Goal: Transaction & Acquisition: Purchase product/service

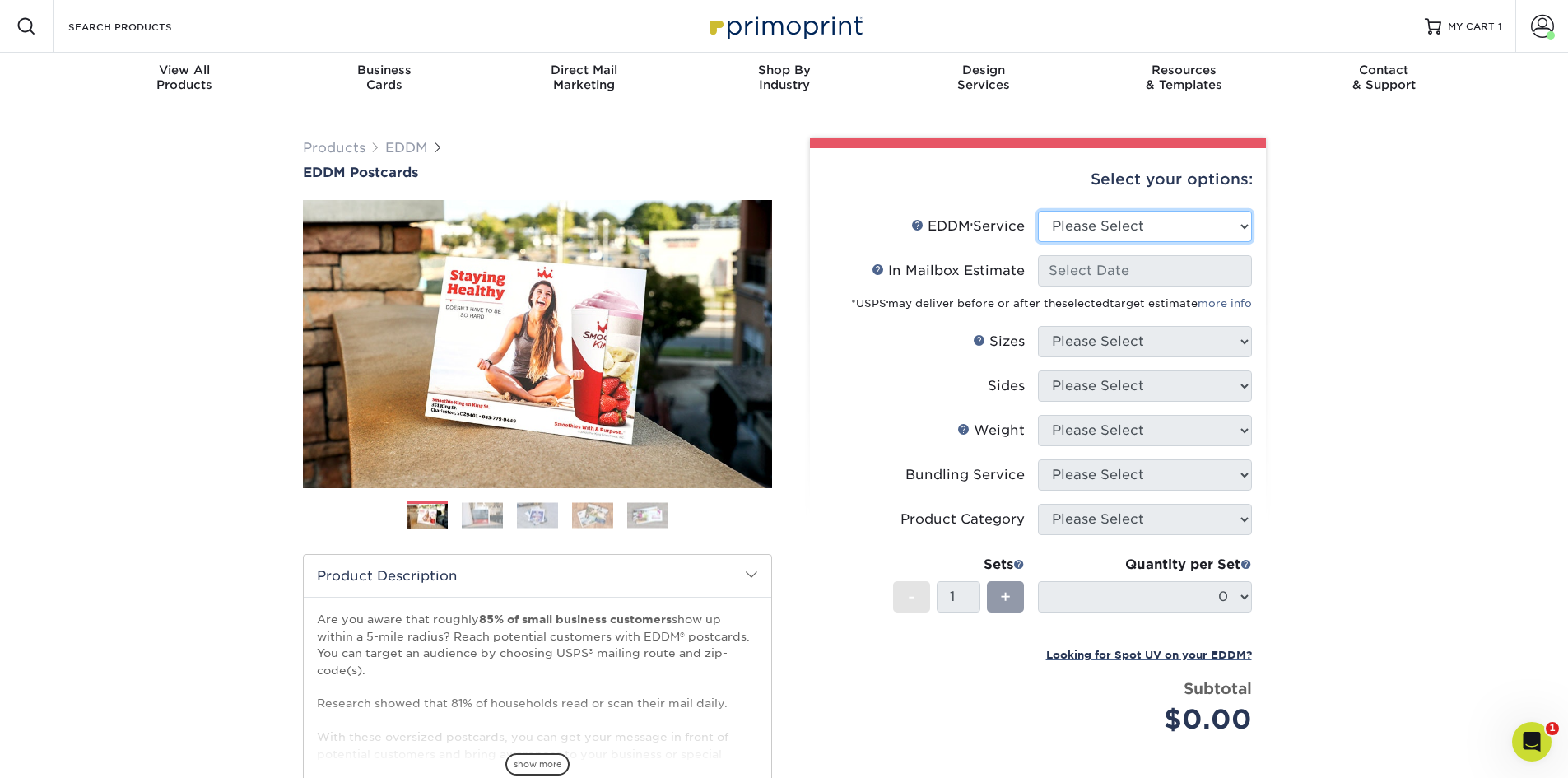
click at [1088, 230] on select "Please Select Full Service Print Only" at bounding box center [1145, 226] width 214 height 31
select select "full_service"
click at [1038, 210] on select "Please Select Full Service Print Only" at bounding box center [1145, 226] width 214 height 31
select select "-1"
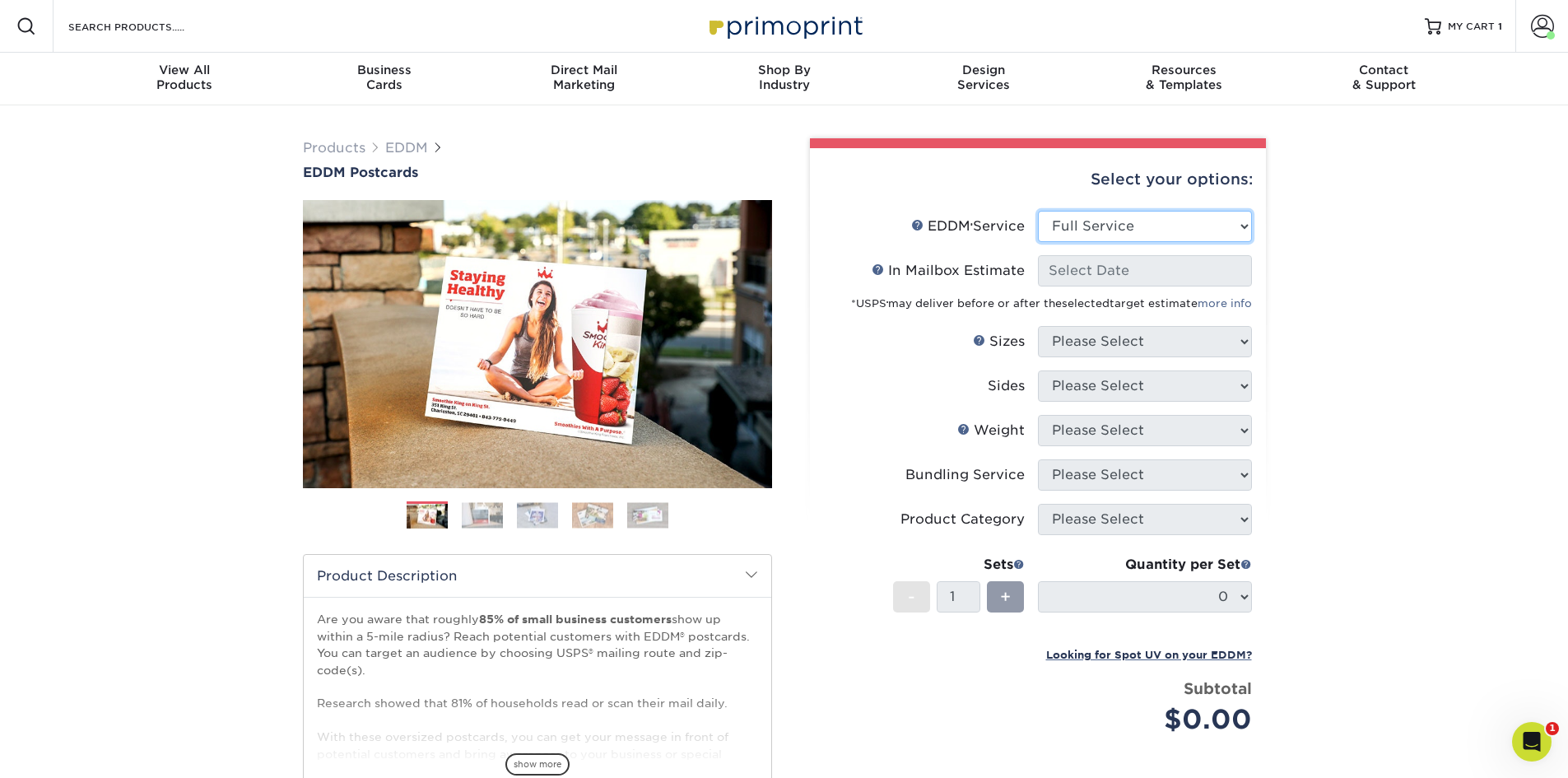
select select "-1"
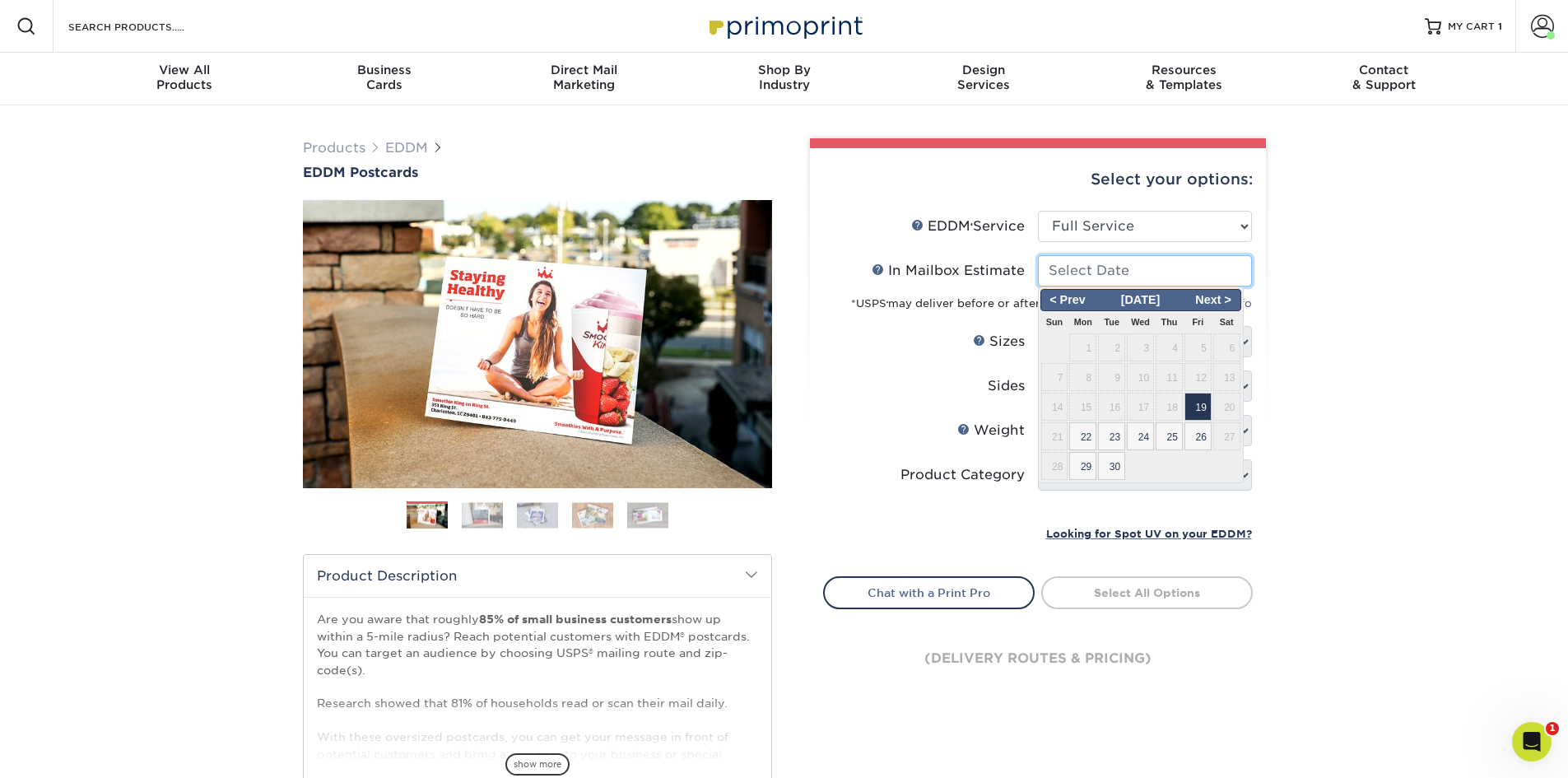
click at [1087, 271] on input "In Mailbox Estimate Help In Mailbox Estimate" at bounding box center [1145, 271] width 214 height 31
click at [1166, 443] on span "25" at bounding box center [1169, 436] width 27 height 28
type input "2025-09-25"
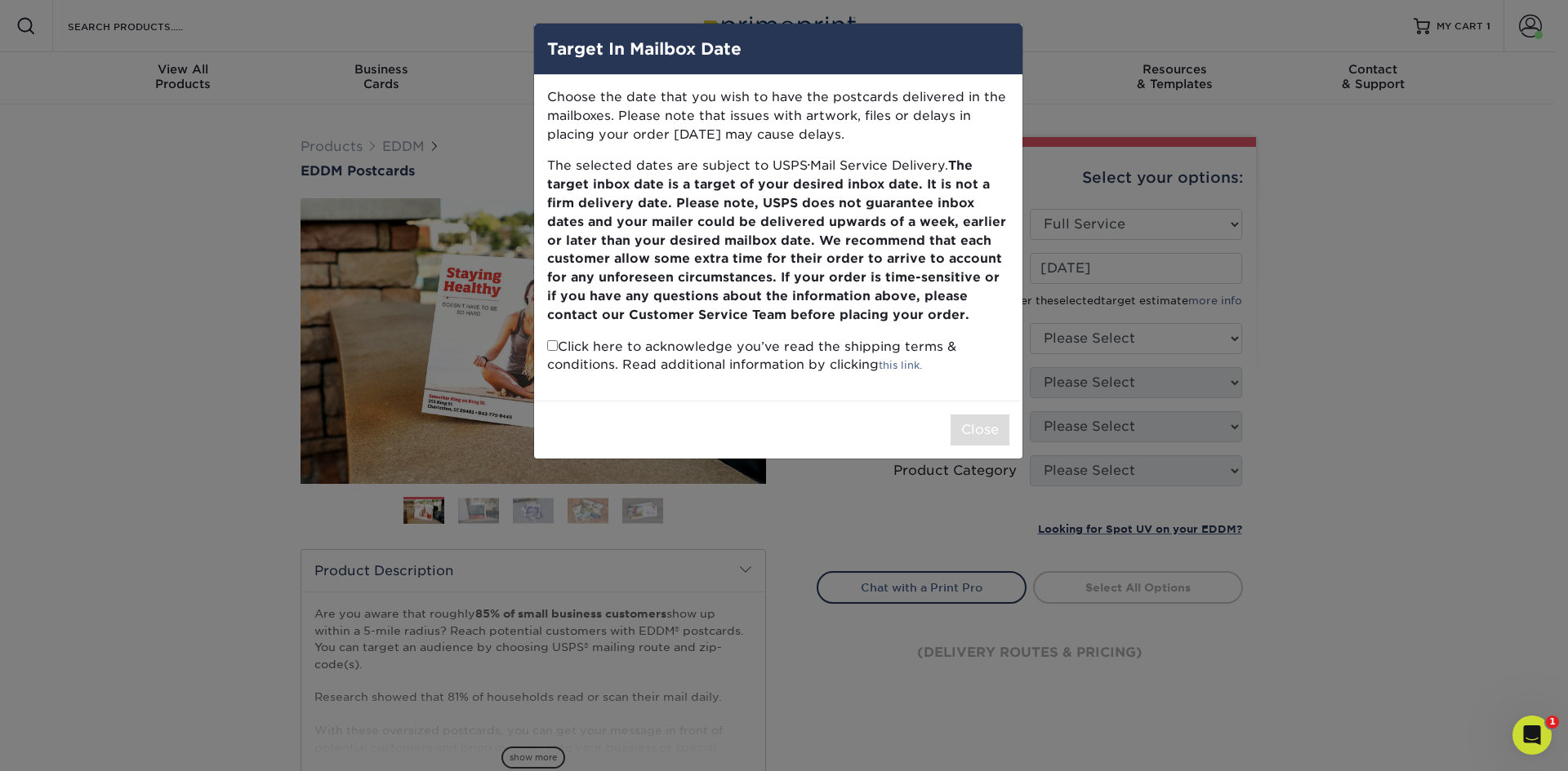
click at [549, 343] on input "checkbox" at bounding box center [553, 346] width 11 height 11
checkbox input "true"
click at [977, 432] on button "Close" at bounding box center [979, 430] width 59 height 31
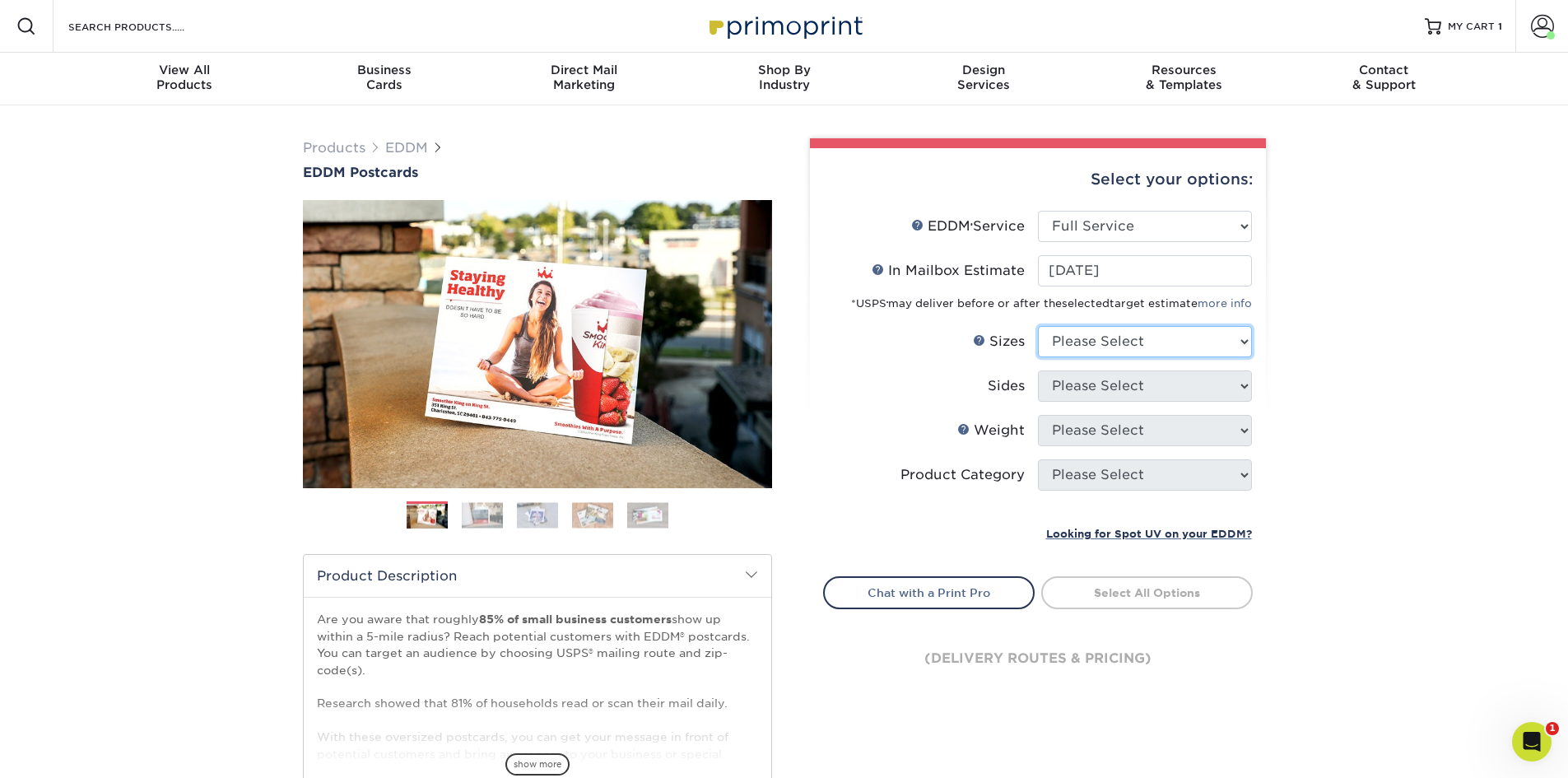
click at [1119, 346] on select "Please Select 4.5" x 12" 6" x 12" 6.5" x 8" 6.5" x 9" 6.5" x 12" 7" x 8.5" 8" x…" at bounding box center [1145, 342] width 214 height 31
select select "6.50x8.00"
click at [1038, 326] on select "Please Select 4.5" x 12" 6" x 12" 6.5" x 8" 6.5" x 9" 6.5" x 12" 7" x 8.5" 8" x…" at bounding box center [1145, 342] width 214 height 31
click at [1112, 340] on select "Please Select 4.5" x 12" 6" x 12" 6.5" x 8" 6.5" x 9" 6.5" x 12" 7" x 8.5" 8" x…" at bounding box center [1145, 342] width 214 height 31
click at [1131, 343] on select "Please Select 4.5" x 12" 6" x 12" 6.5" x 8" 6.5" x 9" 6.5" x 12" 7" x 8.5" 8" x…" at bounding box center [1145, 342] width 214 height 31
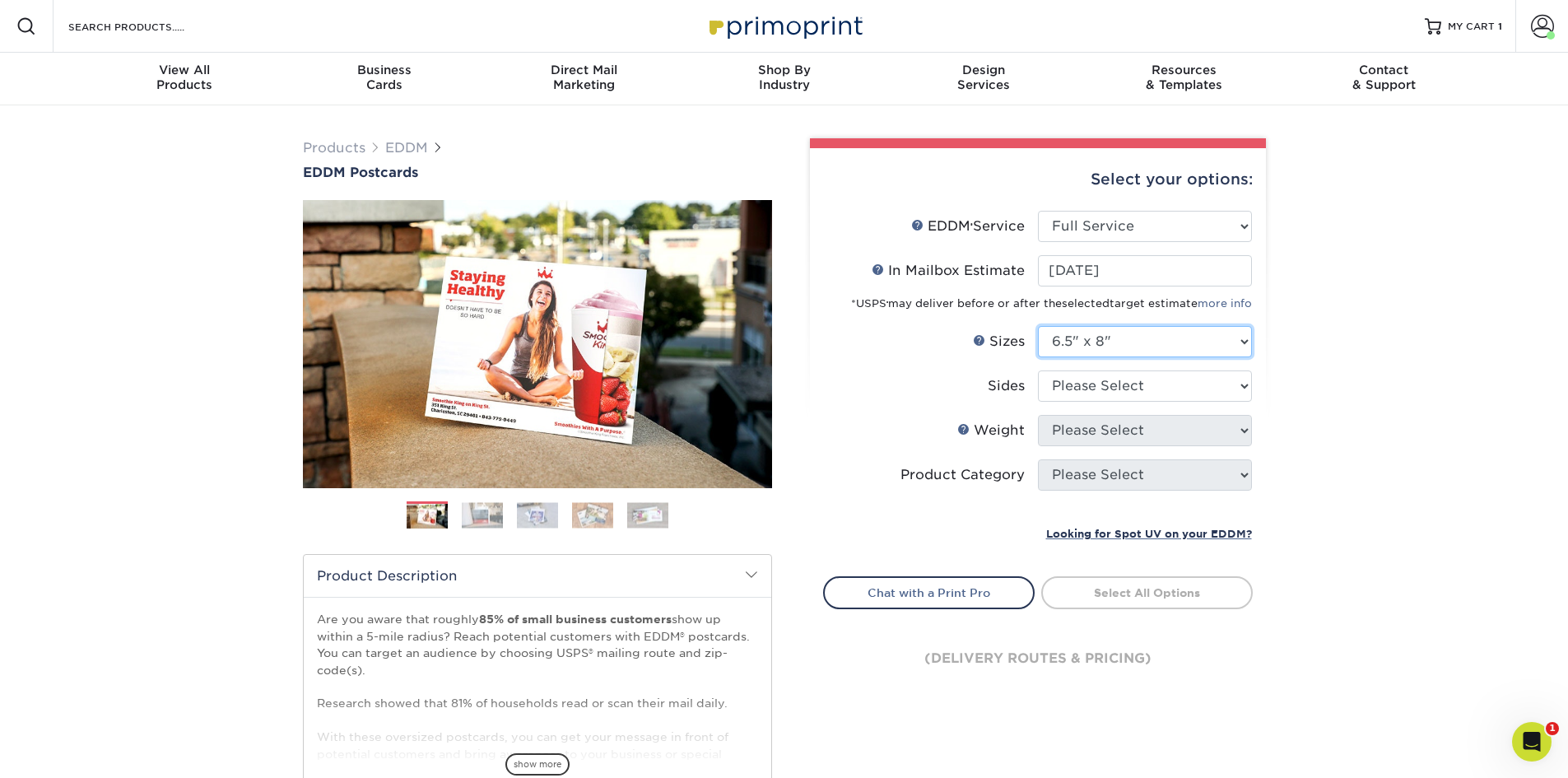
click at [1091, 341] on select "Please Select 4.5" x 12" 6" x 12" 6.5" x 8" 6.5" x 9" 6.5" x 12" 7" x 8.5" 8" x…" at bounding box center [1145, 342] width 214 height 31
click at [1087, 383] on select "Please Select Print Both Sides Print Front Only" at bounding box center [1145, 386] width 214 height 31
select select "13abbda7-1d64-4f25-8bb2-c179b224825d"
click at [1038, 371] on select "Please Select Print Both Sides Print Front Only" at bounding box center [1145, 386] width 214 height 31
click at [1087, 429] on select "Please Select 16PT 14PT" at bounding box center [1145, 431] width 214 height 31
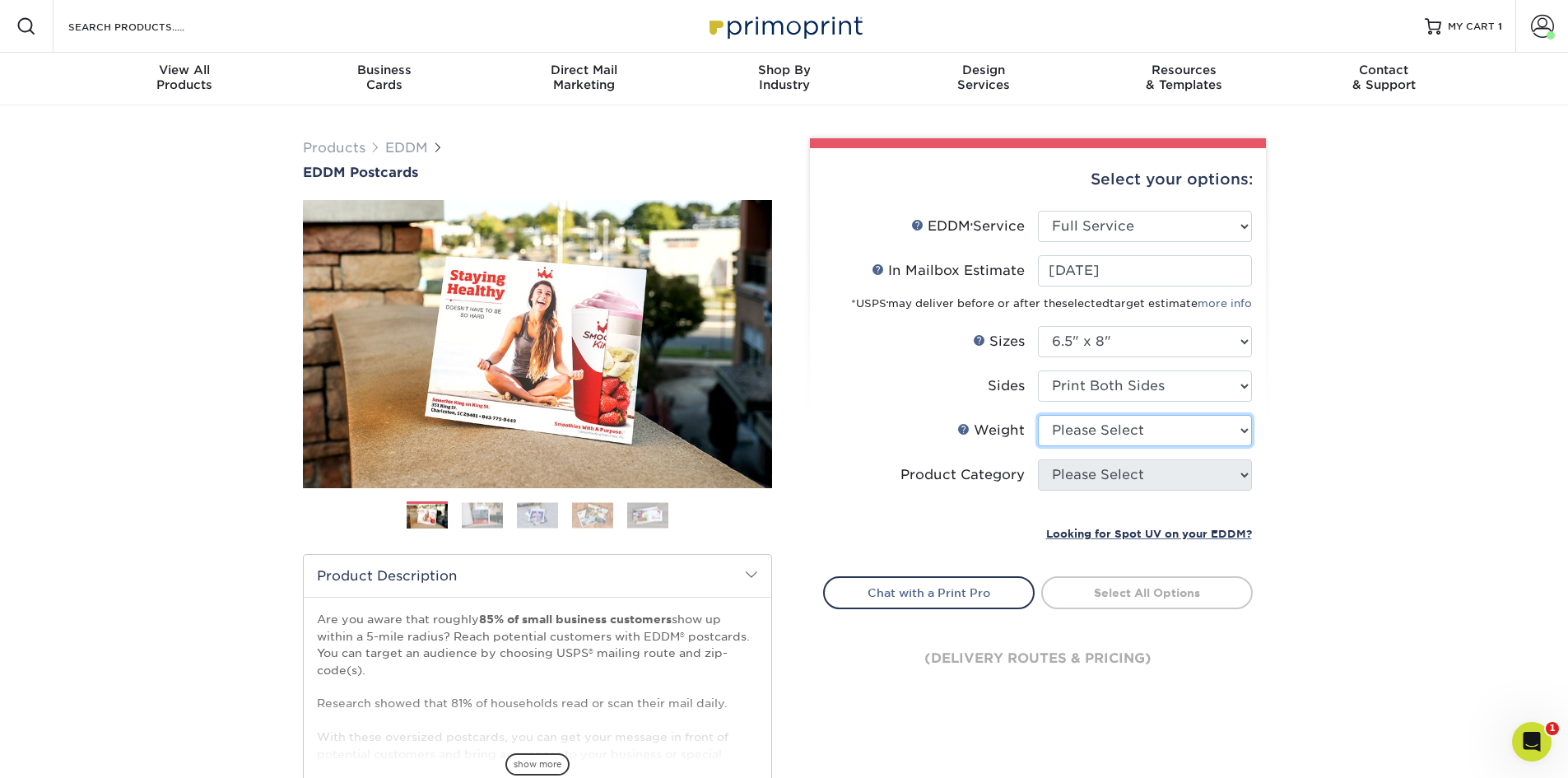
select select "14PT"
click at [1038, 415] on select "Please Select 16PT 14PT" at bounding box center [1145, 431] width 214 height 31
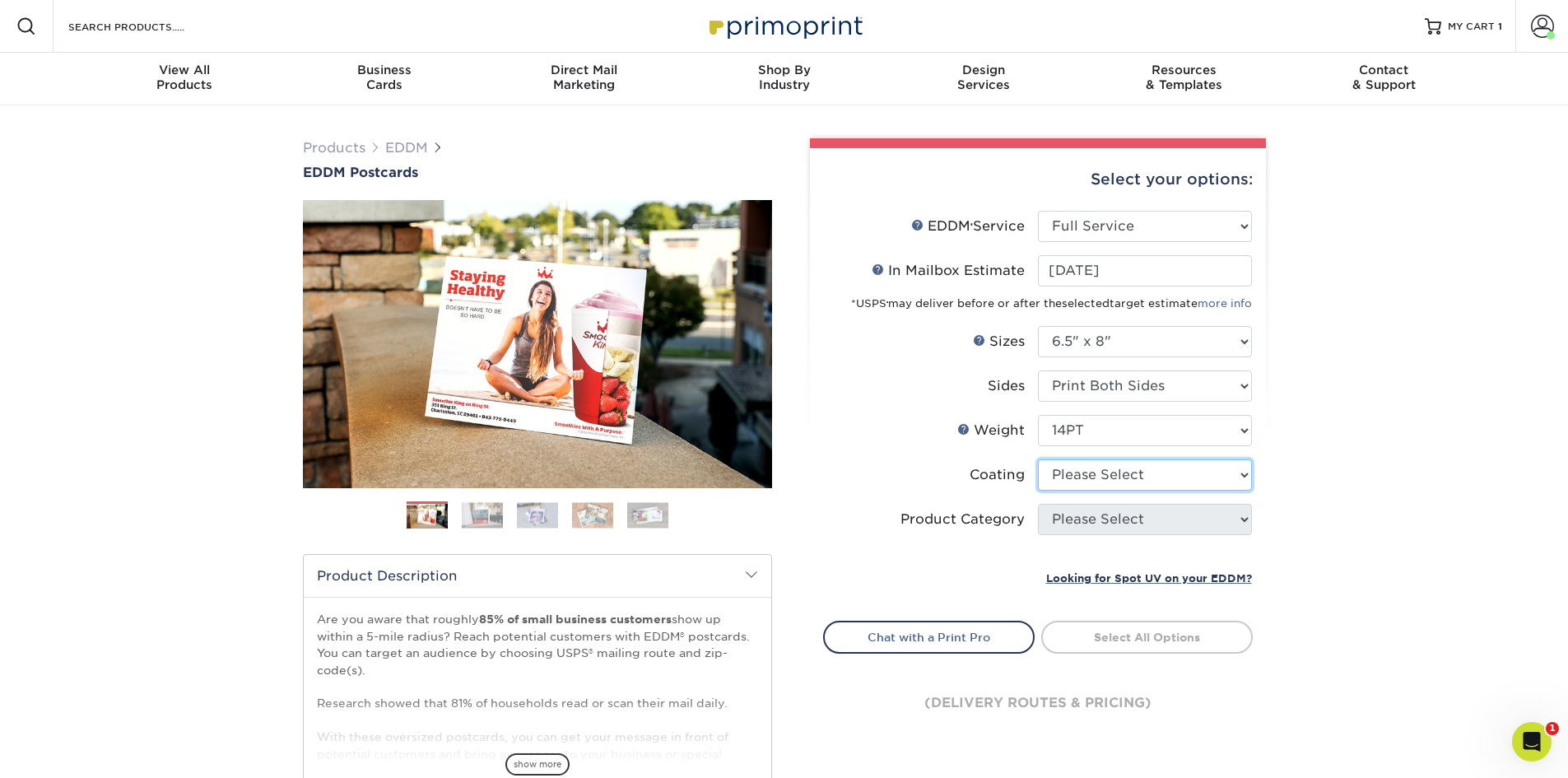
click at [1083, 473] on select at bounding box center [1145, 476] width 214 height 31
select select "ae367451-b2b8-45df-a344-0f05b6a12993"
click at [1038, 460] on select at bounding box center [1145, 476] width 214 height 31
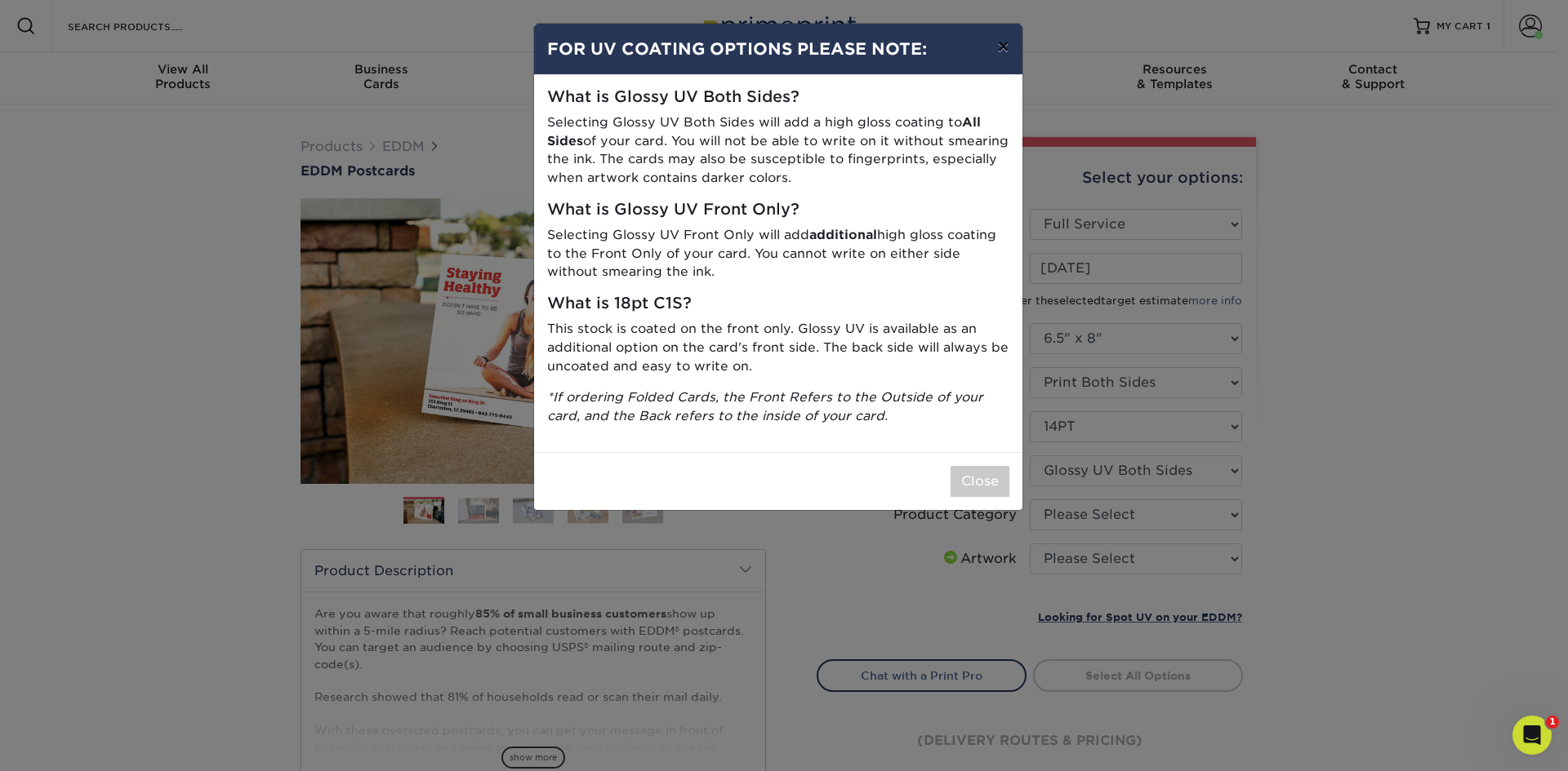
click at [995, 50] on button "×" at bounding box center [1003, 46] width 38 height 46
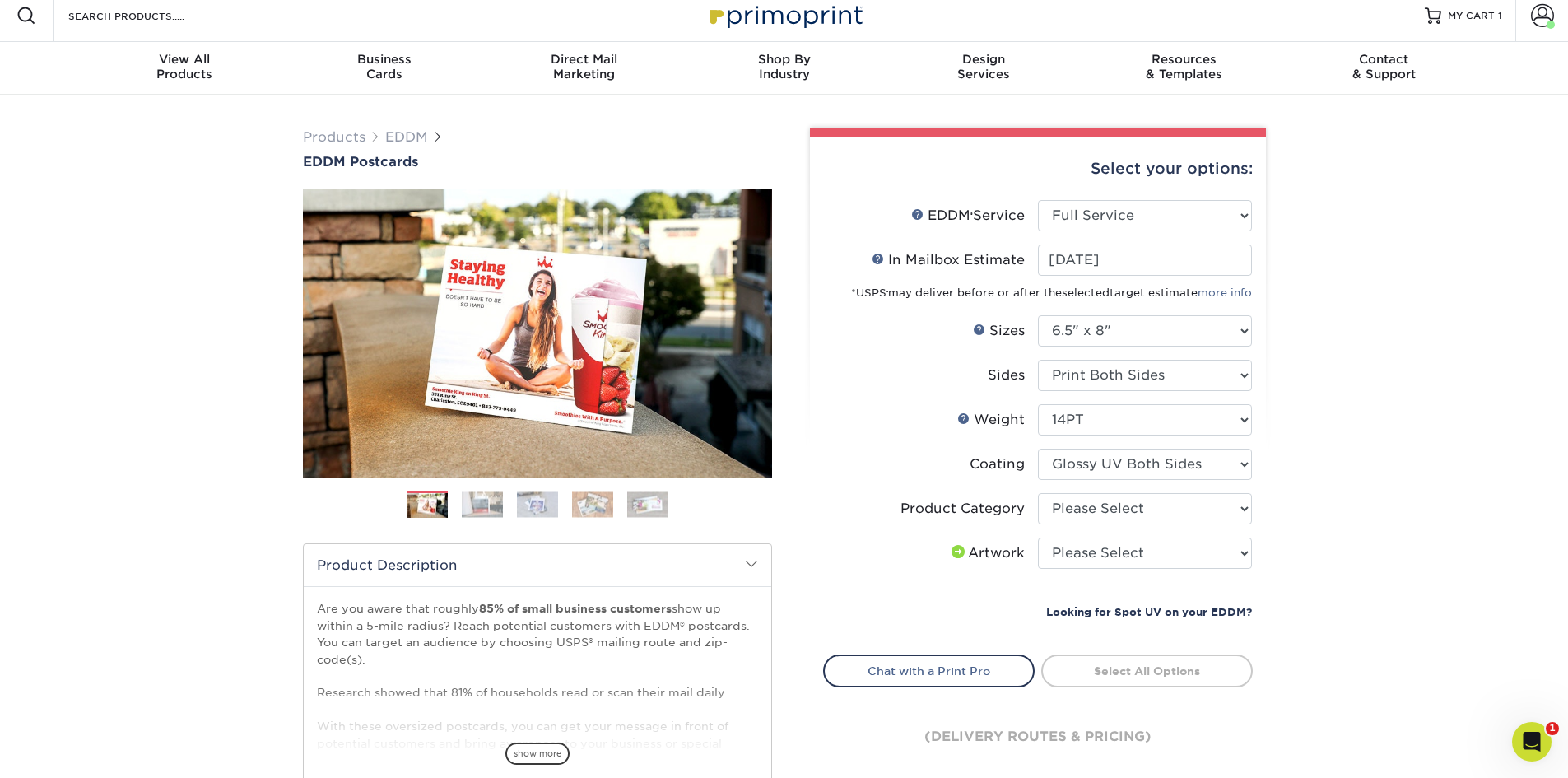
scroll to position [82, 0]
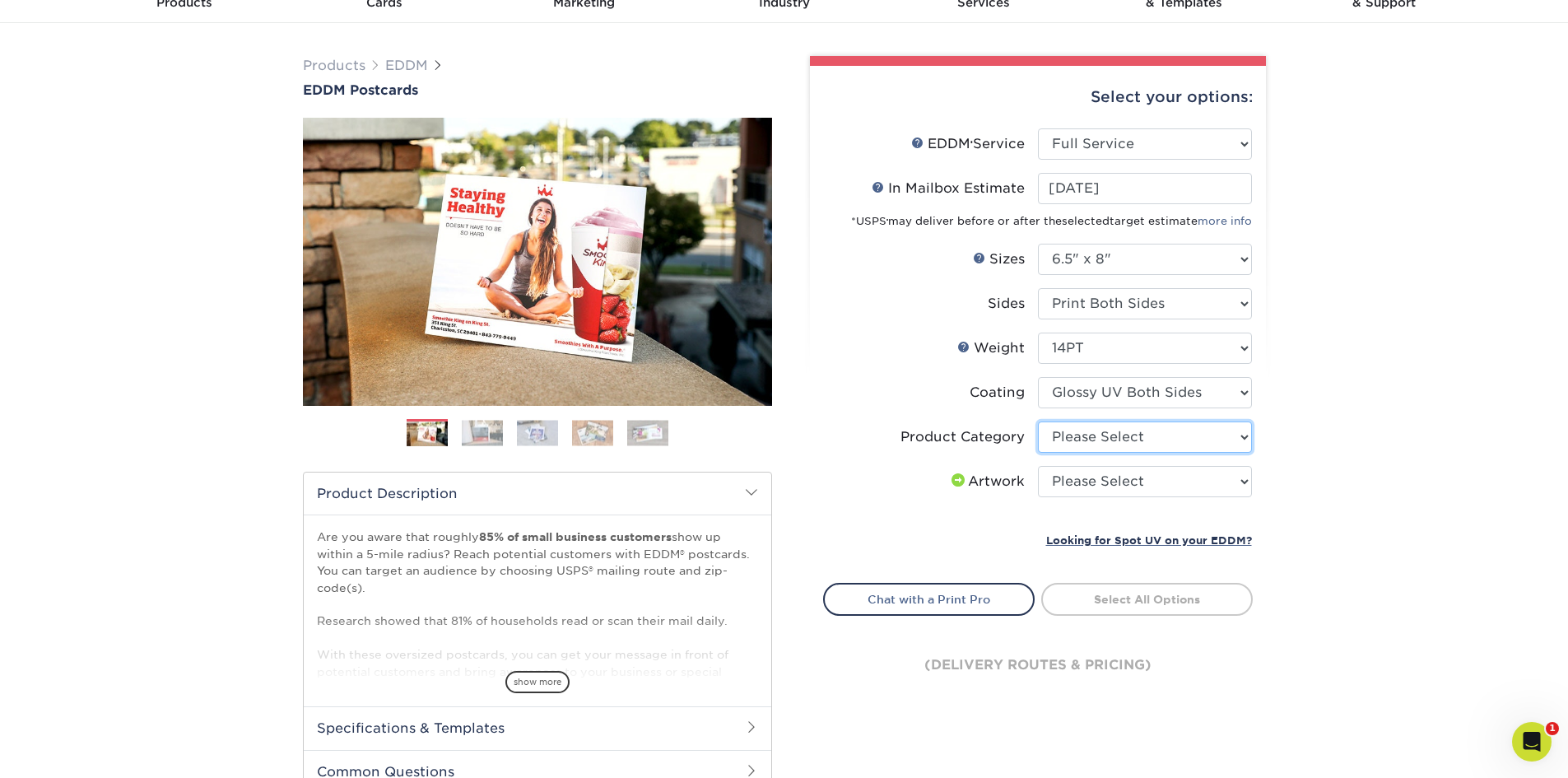
click at [1115, 434] on select "Please Select Postcards" at bounding box center [1145, 437] width 214 height 31
select select "9b7272e0-d6c8-4c3c-8e97-d3a1bcdab858"
click at [1038, 422] on select "Please Select Postcards" at bounding box center [1145, 437] width 214 height 31
click at [1104, 476] on select "Please Select I will upload files I need a design - $150" at bounding box center [1145, 482] width 214 height 31
select select "upload"
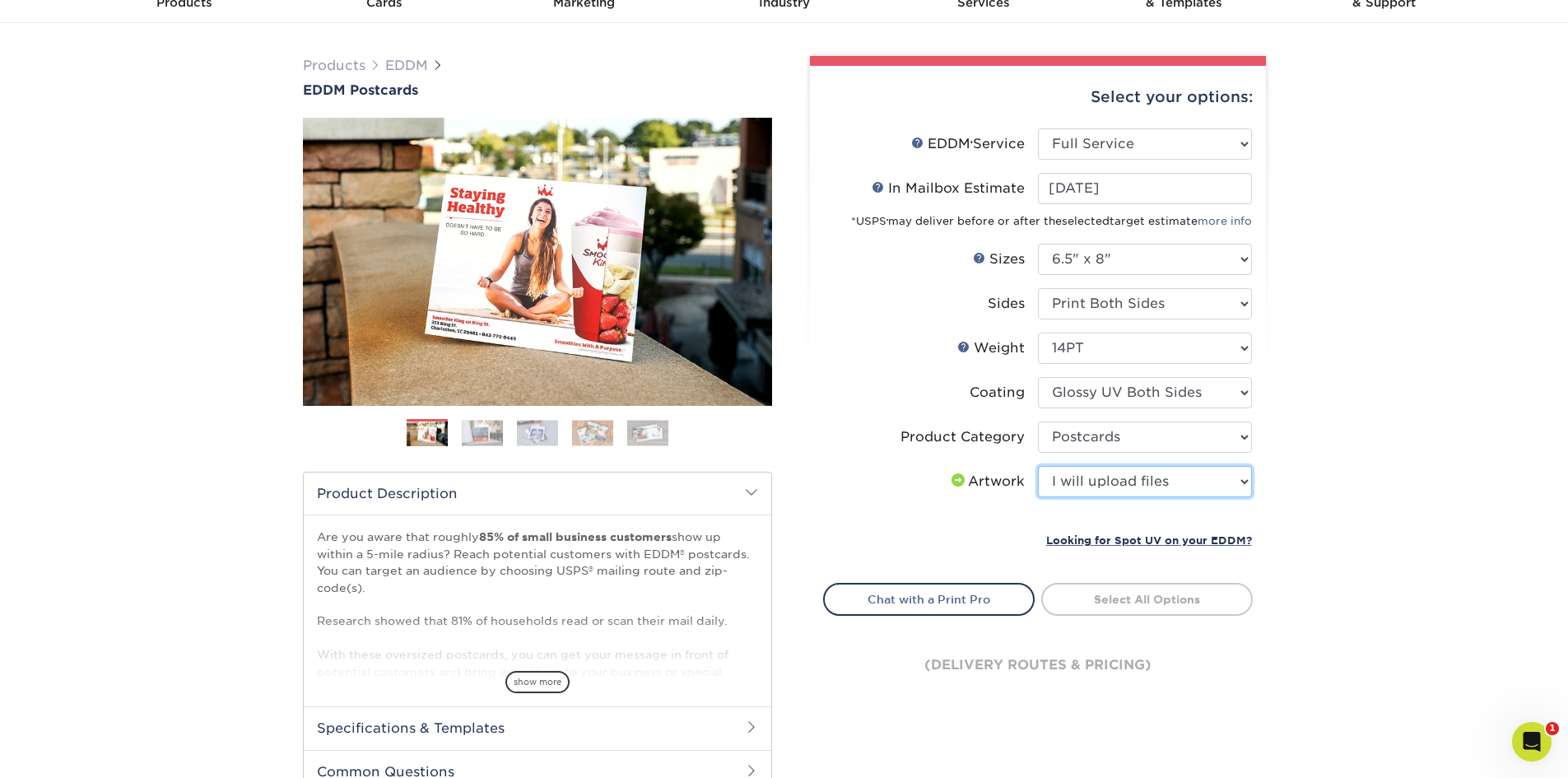
click at [1038, 466] on select "Please Select I will upload files I need a design - $150" at bounding box center [1145, 482] width 214 height 31
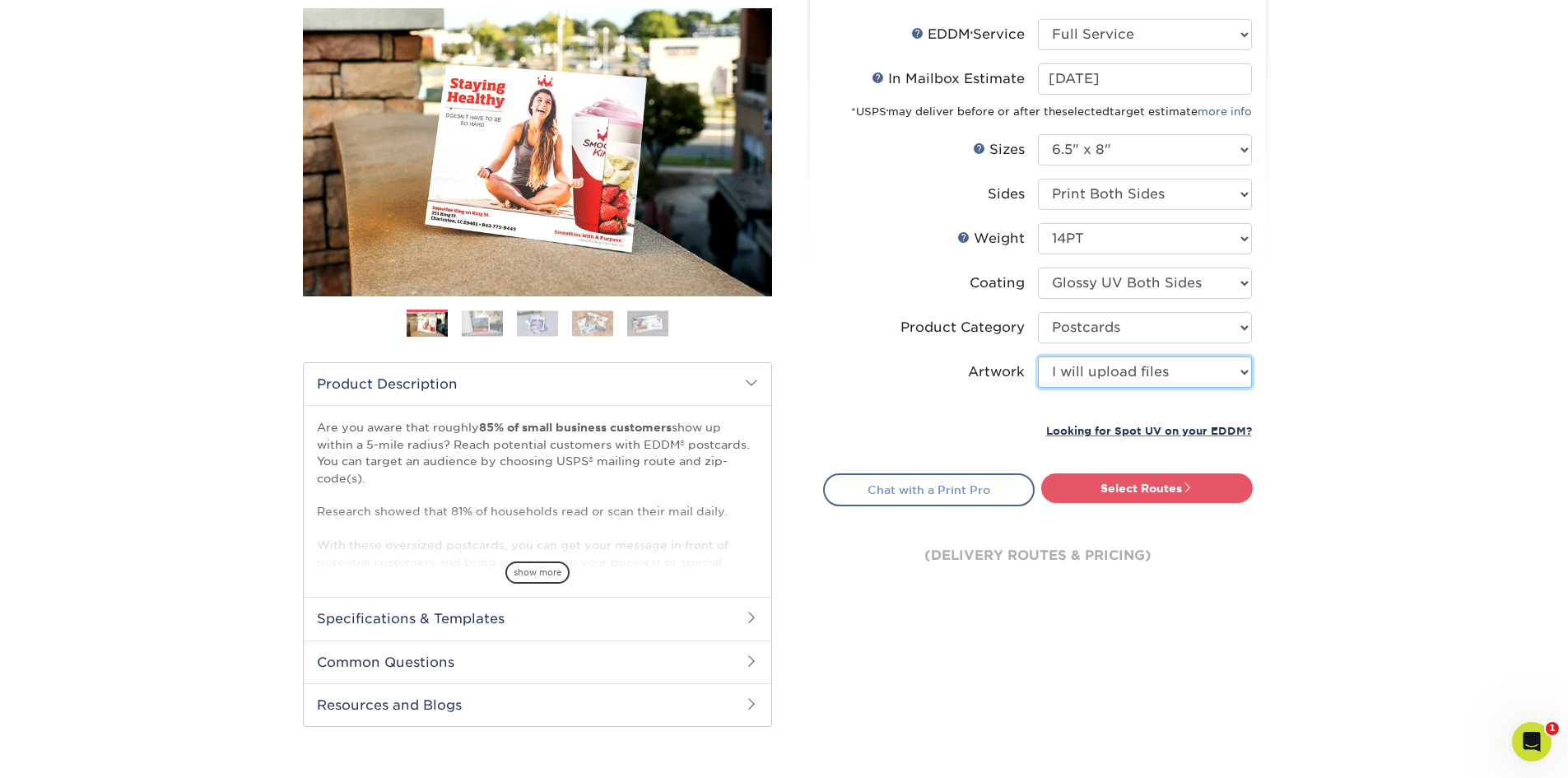
scroll to position [165, 0]
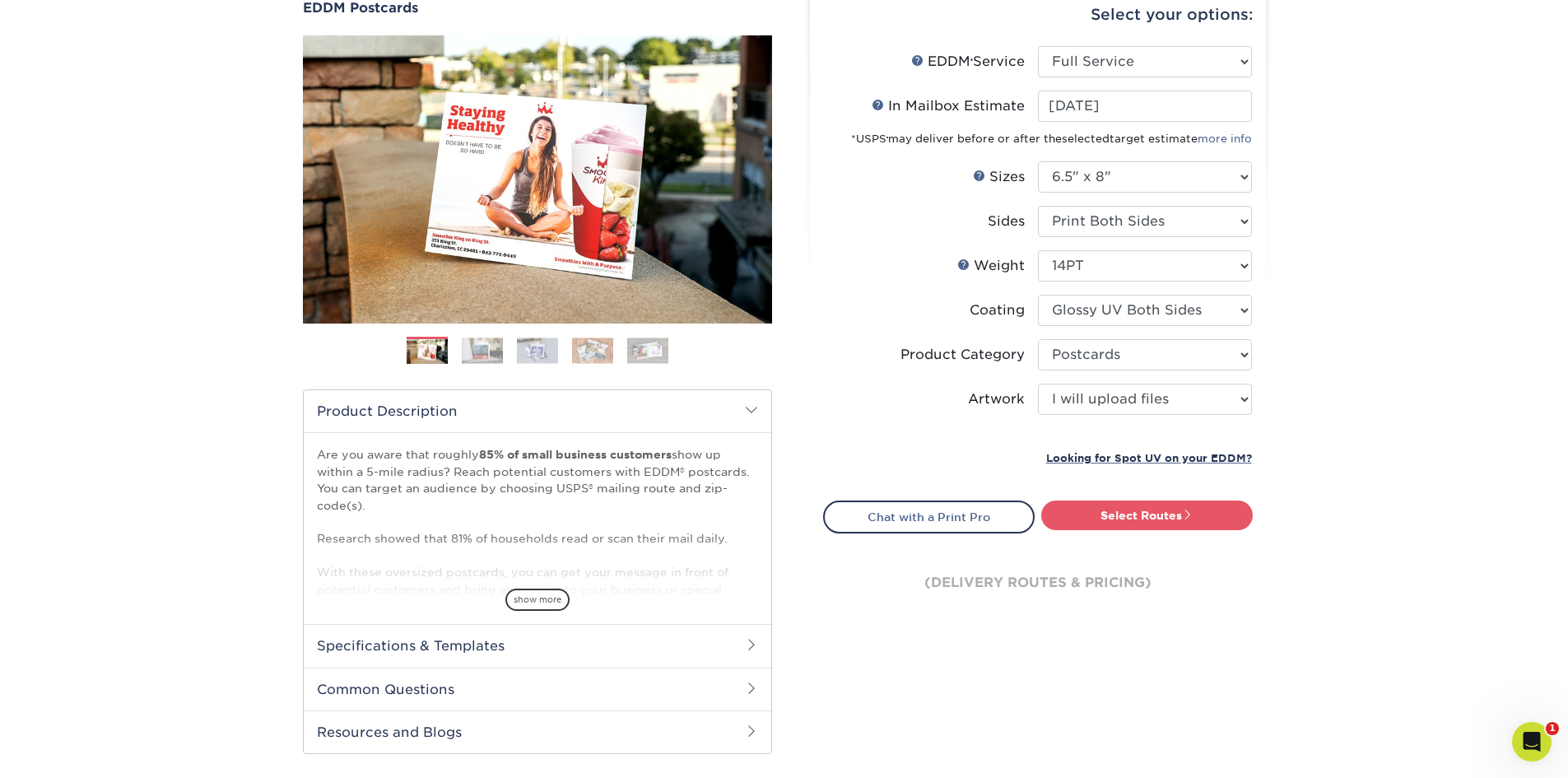
click at [1115, 519] on link "Select Routes" at bounding box center [1147, 516] width 211 height 30
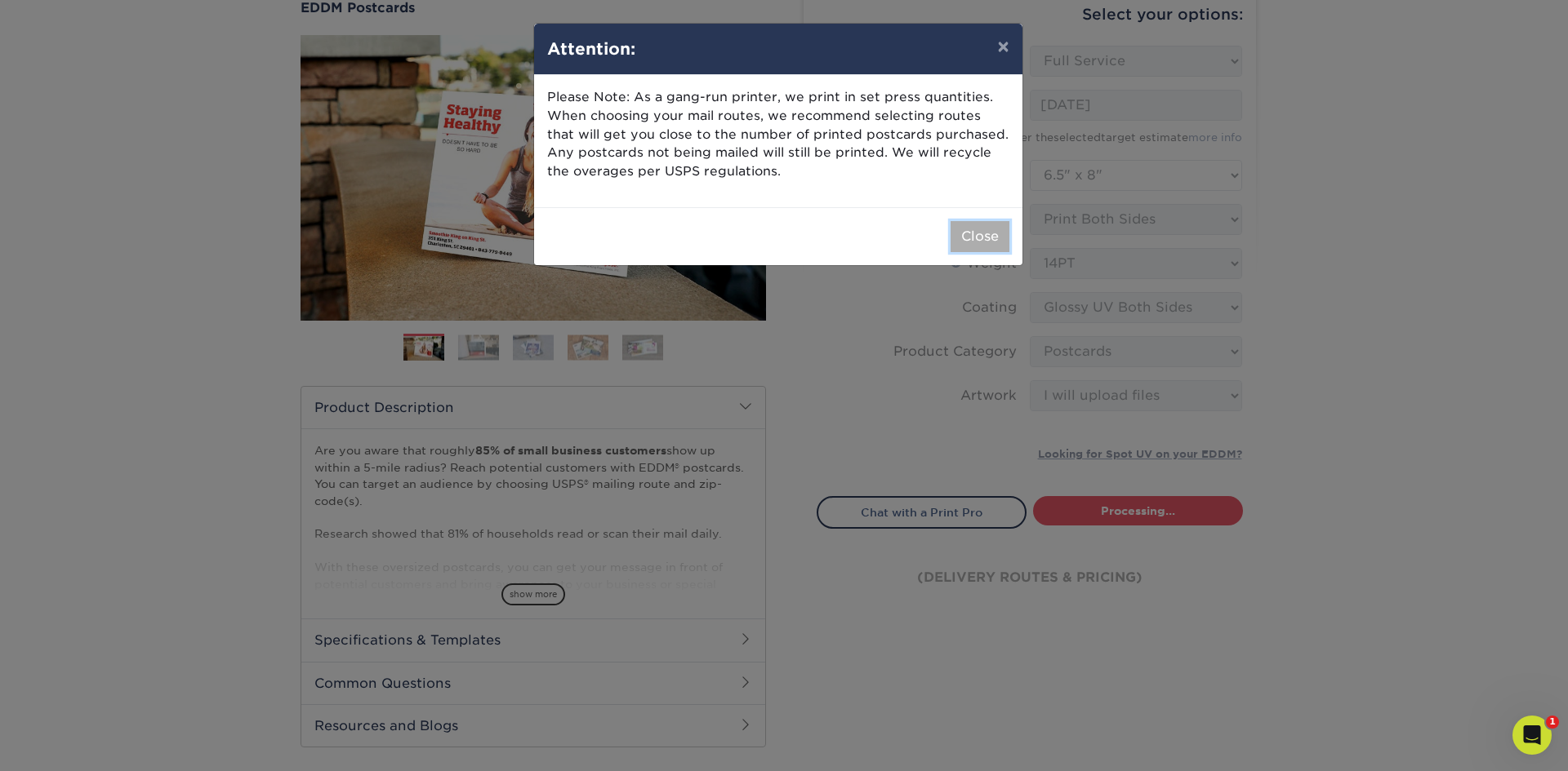
click at [979, 245] on button "Close" at bounding box center [979, 237] width 59 height 31
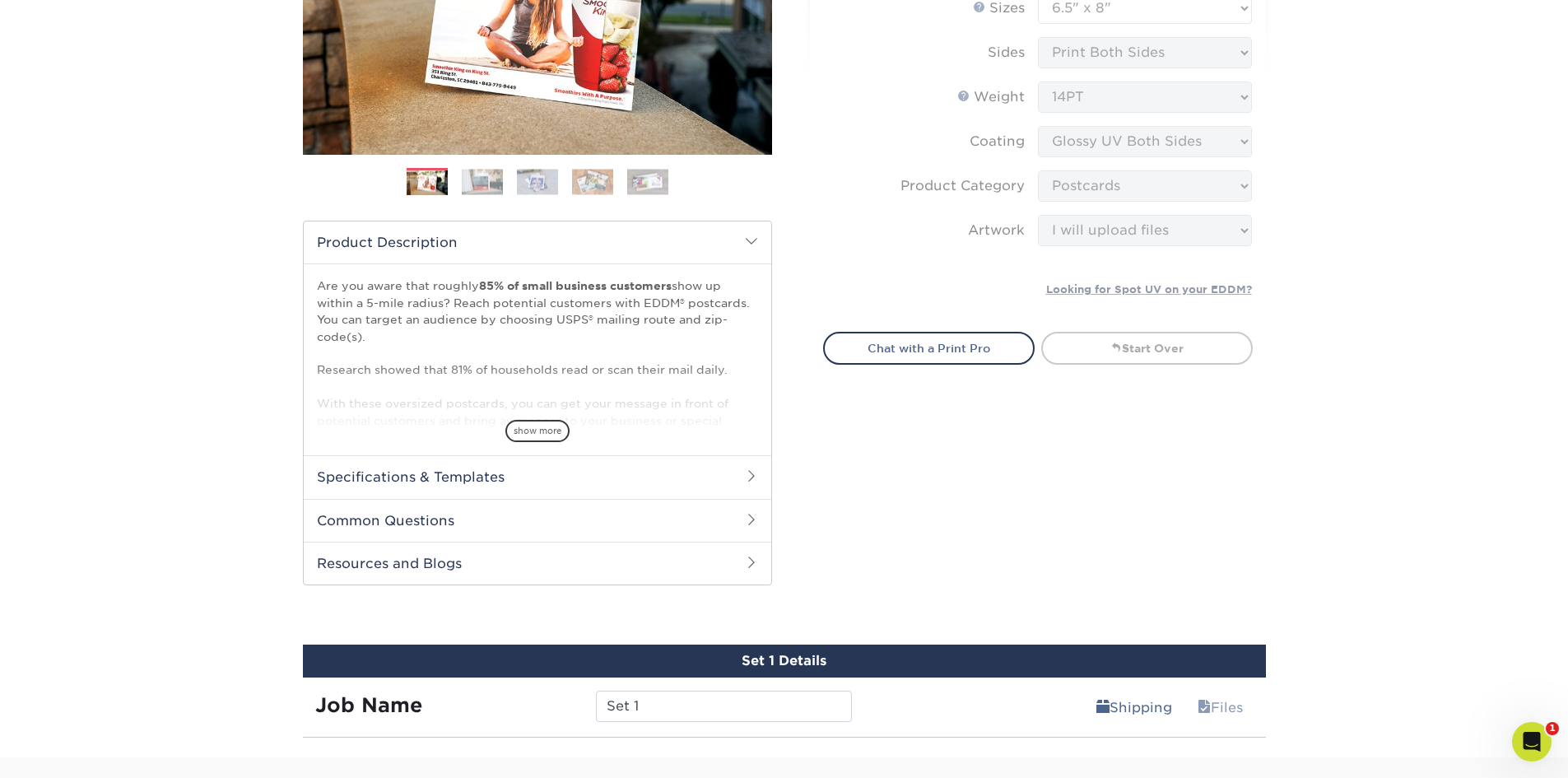
scroll to position [330, 0]
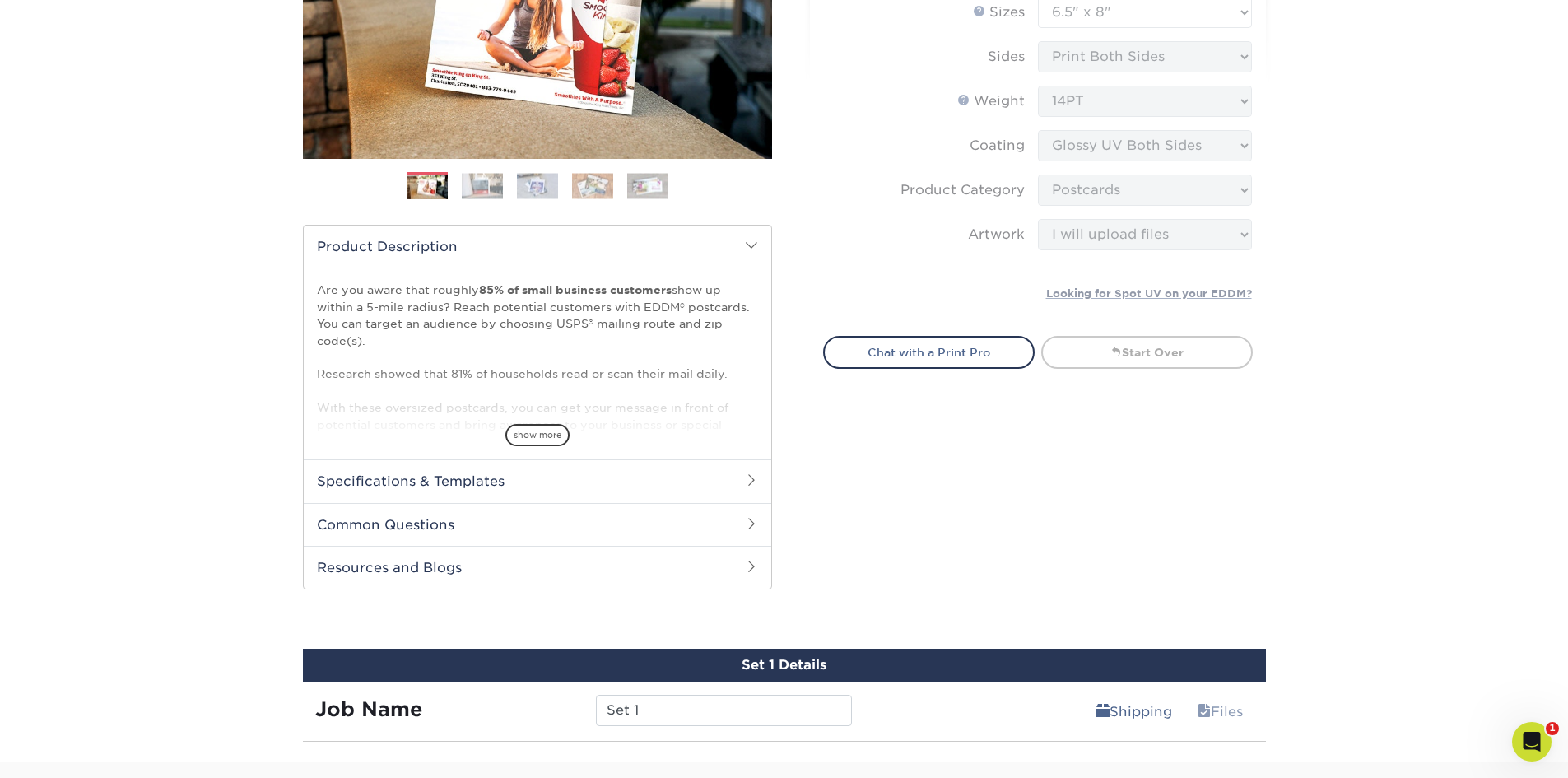
click at [1148, 292] on form "EDDM Service Help EDDM ® Service Please Select Full Service Print Only < Prev" at bounding box center [1038, 98] width 430 height 435
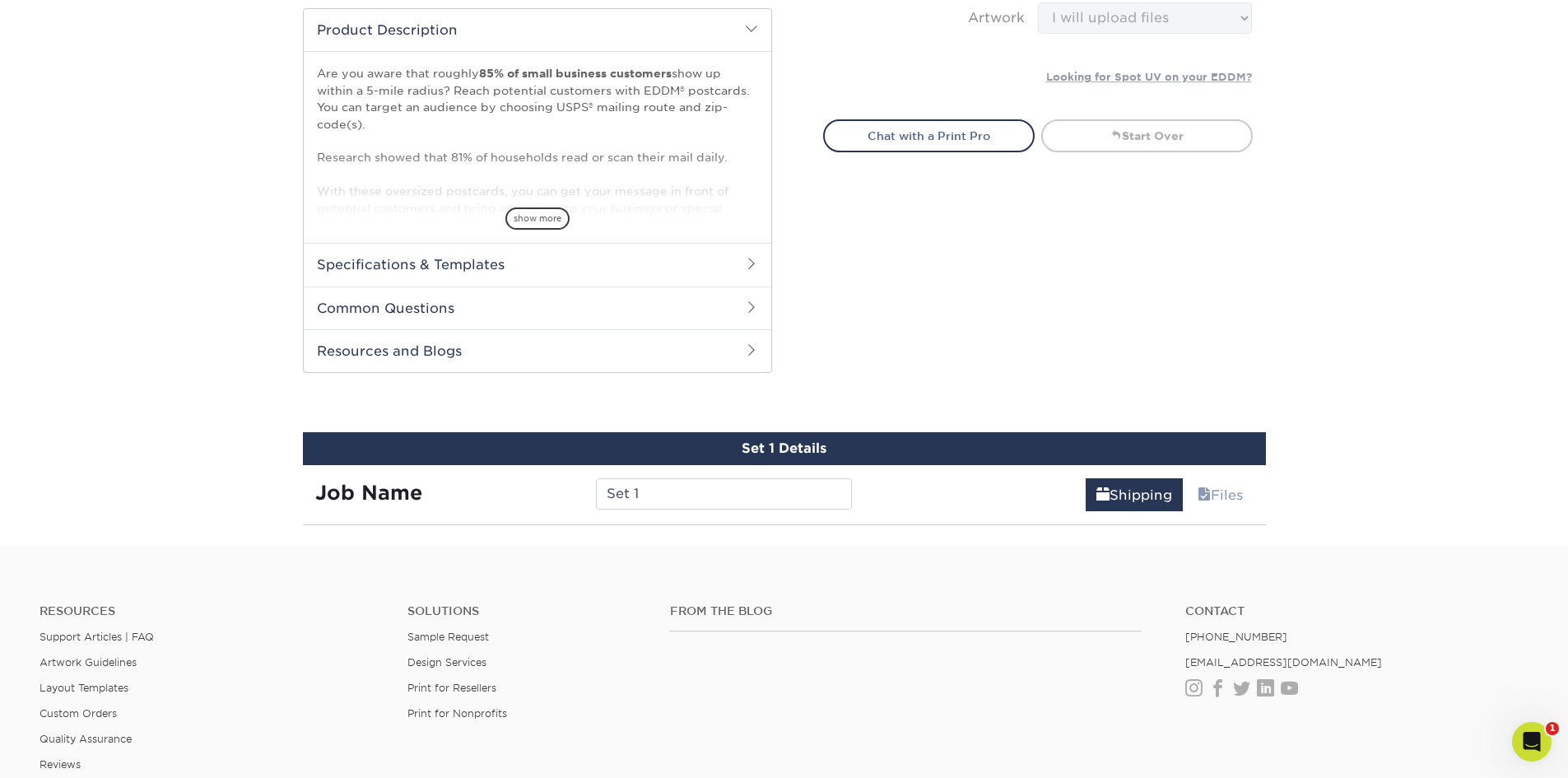
scroll to position [577, 0]
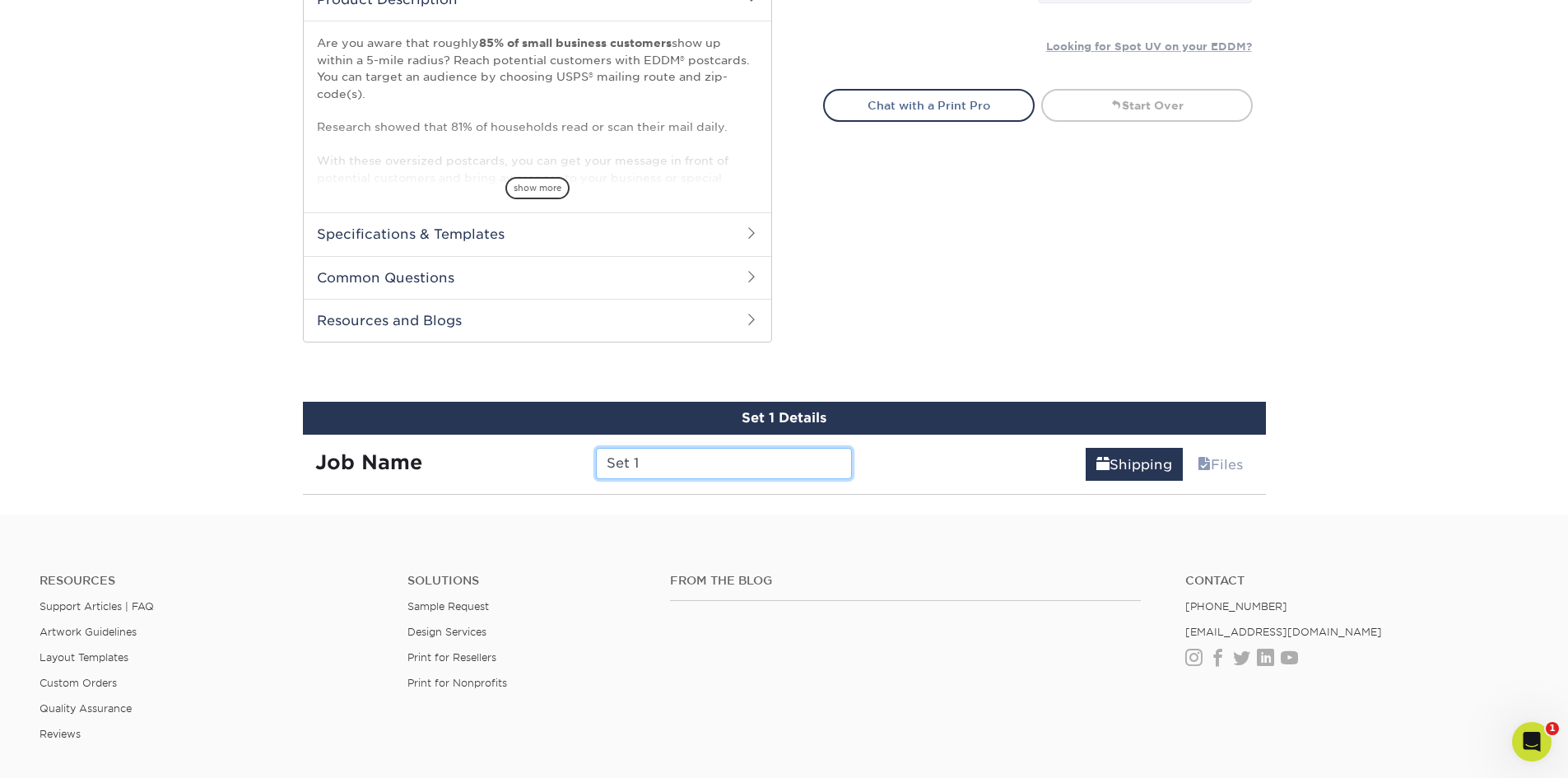
click at [637, 462] on input "Set 1" at bounding box center [724, 464] width 256 height 31
click at [1209, 467] on link "Files" at bounding box center [1220, 465] width 66 height 33
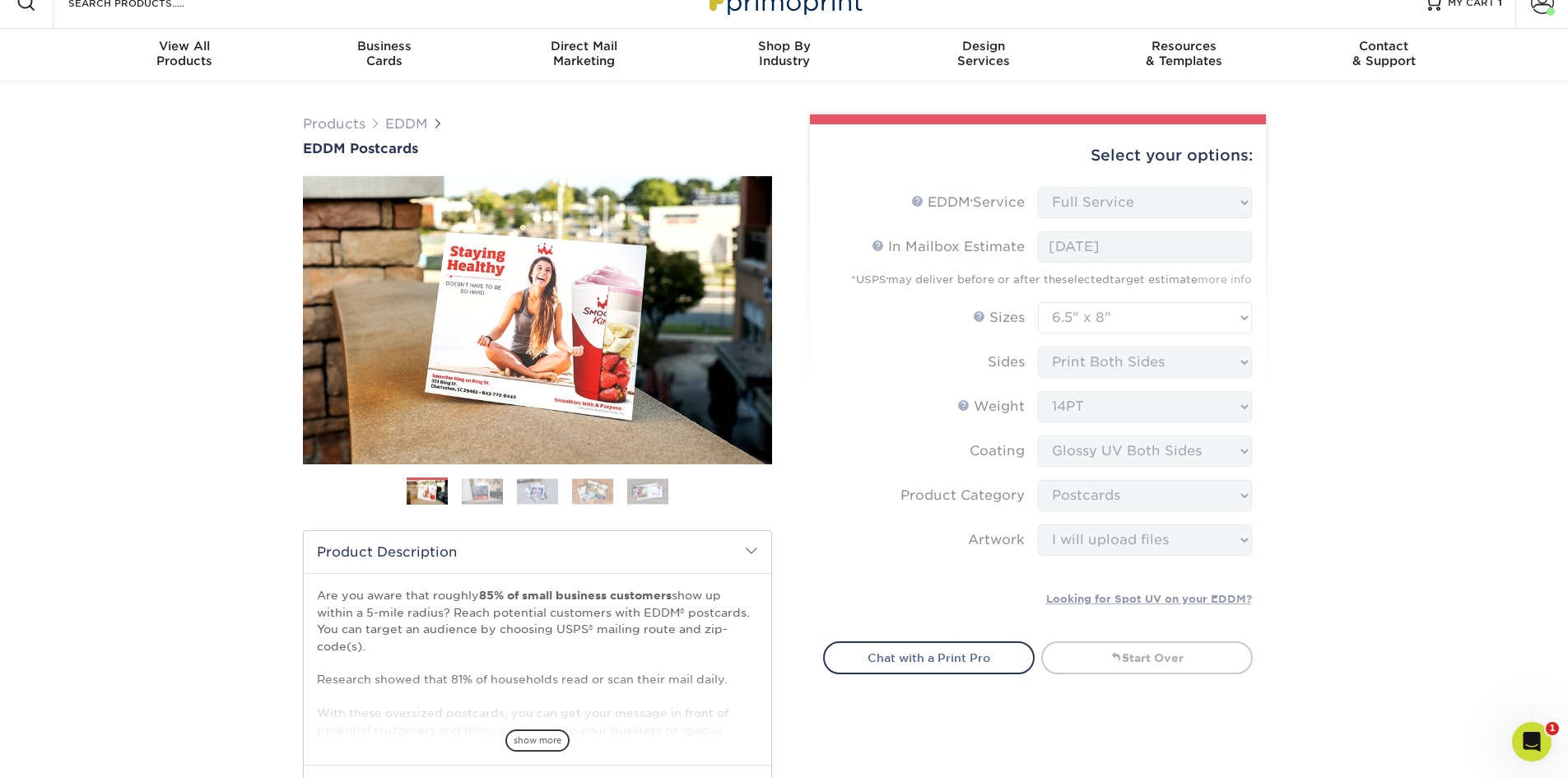
scroll to position [0, 0]
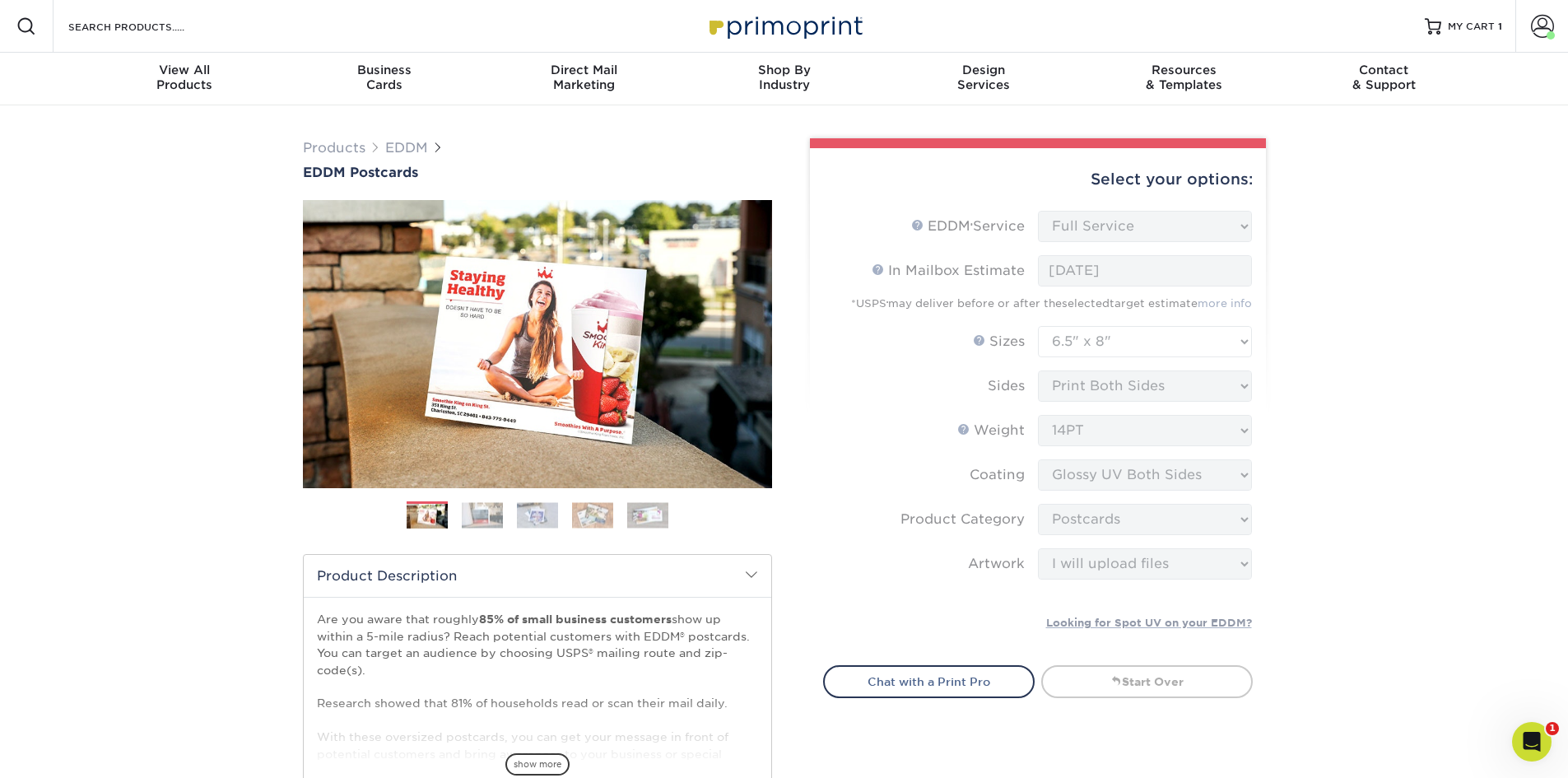
click at [1384, 241] on div "Products EDDM EDDM Postcards Previous Next" at bounding box center [784, 599] width 1568 height 986
click at [1477, 27] on span "MY CART" at bounding box center [1471, 26] width 47 height 14
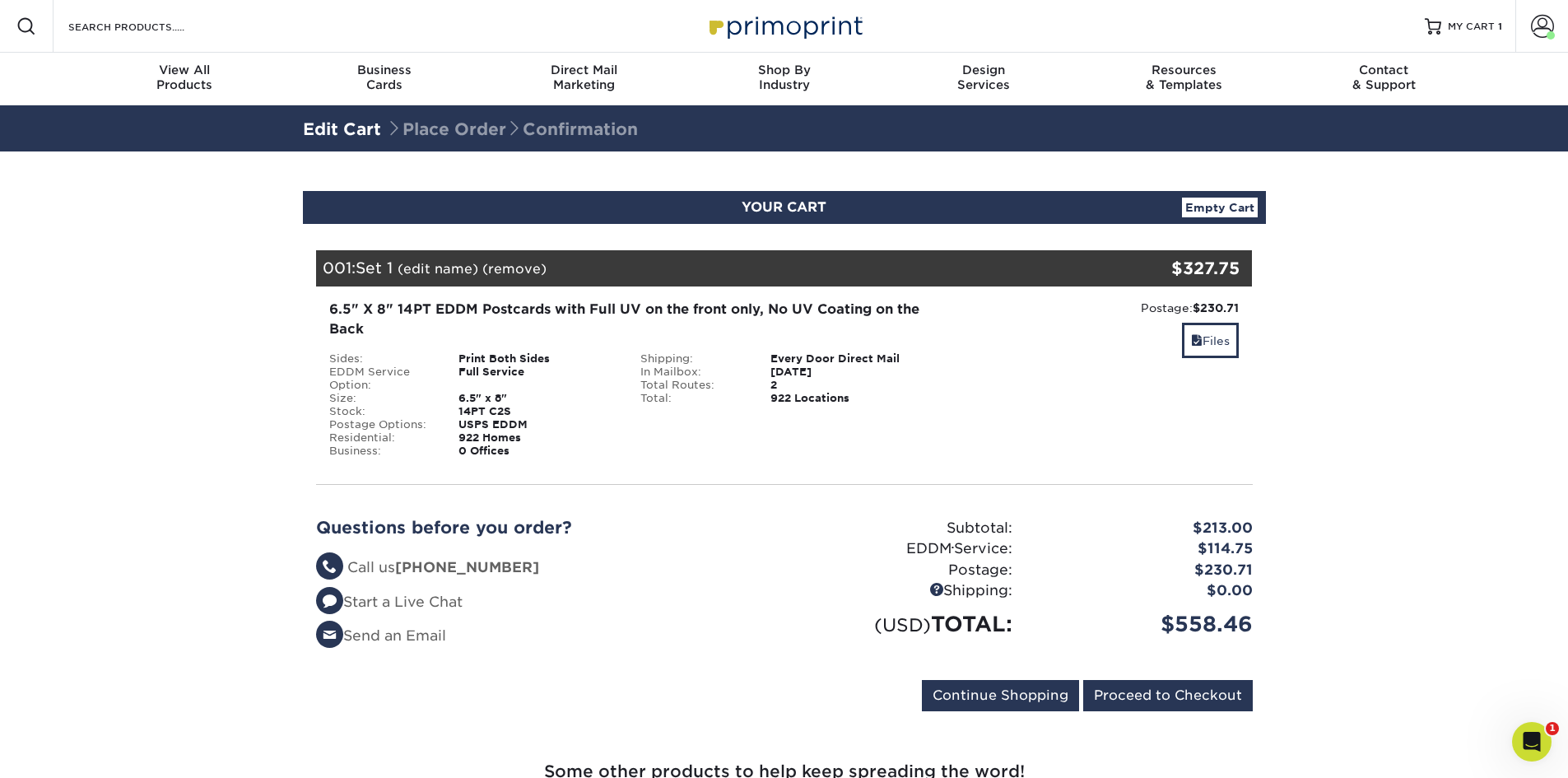
scroll to position [82, 0]
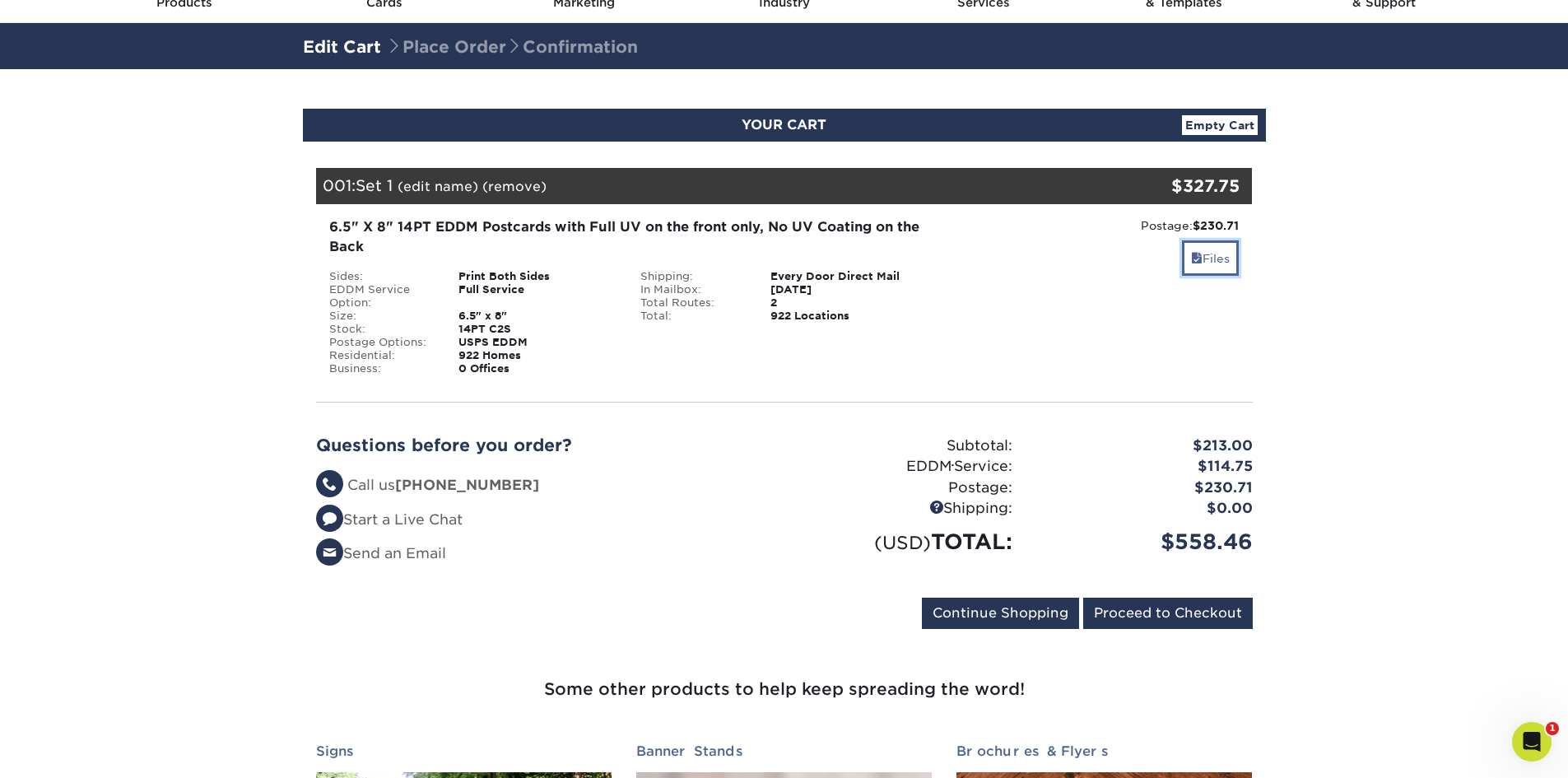
click at [1210, 263] on link "Files" at bounding box center [1210, 258] width 56 height 36
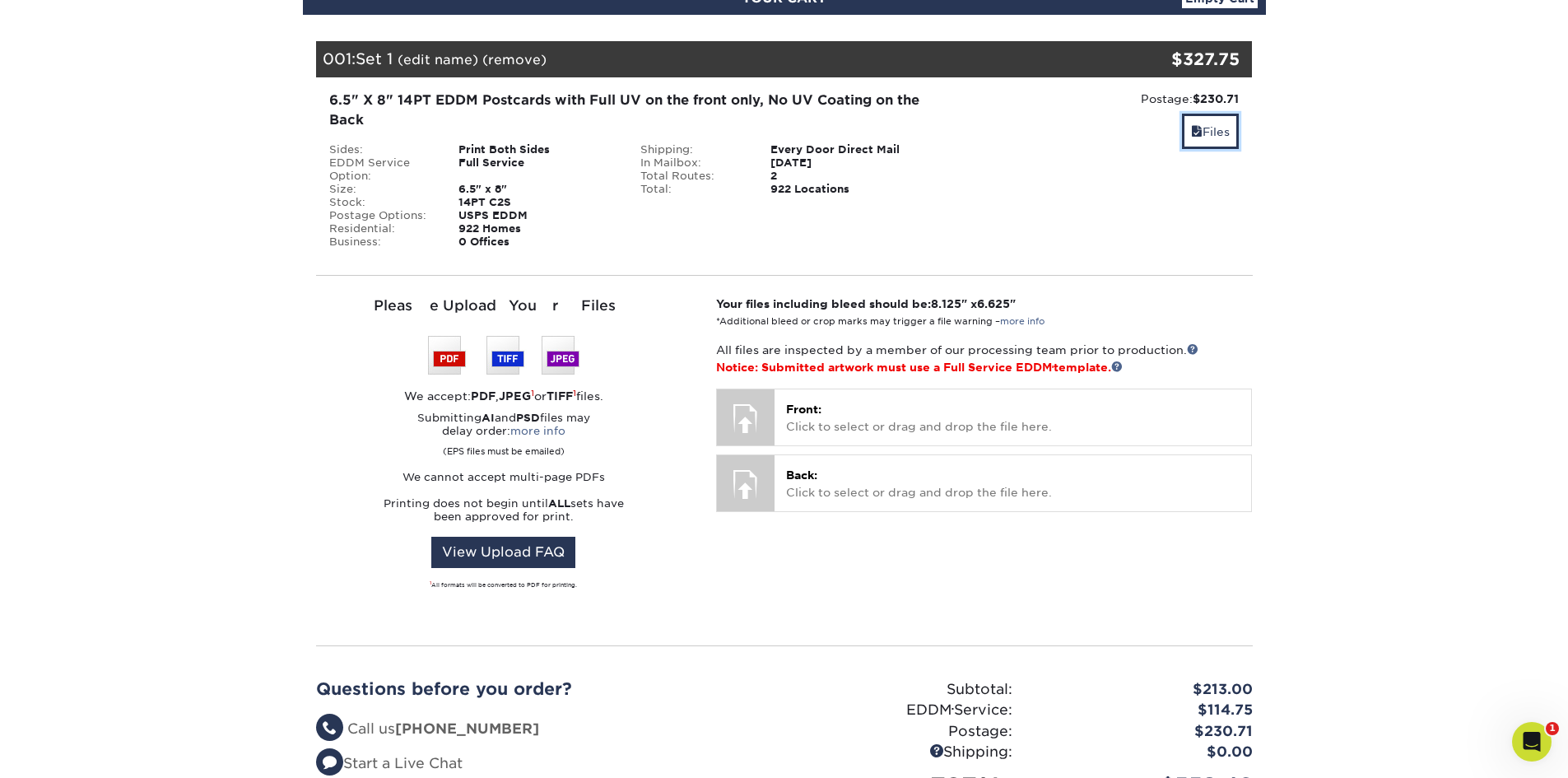
scroll to position [247, 0]
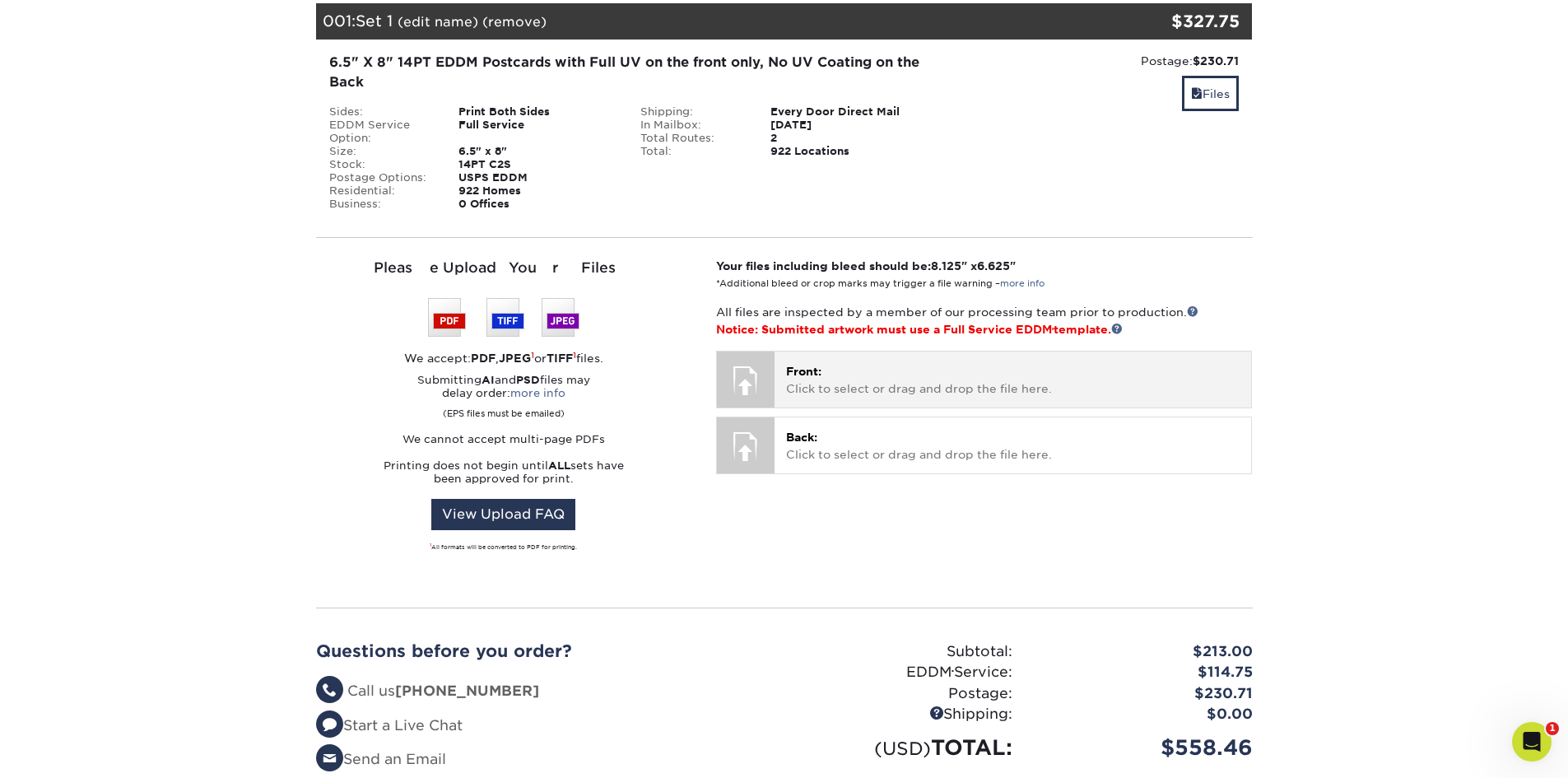
click at [865, 383] on p "Front: Click to select or drag and drop the file here." at bounding box center [1013, 380] width 453 height 34
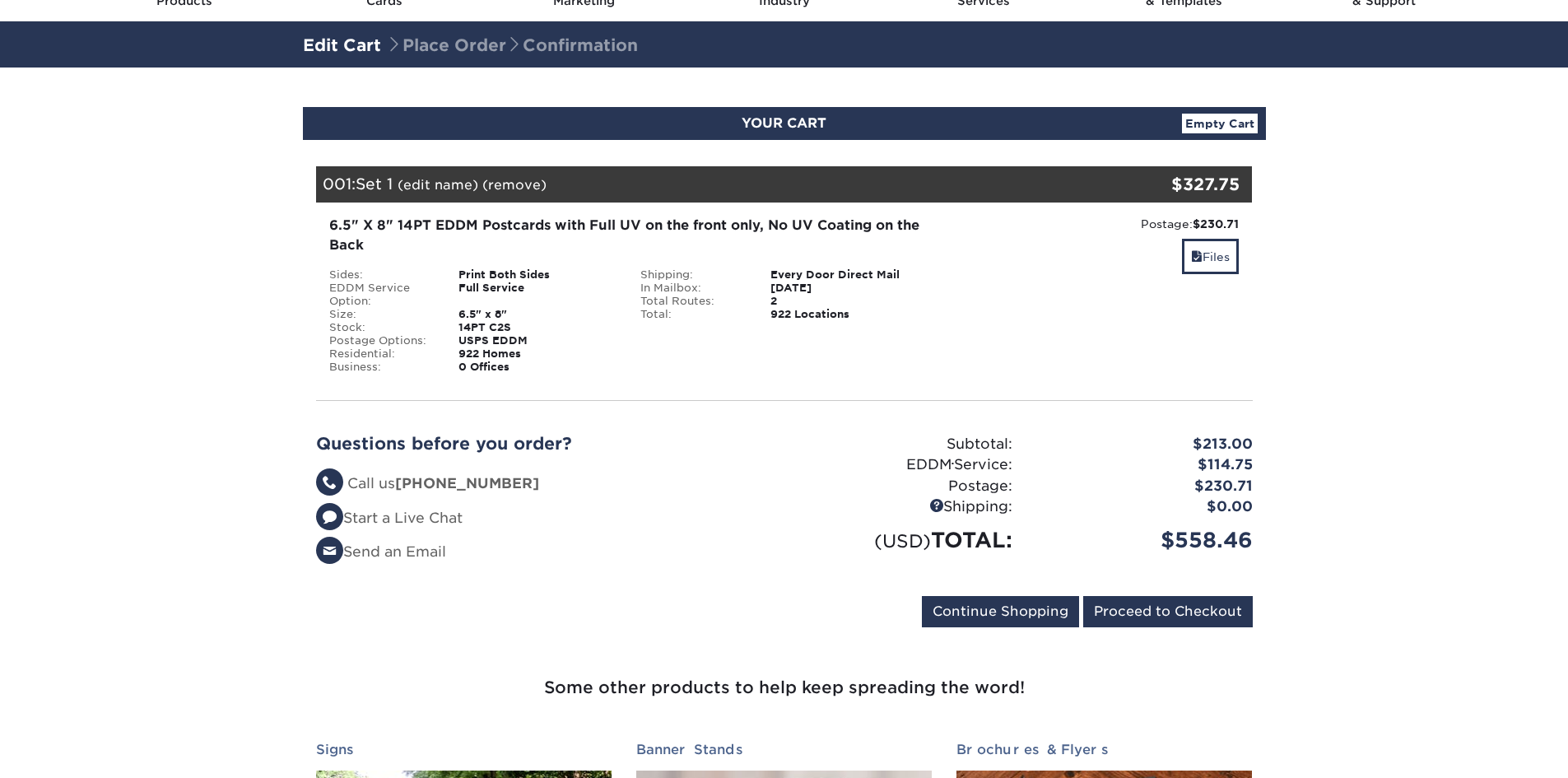
scroll to position [82, 0]
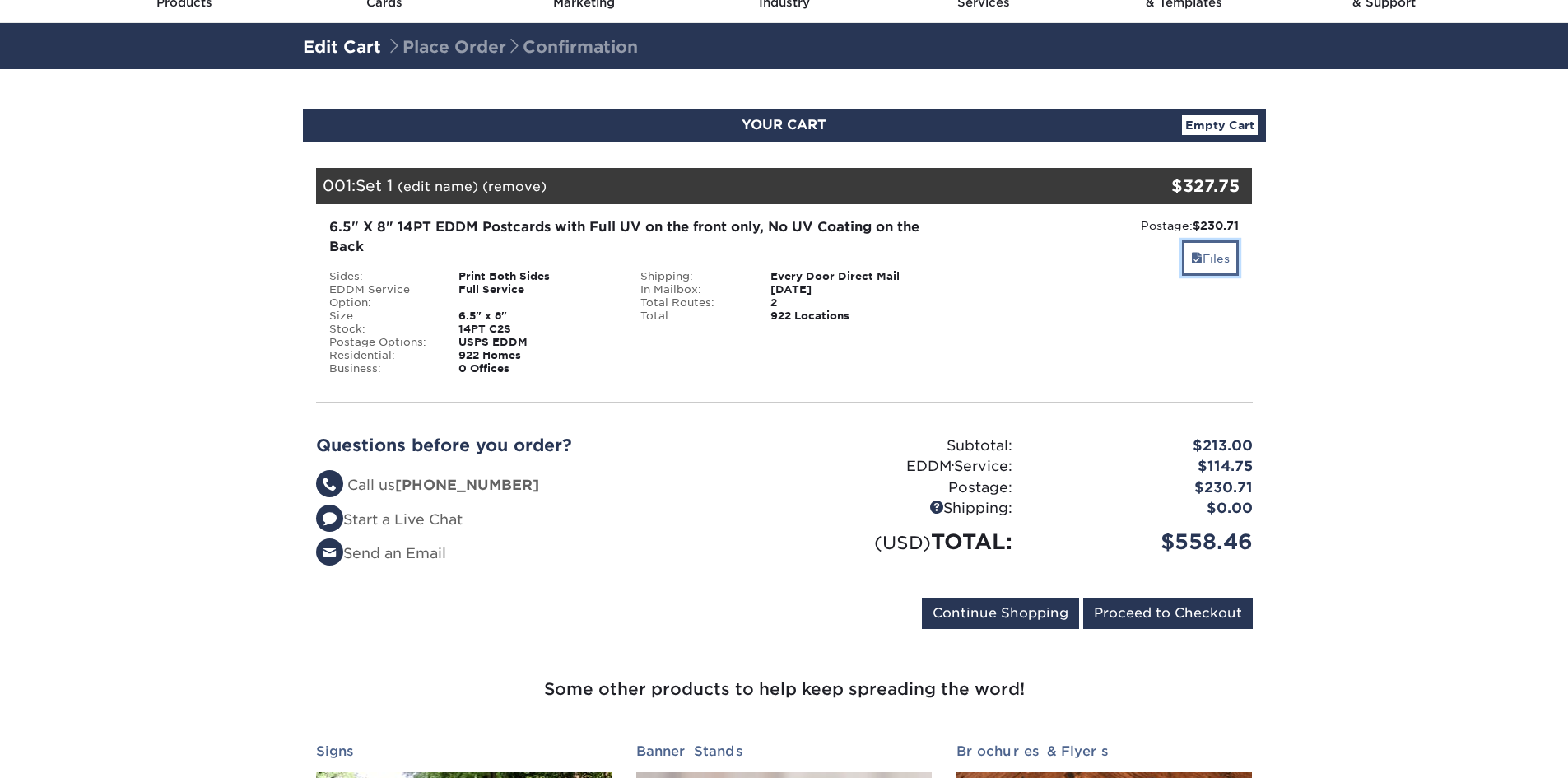
click at [1222, 258] on link "Files" at bounding box center [1210, 258] width 56 height 36
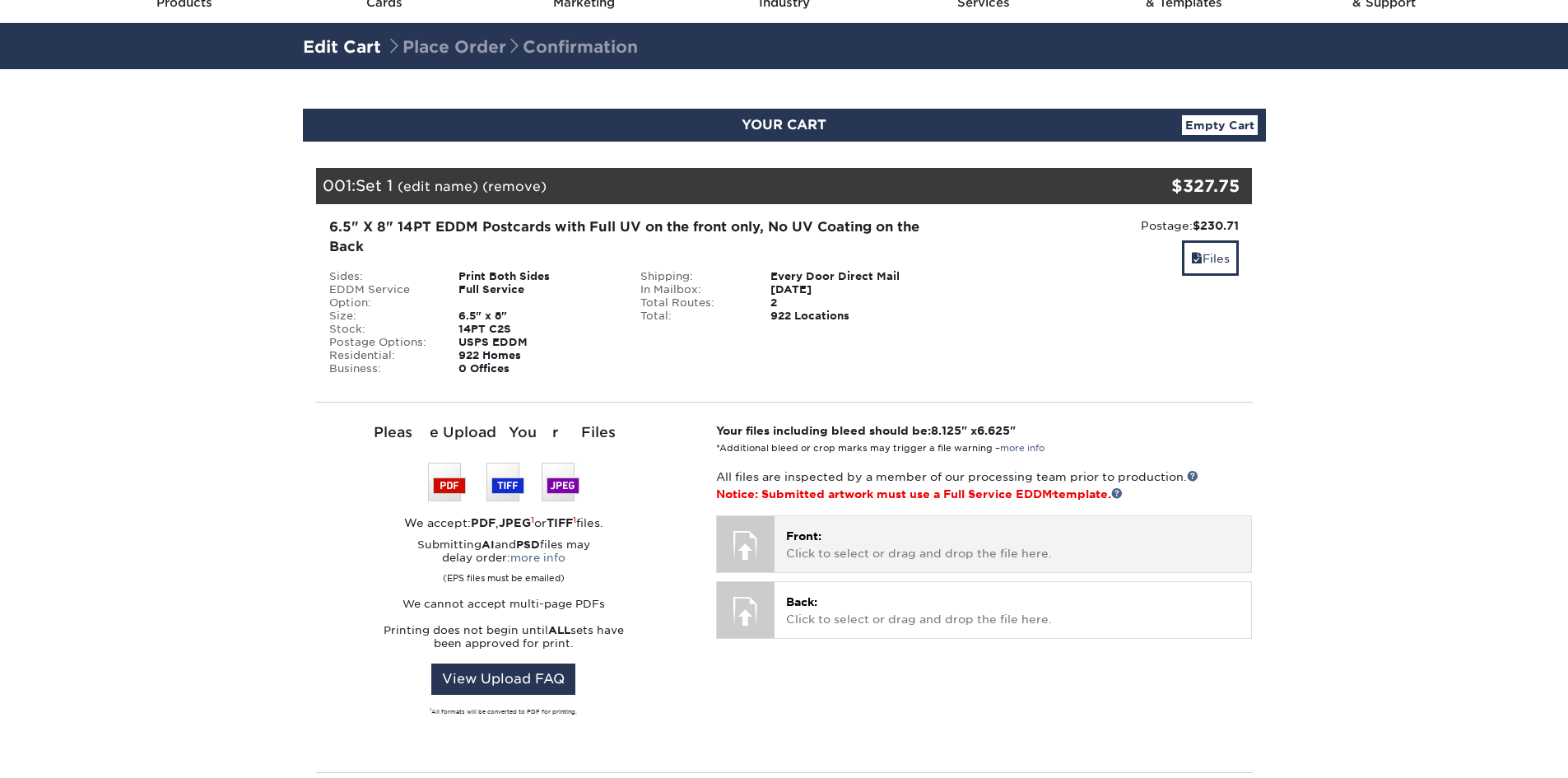
click at [870, 546] on p "Front: Click to select or drag and drop the file here." at bounding box center [1013, 545] width 453 height 34
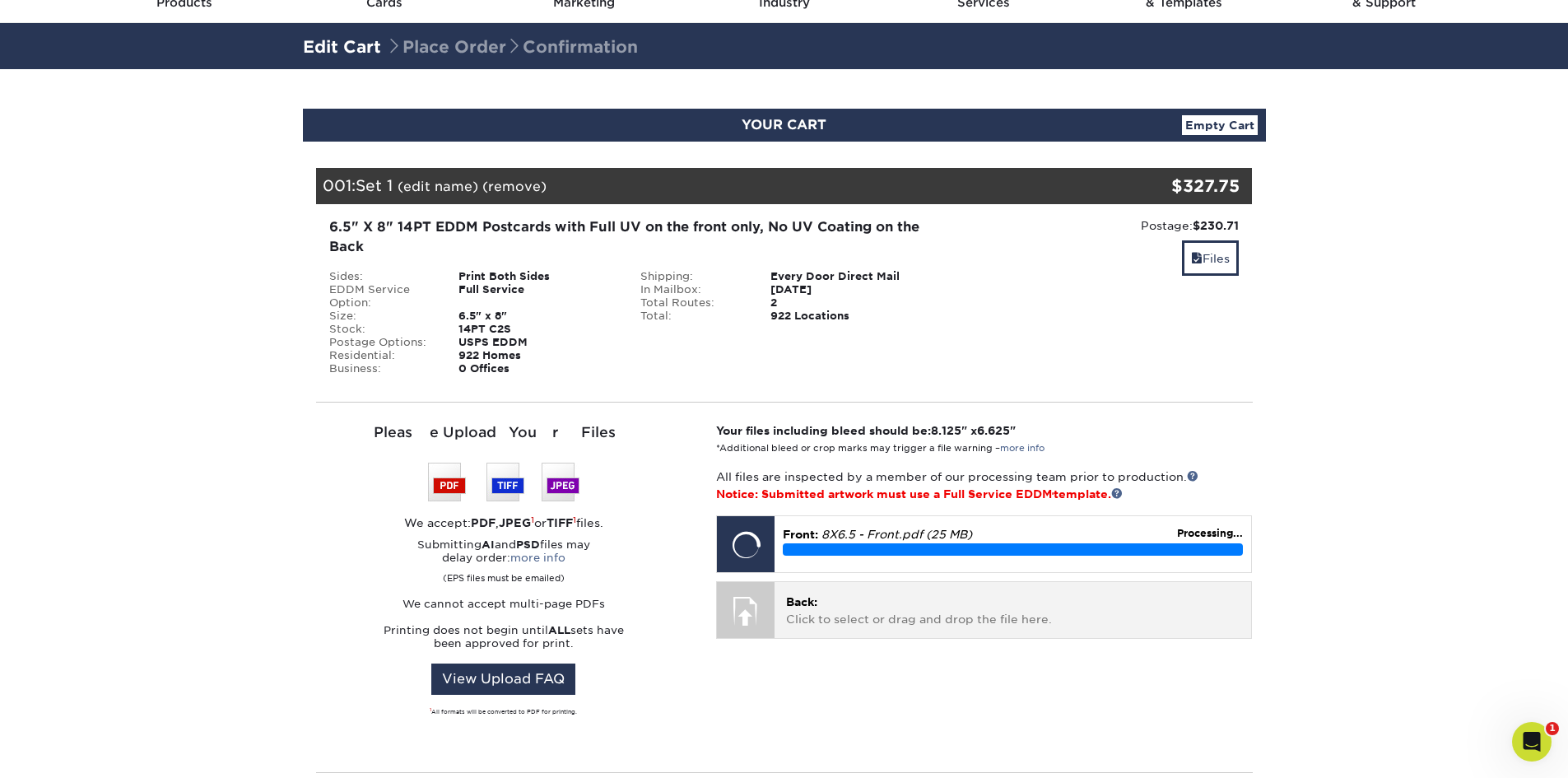
click at [886, 610] on p "Back: Click to select or drag and drop the file here." at bounding box center [1013, 610] width 453 height 34
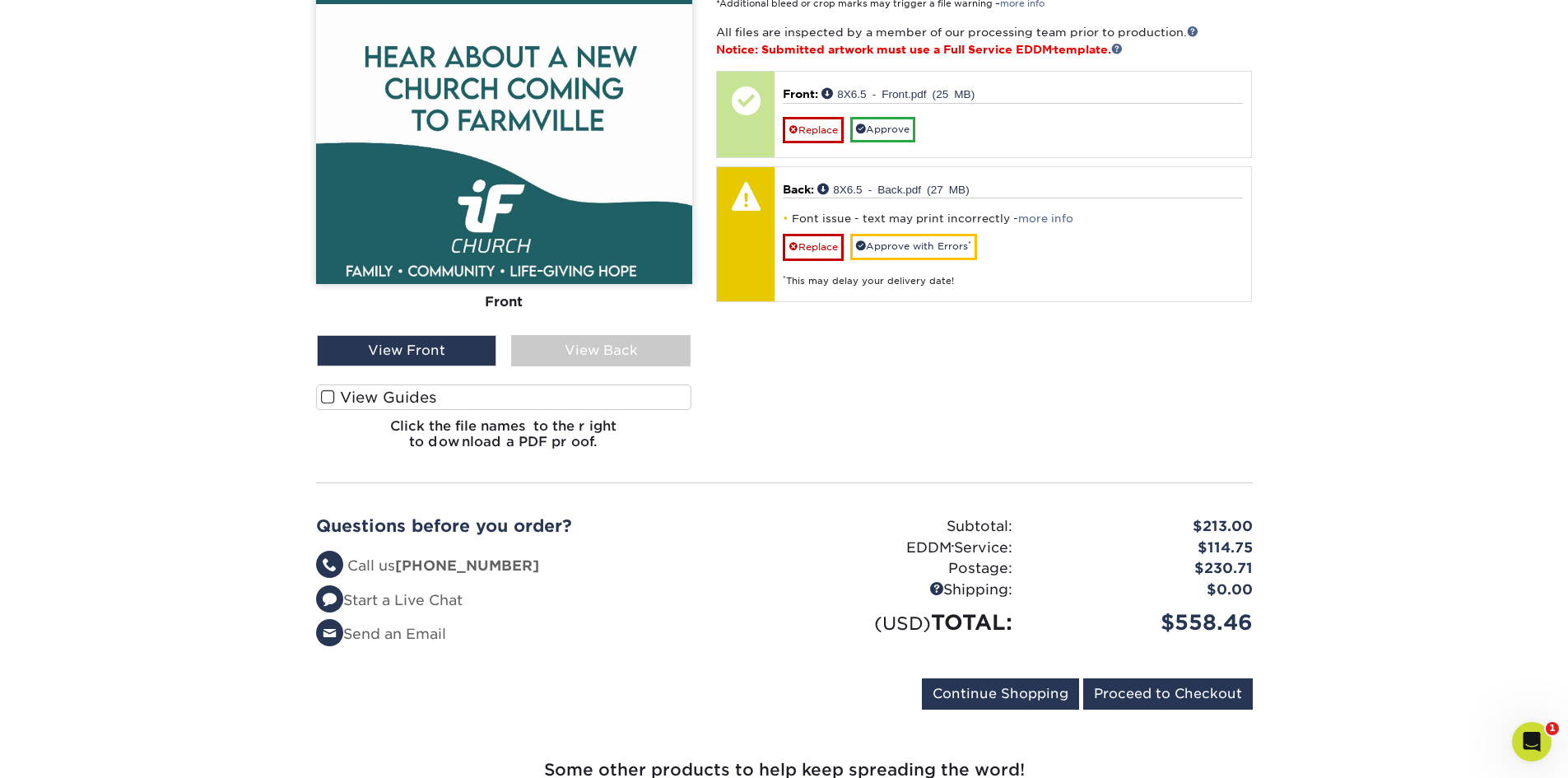
scroll to position [577, 0]
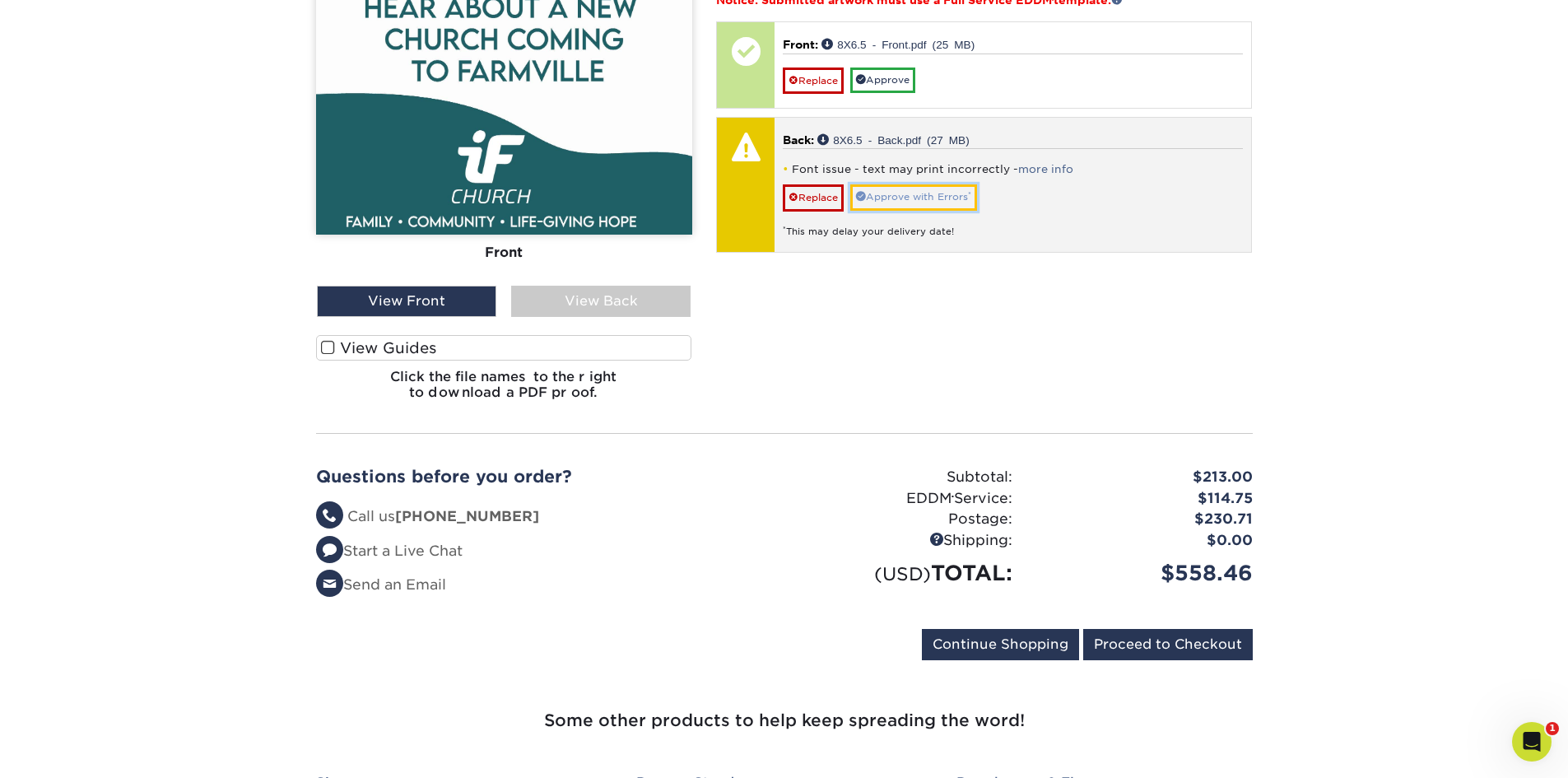
click at [905, 195] on link "Approve with Errors *" at bounding box center [913, 198] width 127 height 26
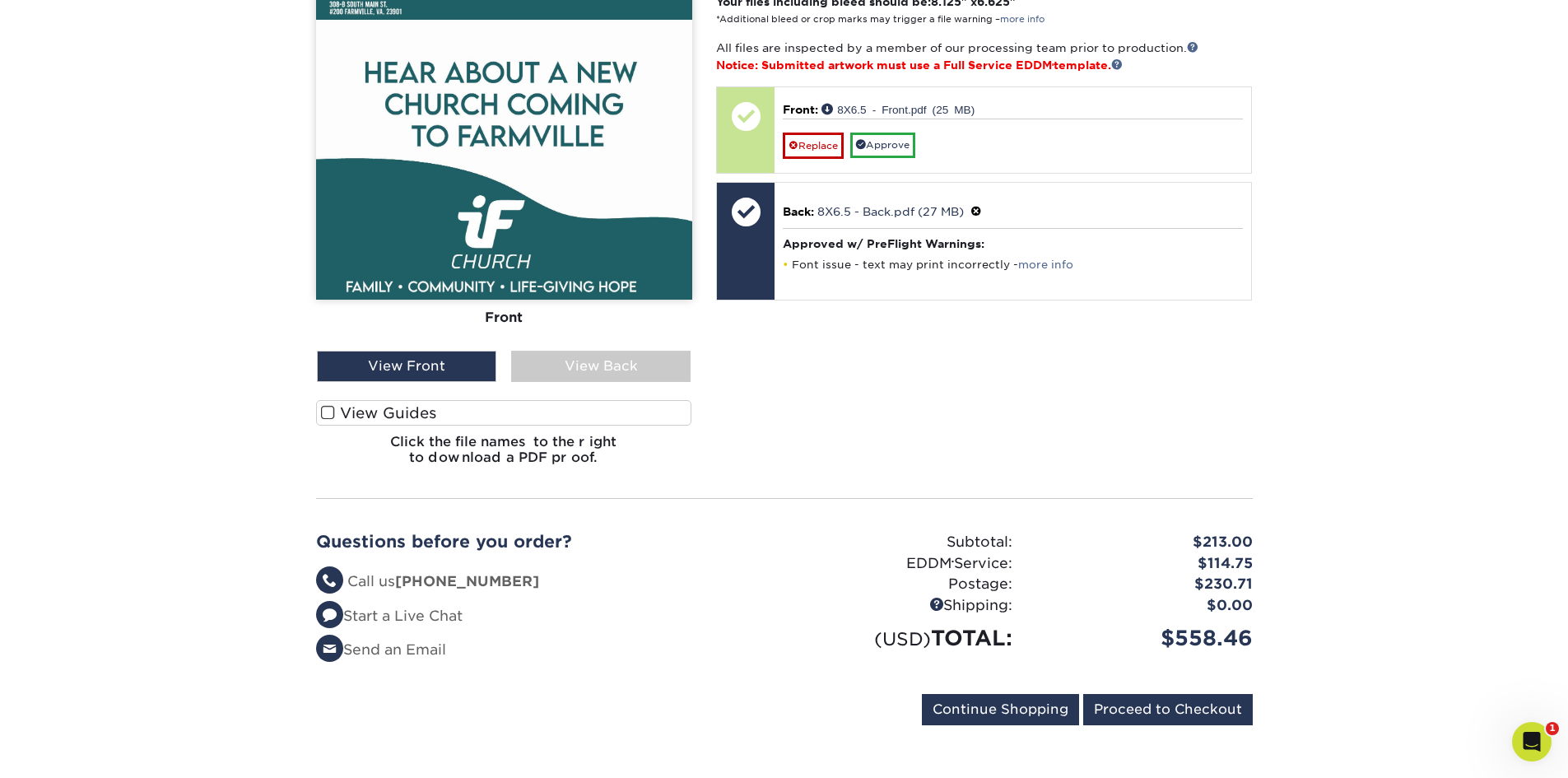
scroll to position [412, 0]
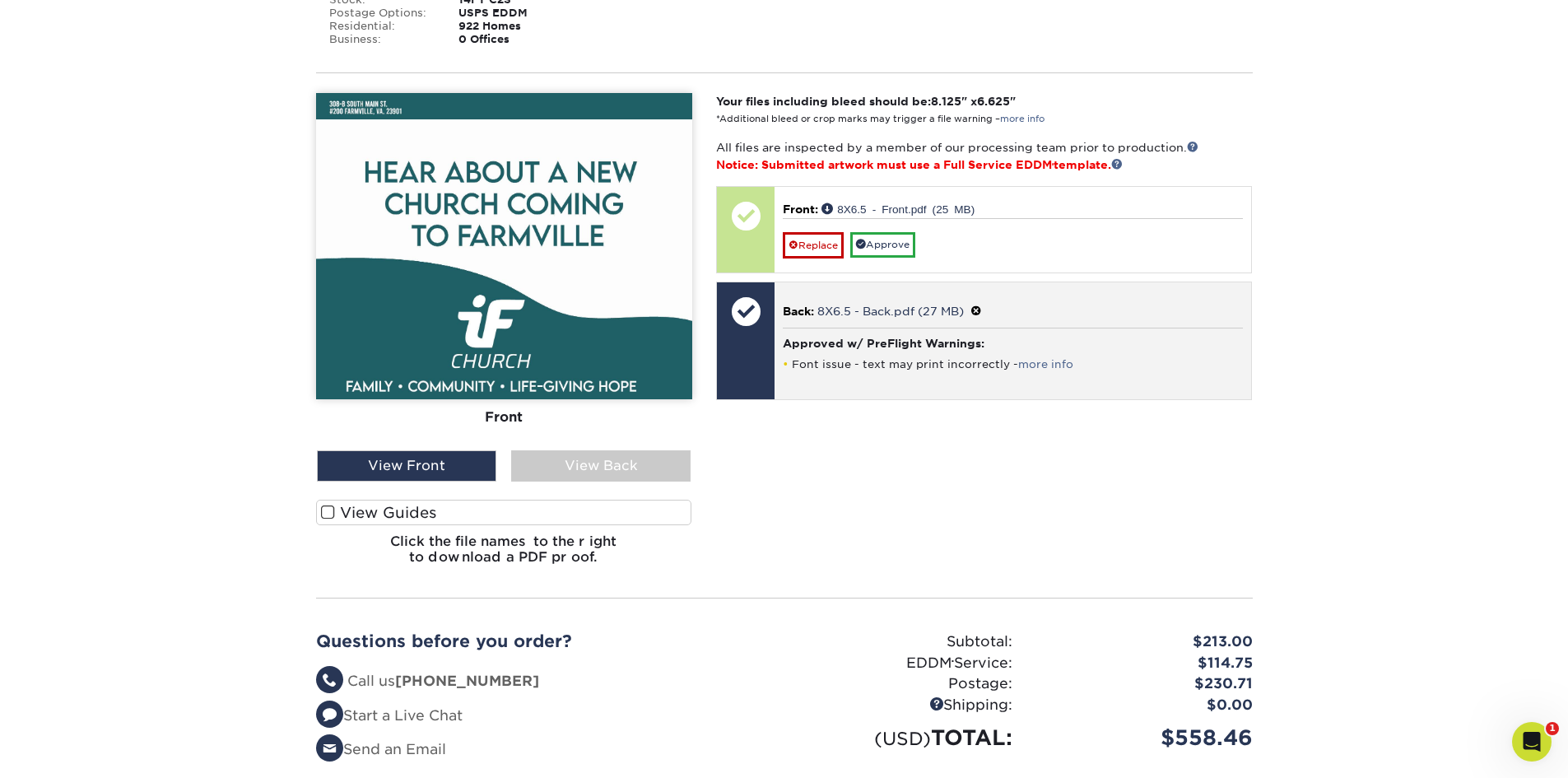
click at [840, 366] on li "Font issue - text may print incorrectly - more info" at bounding box center [1013, 363] width 460 height 14
click at [1044, 364] on link "more info" at bounding box center [1045, 364] width 56 height 13
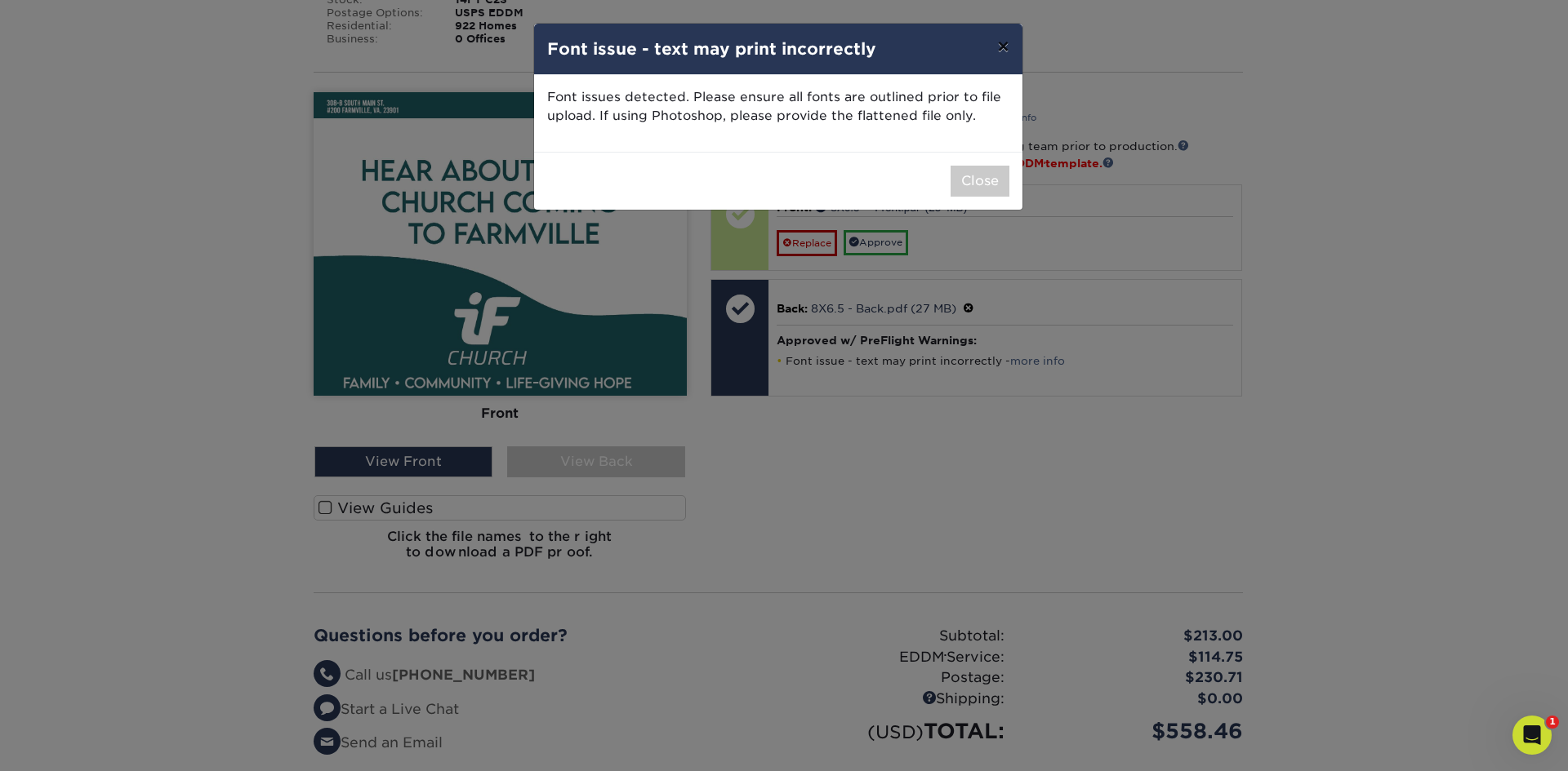
click at [1010, 43] on button "×" at bounding box center [1003, 46] width 38 height 46
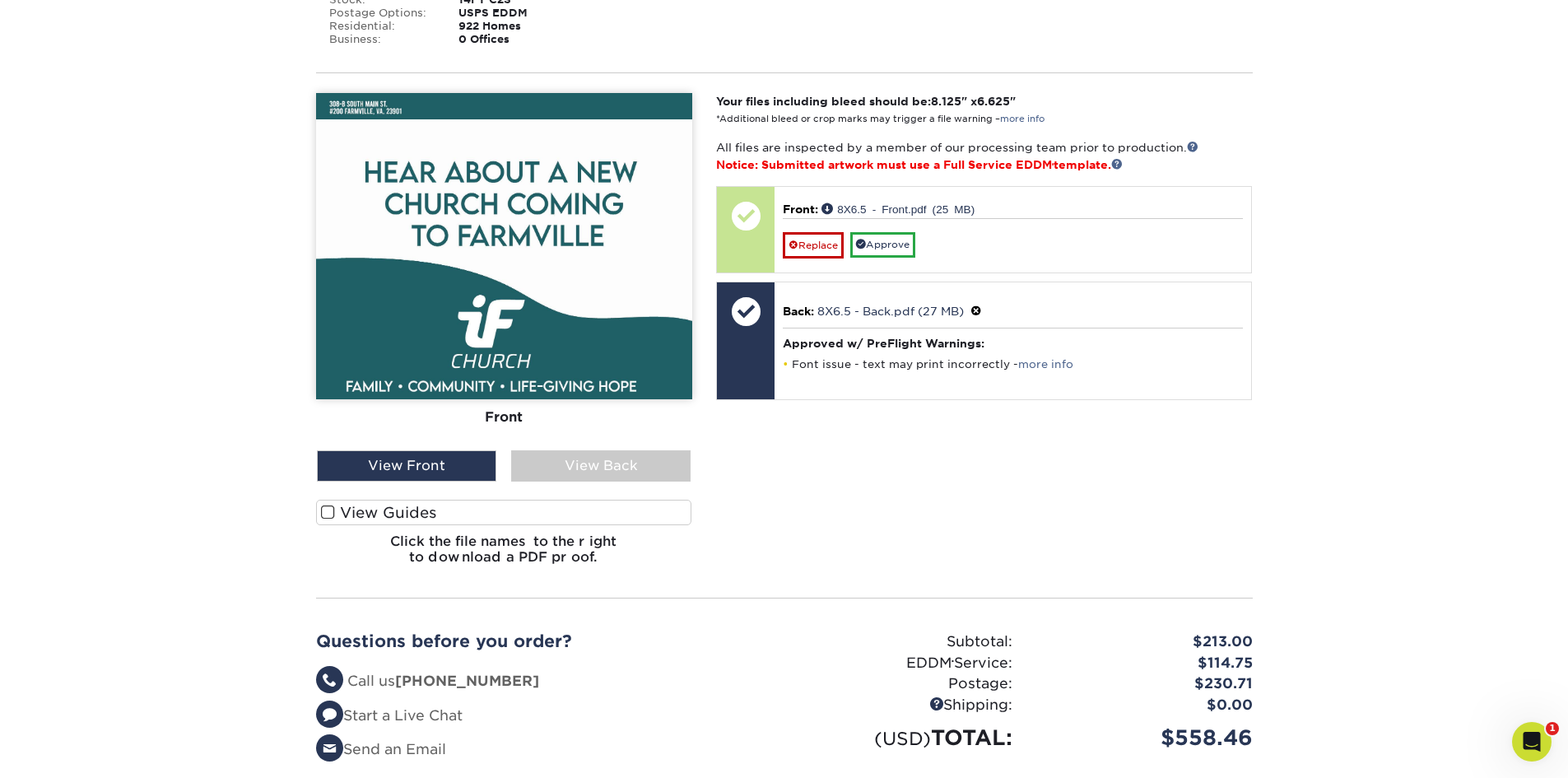
click at [327, 514] on span at bounding box center [328, 512] width 14 height 15
click at [0, 0] on input "View Guides" at bounding box center [0, 0] width 0 height 0
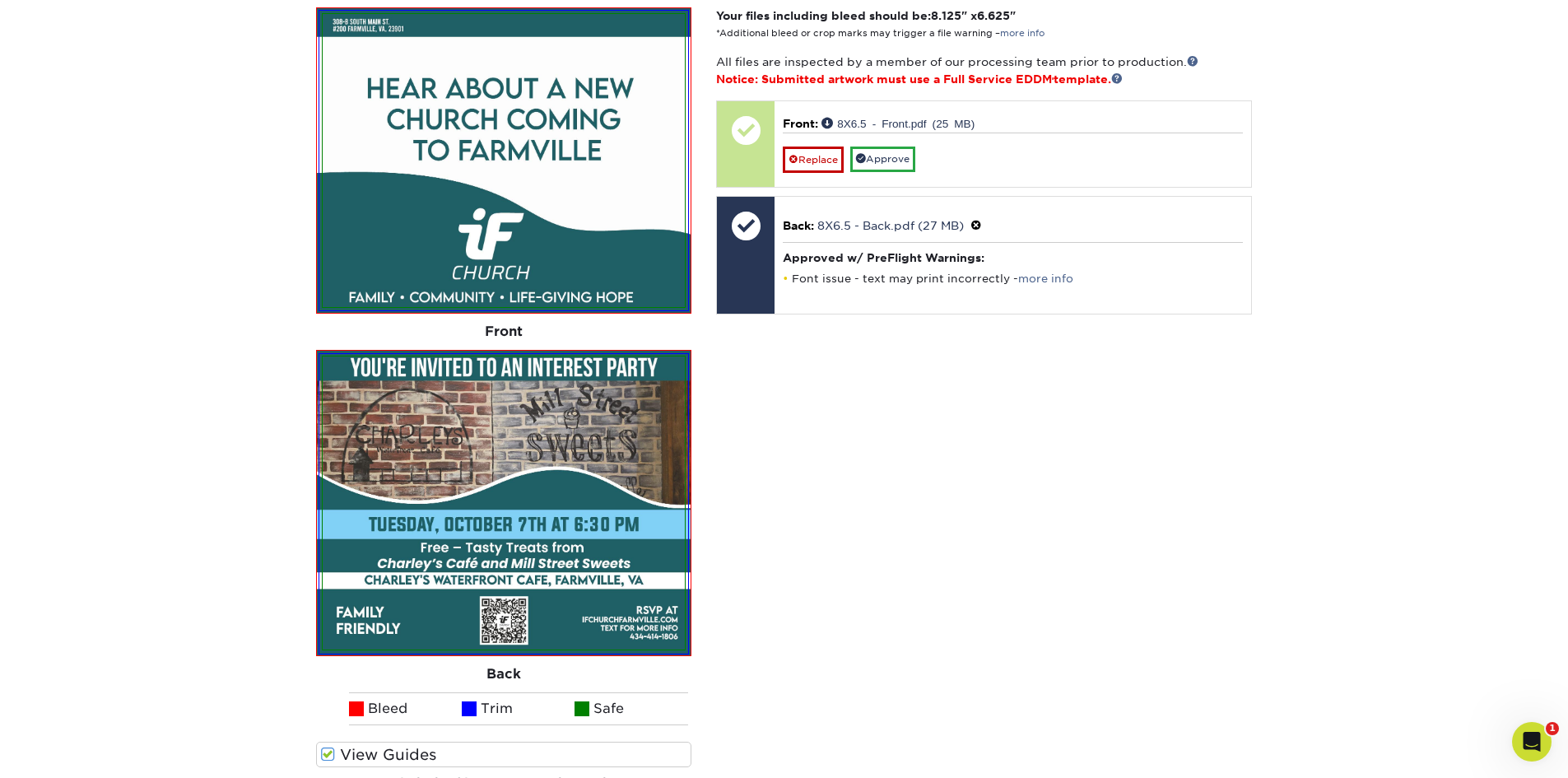
scroll to position [494, 0]
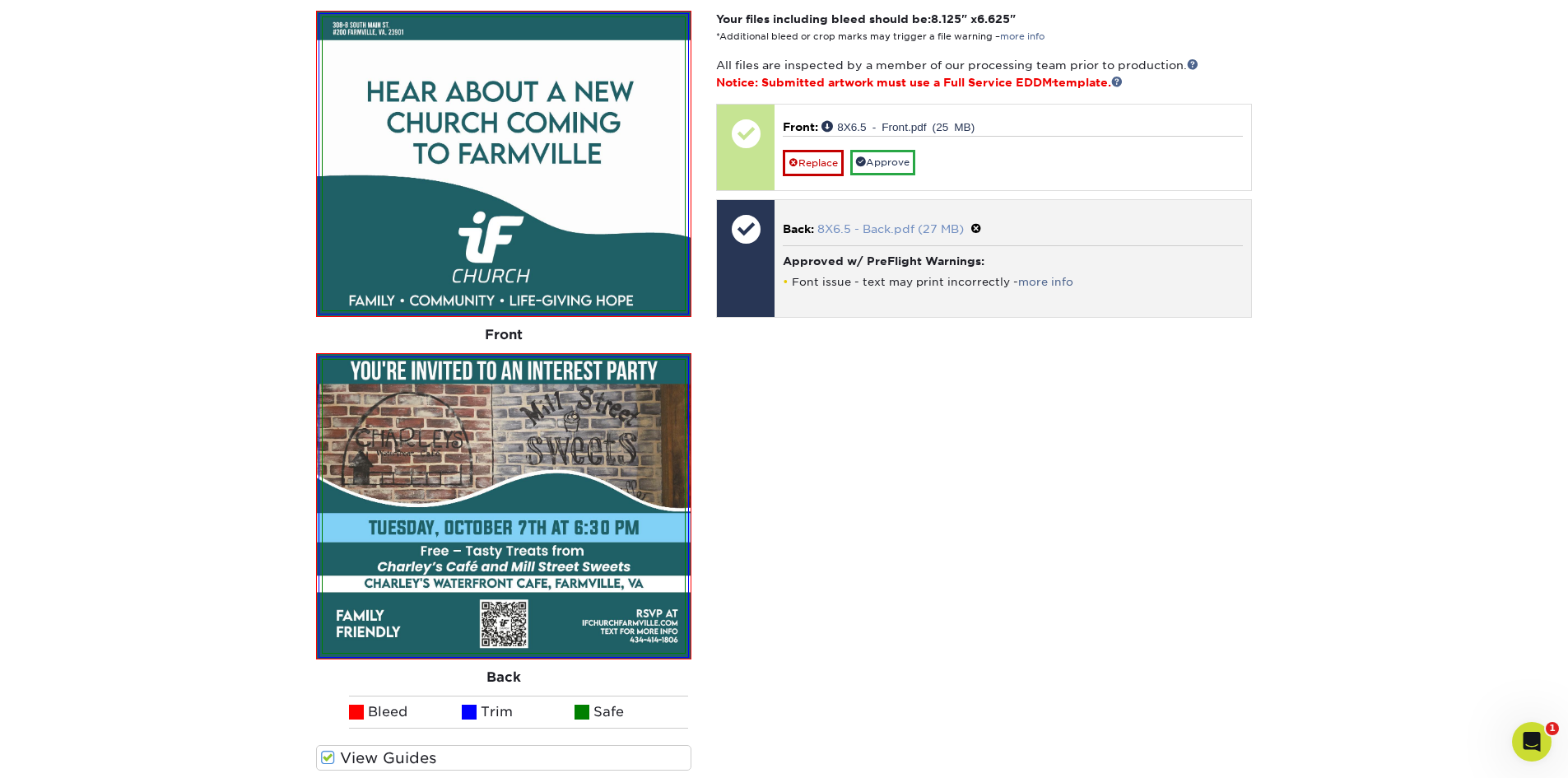
click at [914, 232] on link "8X6.5 - Back.pdf (27 MB)" at bounding box center [891, 229] width 147 height 13
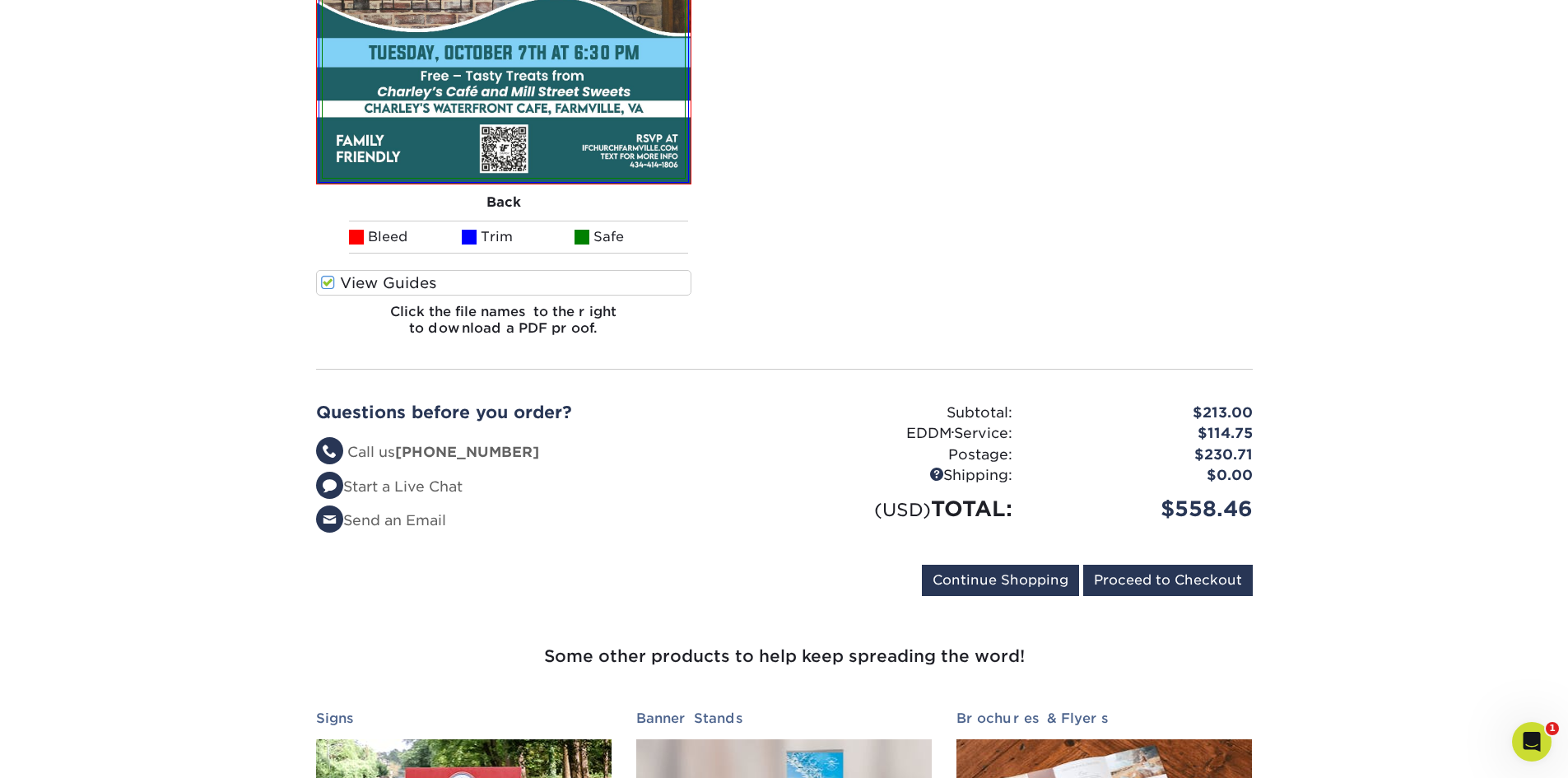
scroll to position [988, 0]
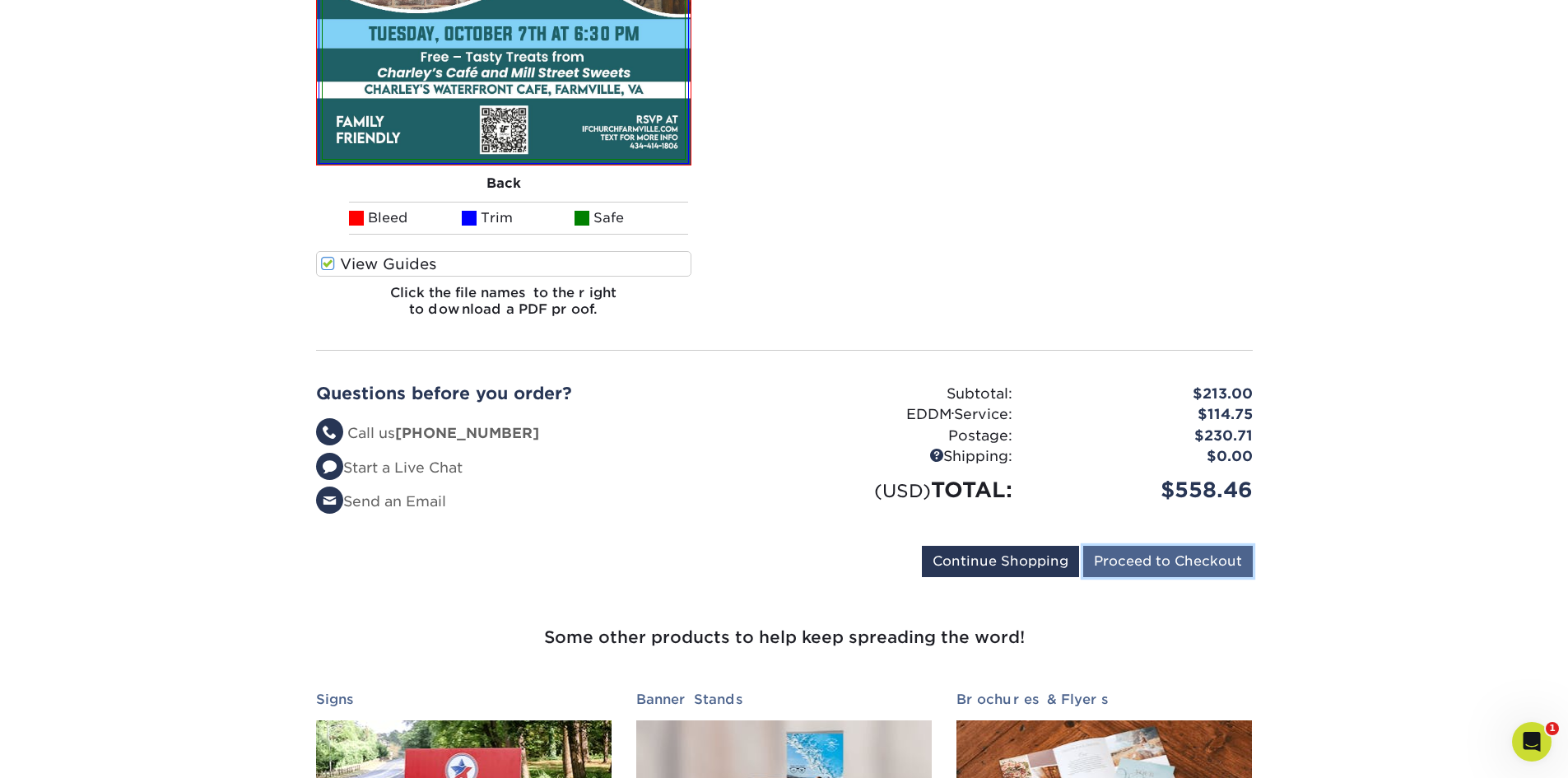
click at [1164, 564] on input "Proceed to Checkout" at bounding box center [1168, 561] width 169 height 31
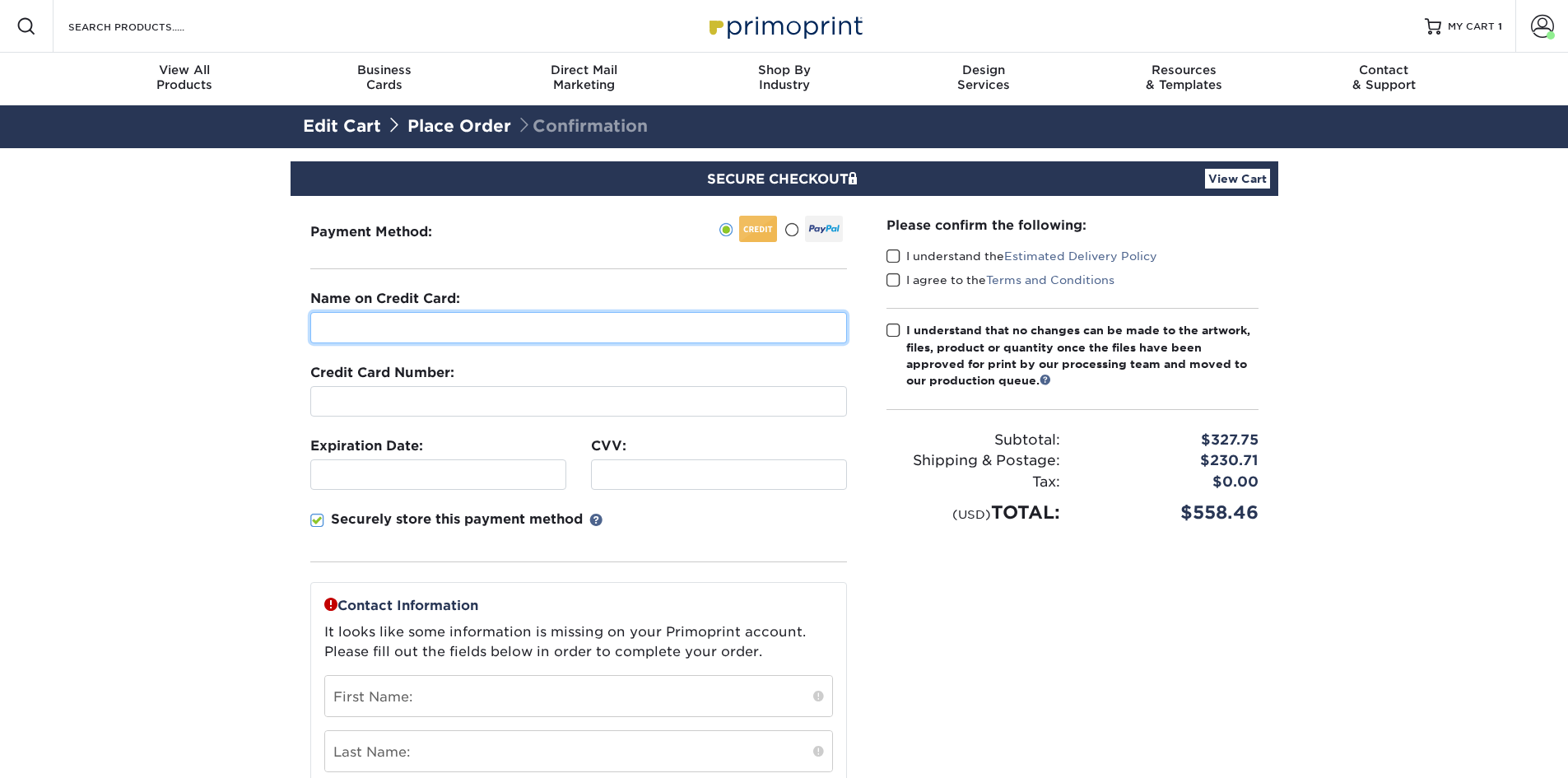
click at [339, 335] on input "text" at bounding box center [578, 328] width 536 height 31
type input "Immersion Church"
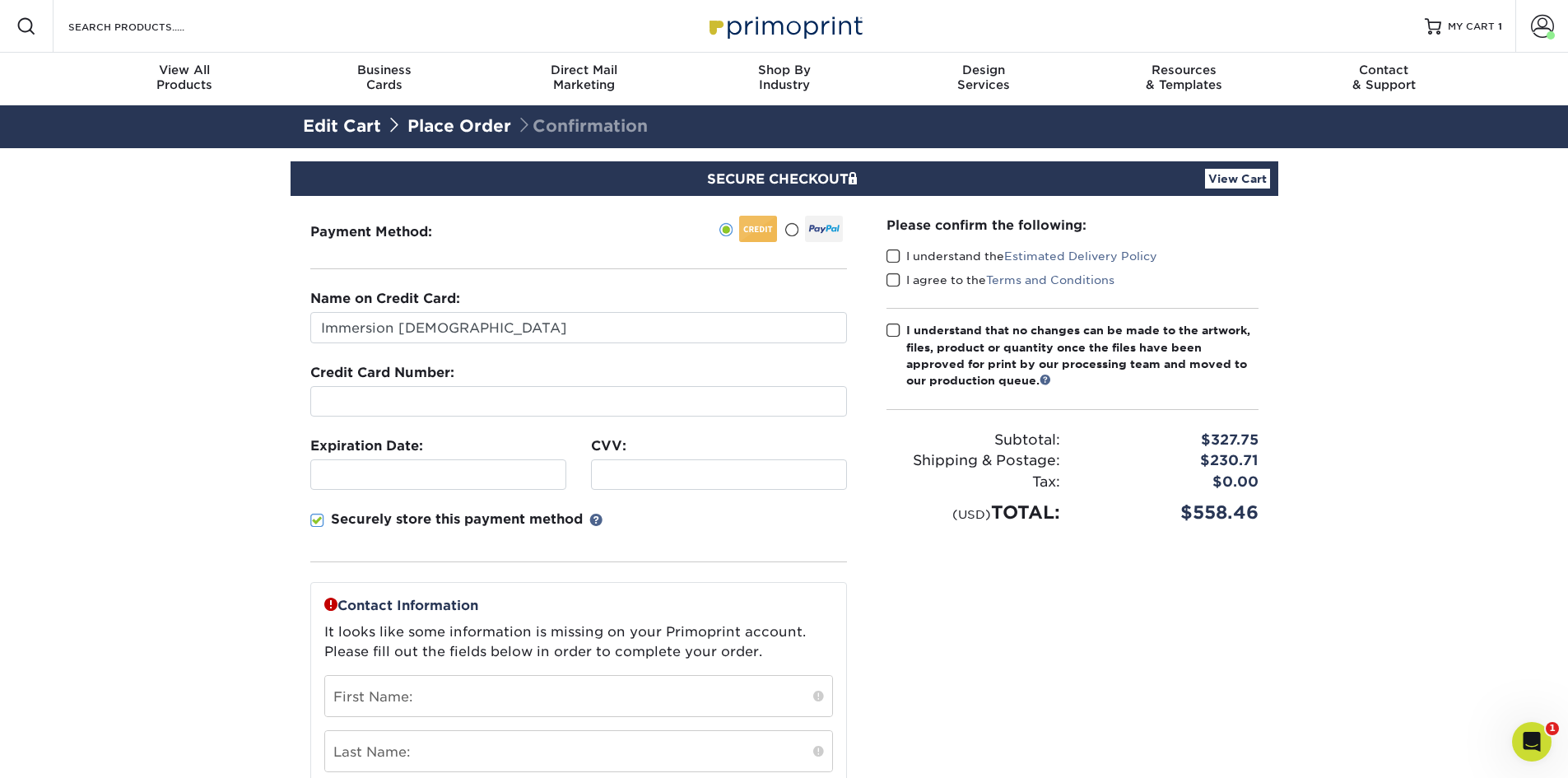
click at [366, 484] on div at bounding box center [438, 475] width 256 height 30
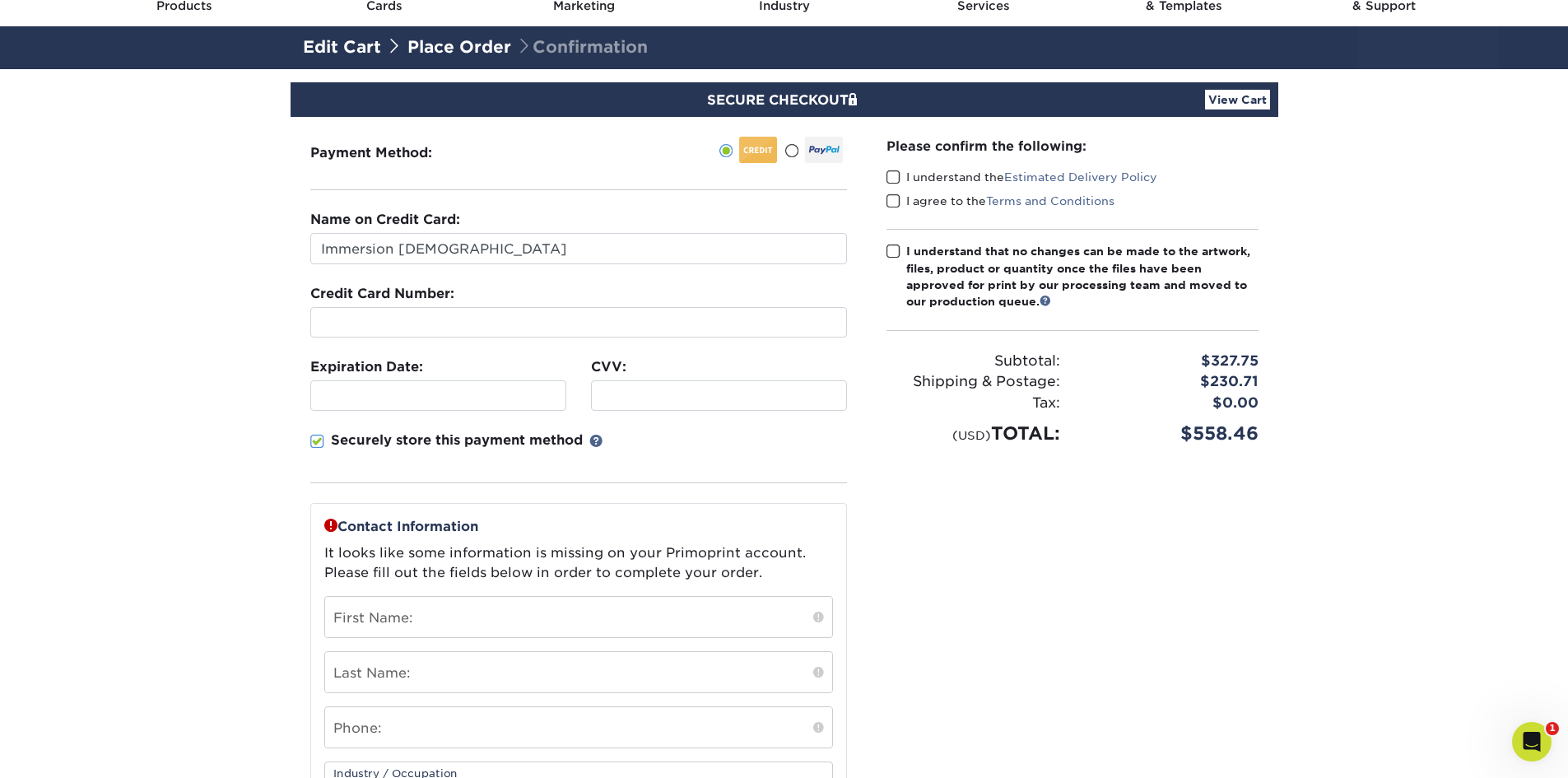
scroll to position [82, 0]
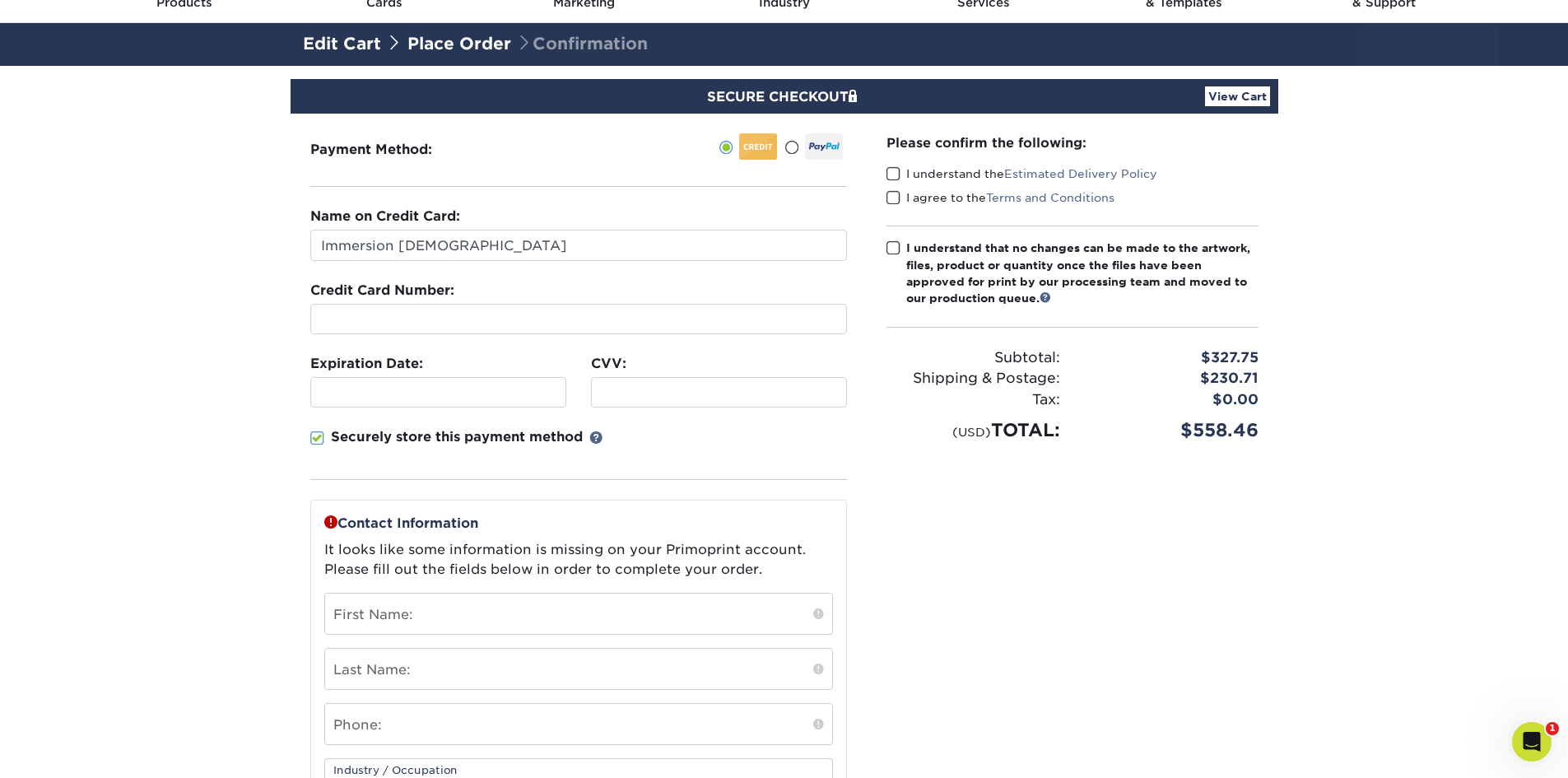
click at [319, 437] on span at bounding box center [317, 438] width 14 height 15
click at [0, 0] on input "Securely store this payment method" at bounding box center [0, 0] width 0 height 0
click at [891, 176] on span at bounding box center [893, 174] width 14 height 15
click at [0, 0] on input "I understand the Estimated Delivery Policy" at bounding box center [0, 0] width 0 height 0
click at [896, 200] on span at bounding box center [893, 198] width 14 height 15
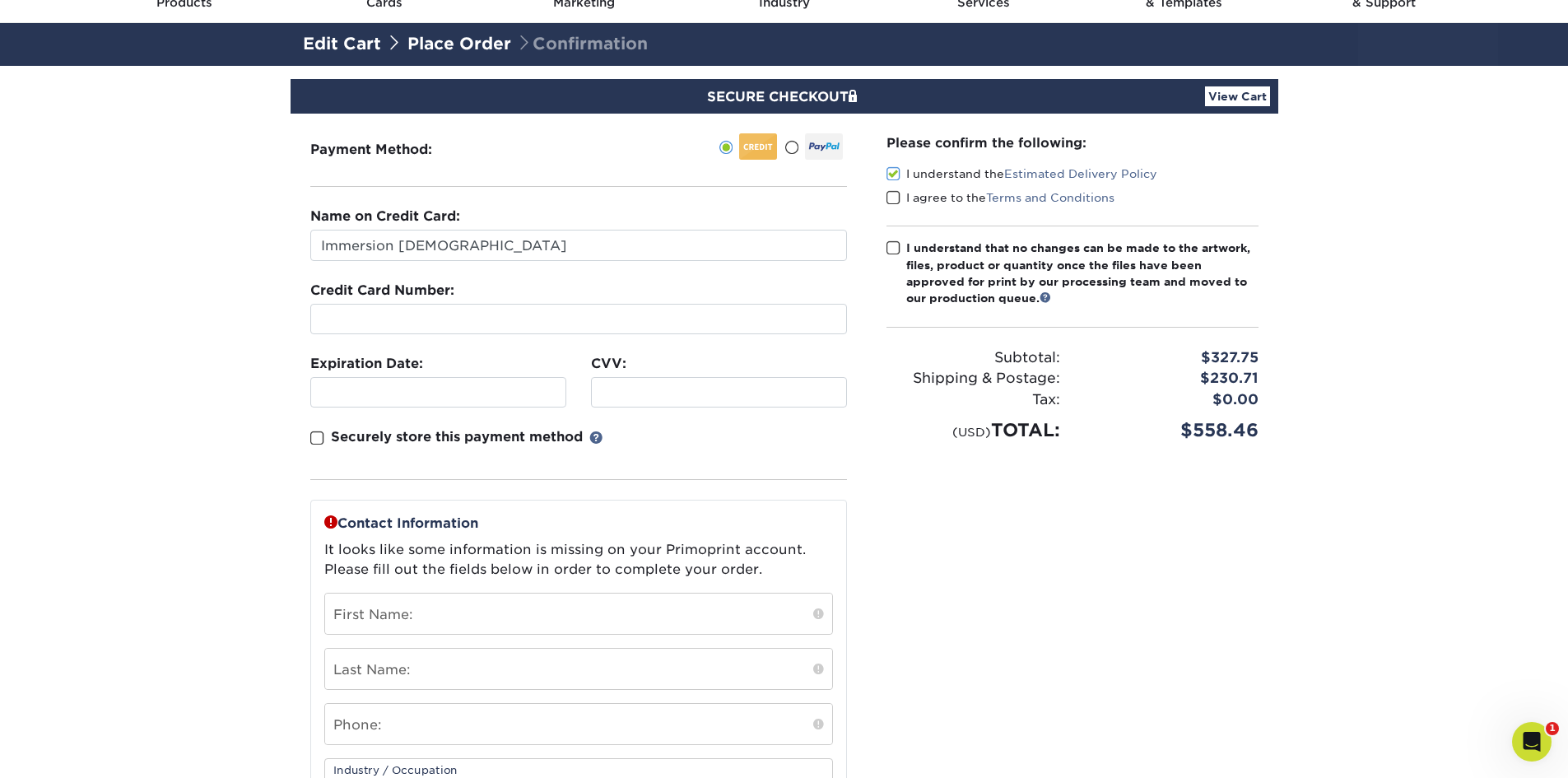
click at [0, 0] on input "I agree to the Terms and Conditions" at bounding box center [0, 0] width 0 height 0
click at [898, 249] on span at bounding box center [893, 248] width 14 height 15
click at [0, 0] on input "I understand that no changes can be made to the artwork, files, product or quan…" at bounding box center [0, 0] width 0 height 0
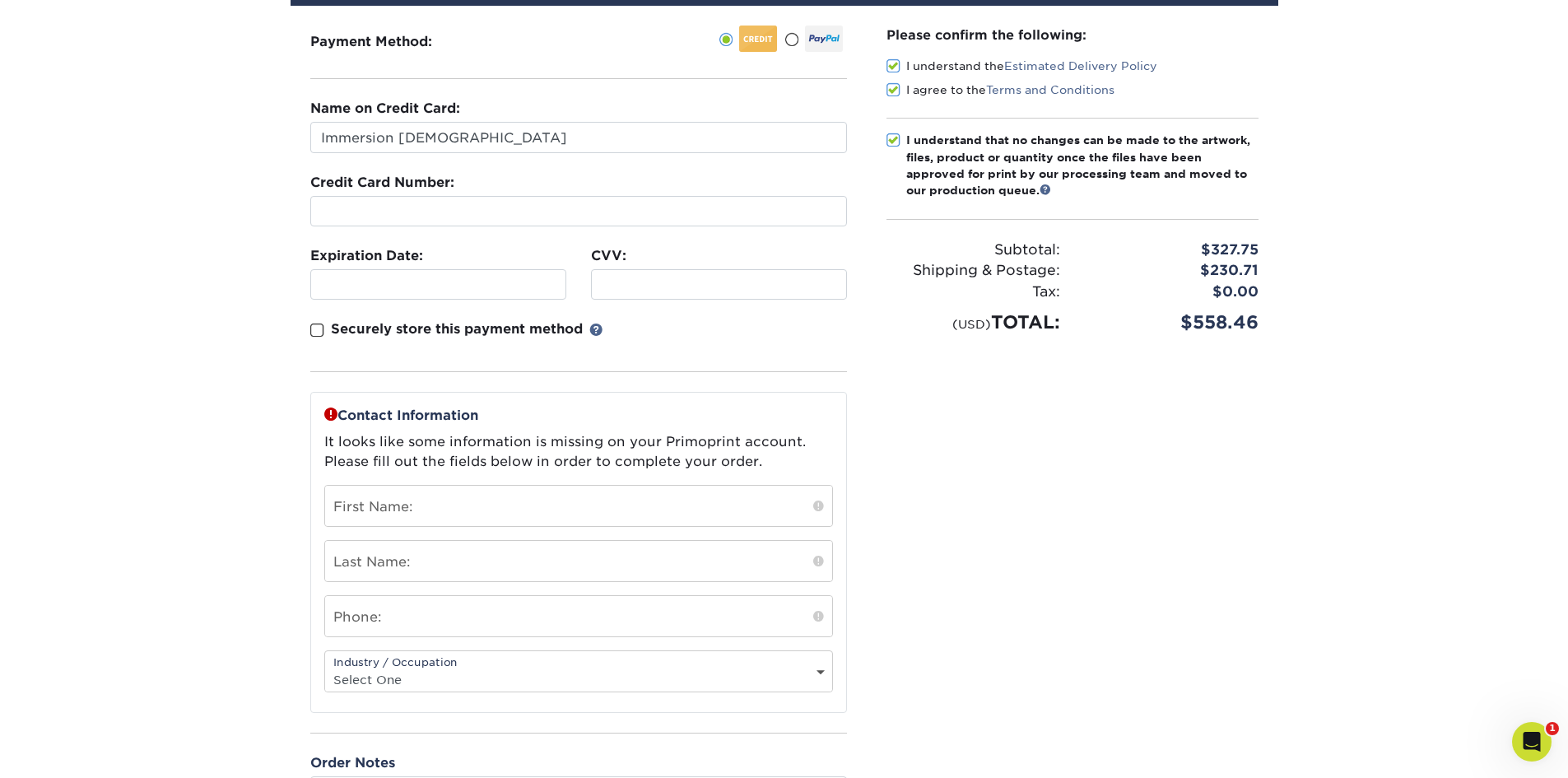
scroll to position [247, 0]
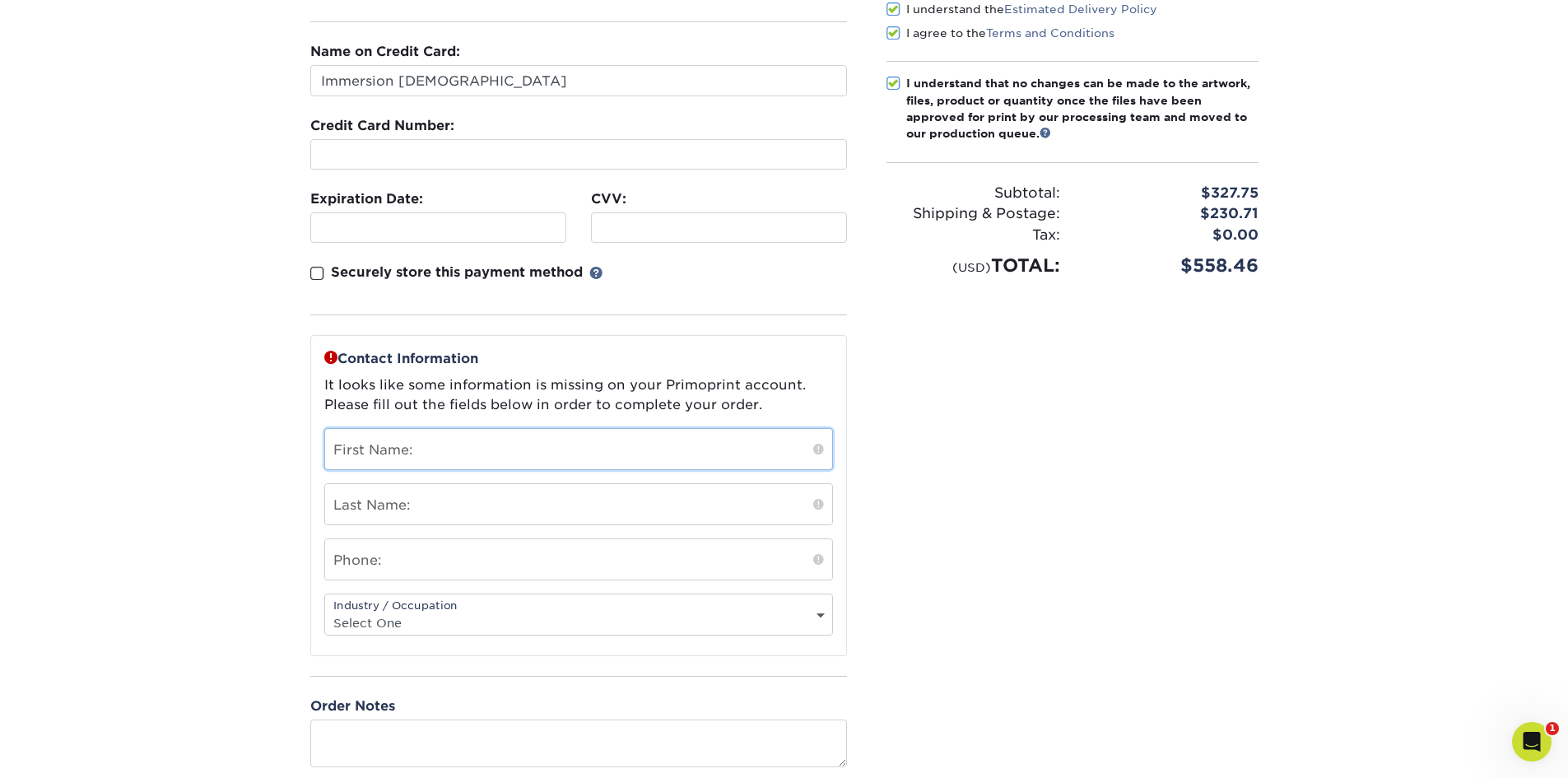
click at [382, 460] on input "text" at bounding box center [578, 449] width 507 height 40
type input "Harmon"
type input "Massey"
type input "804239835"
click at [923, 554] on div "Please confirm the following: I understand the Estimated Delivery Policy I agre…" at bounding box center [1073, 368] width 412 height 838
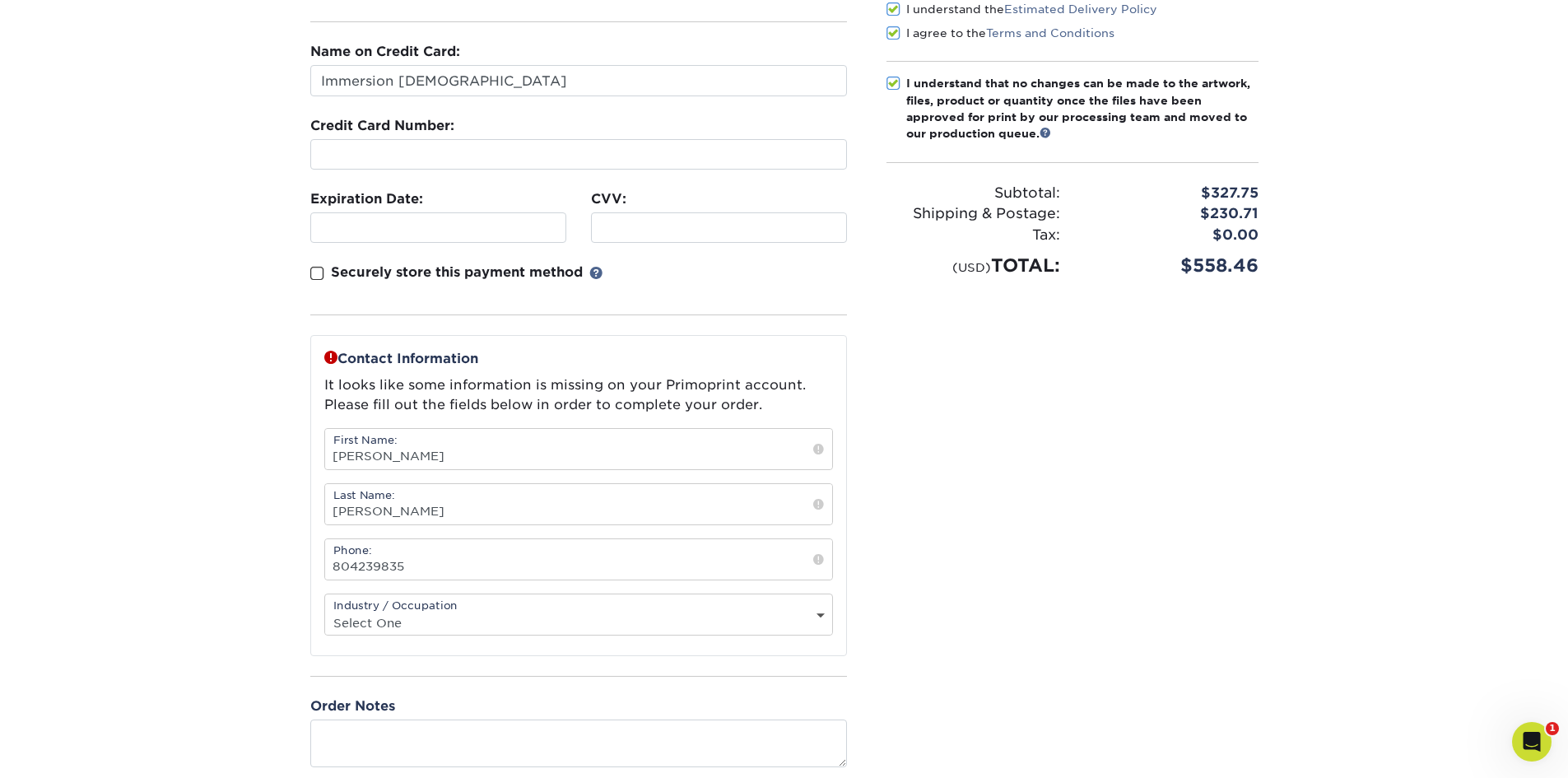
scroll to position [330, 0]
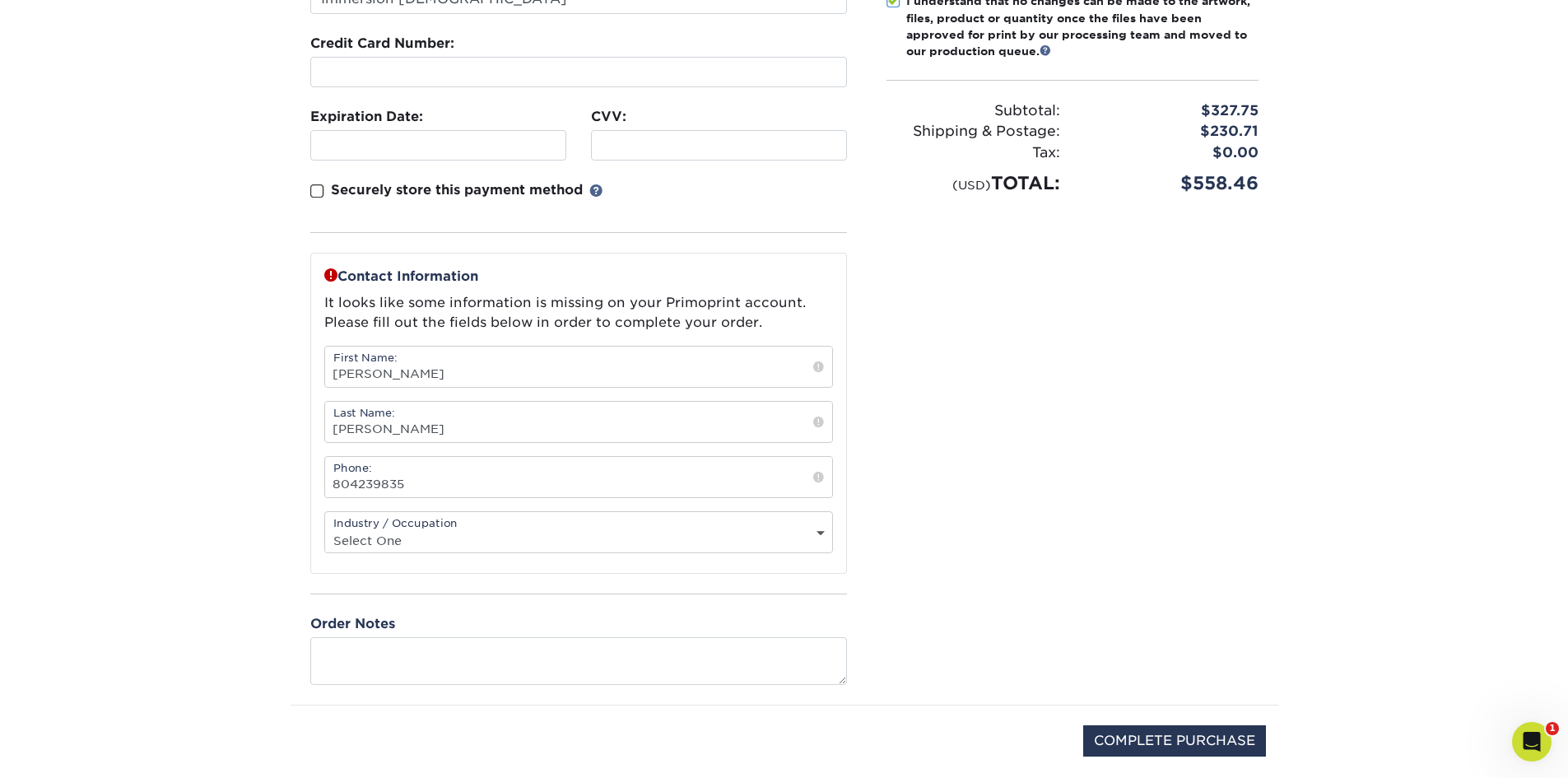
click at [386, 540] on select "Select One Administrative Executive Human Resources Construction Education Ente…" at bounding box center [578, 540] width 507 height 24
select select "20"
click at [325, 528] on select "Select One Administrative Executive Human Resources Construction Education Ente…" at bounding box center [578, 540] width 507 height 24
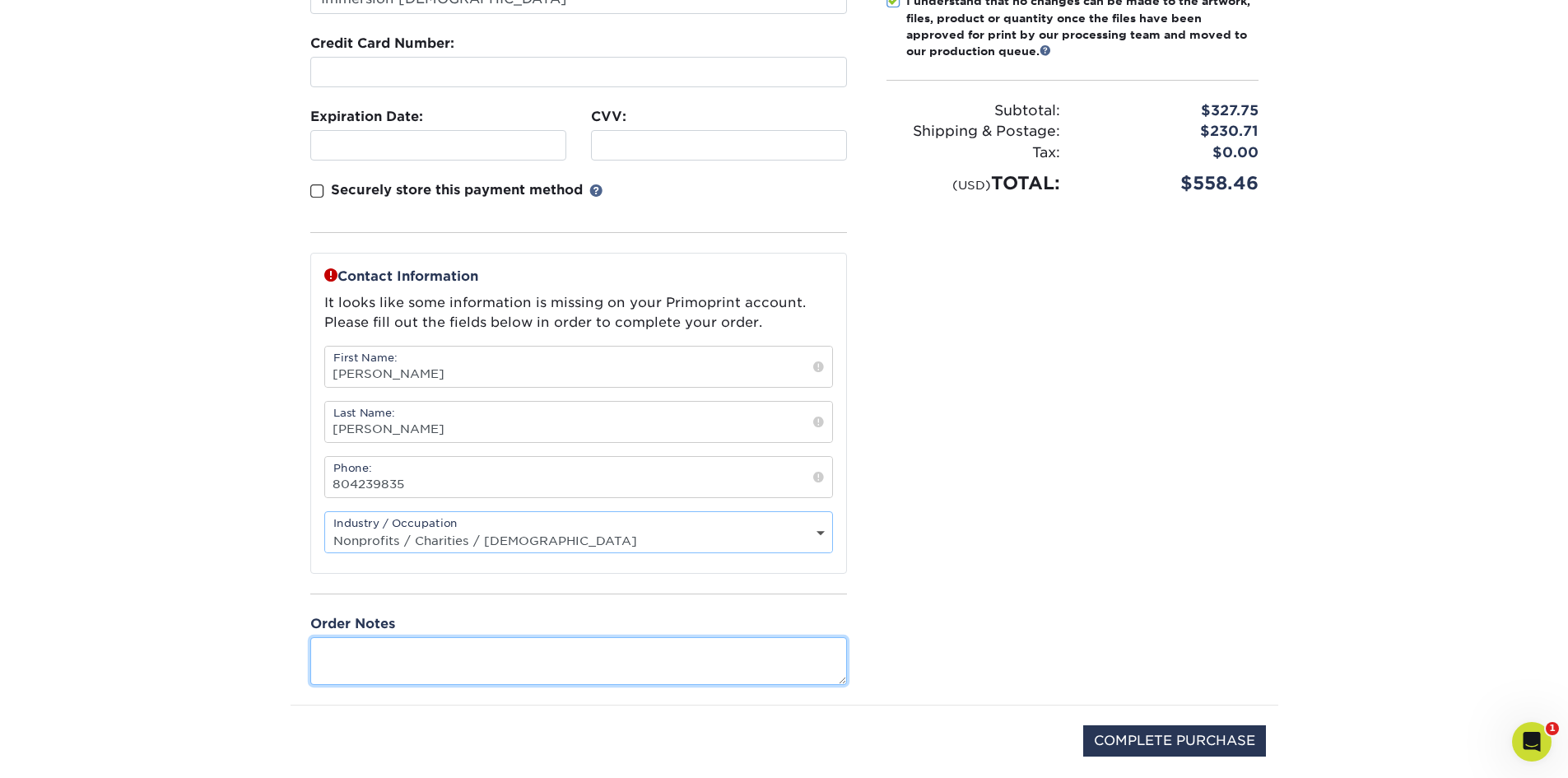
click at [361, 657] on textarea at bounding box center [578, 661] width 536 height 47
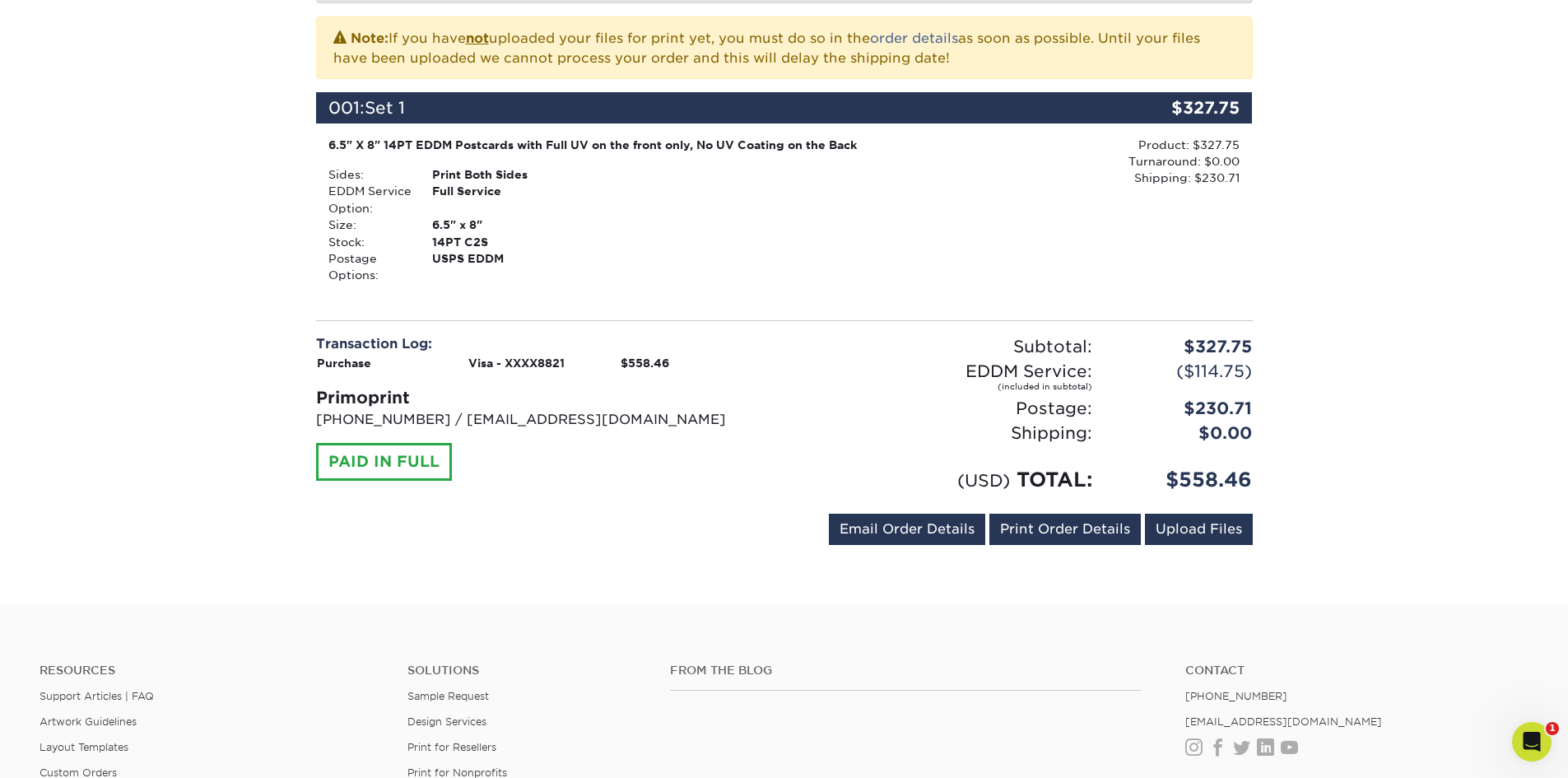
scroll to position [412, 0]
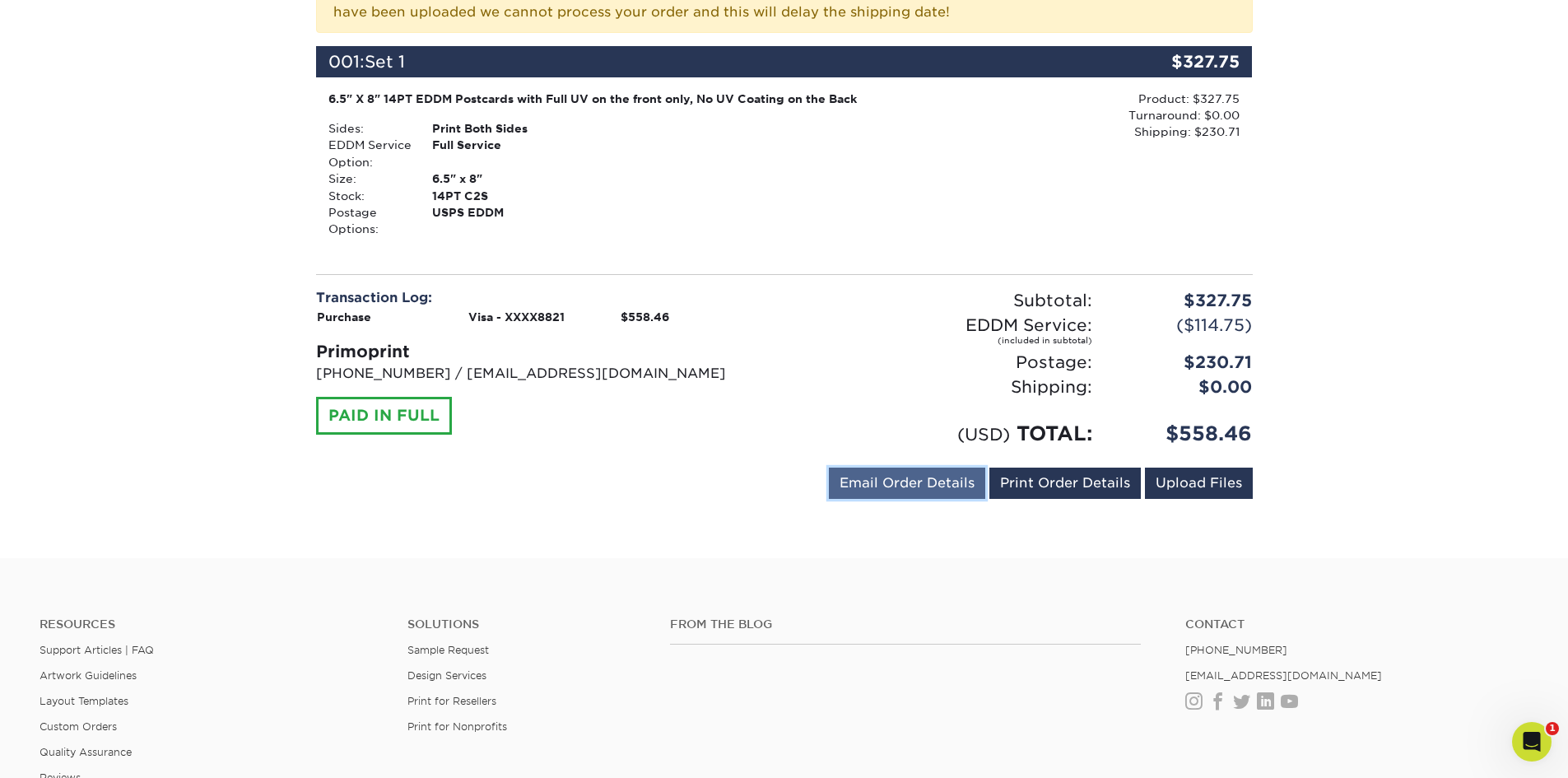
click at [925, 479] on link "Email Order Details" at bounding box center [907, 484] width 157 height 31
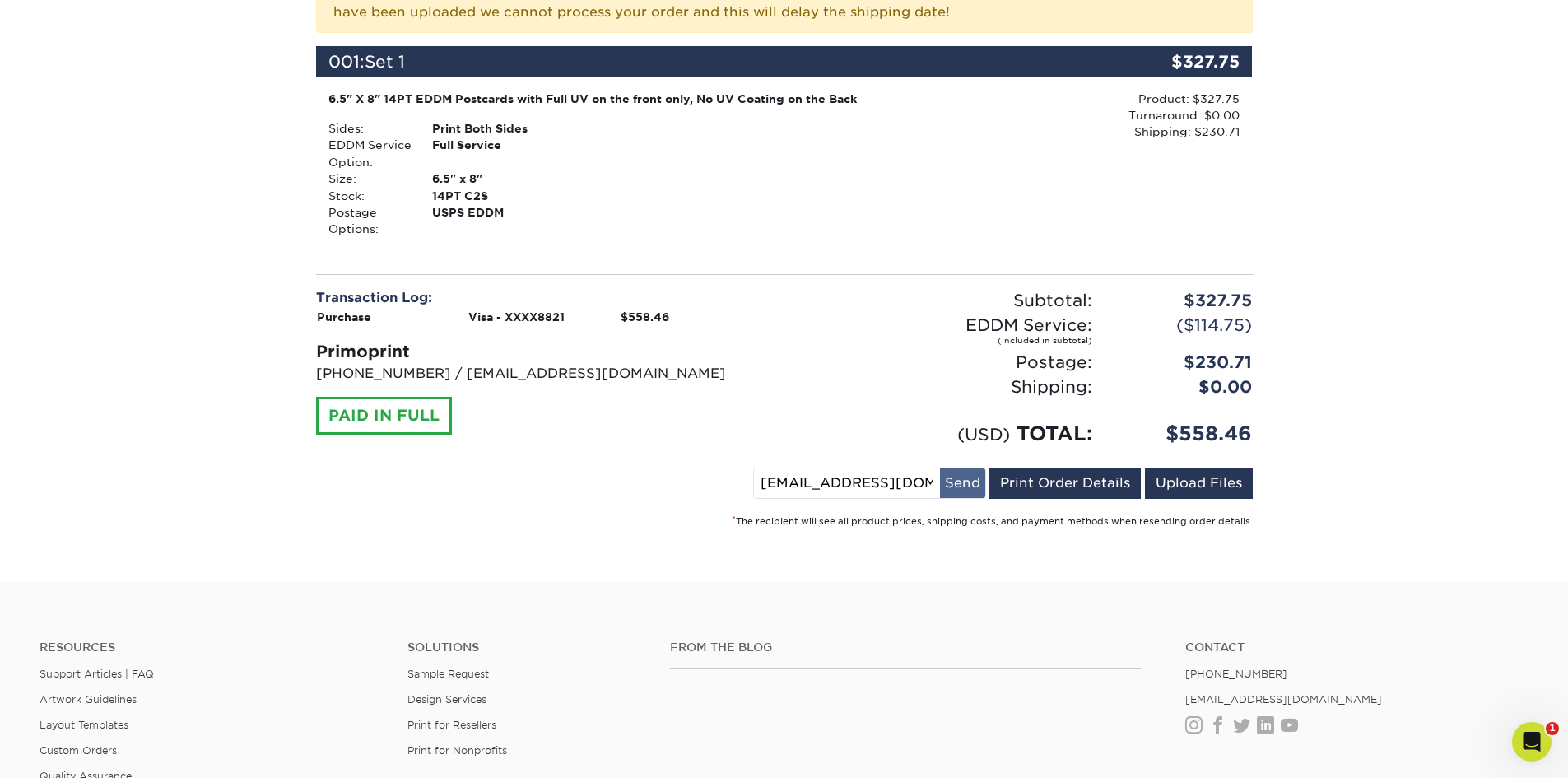
click at [965, 489] on button "Send" at bounding box center [963, 483] width 46 height 30
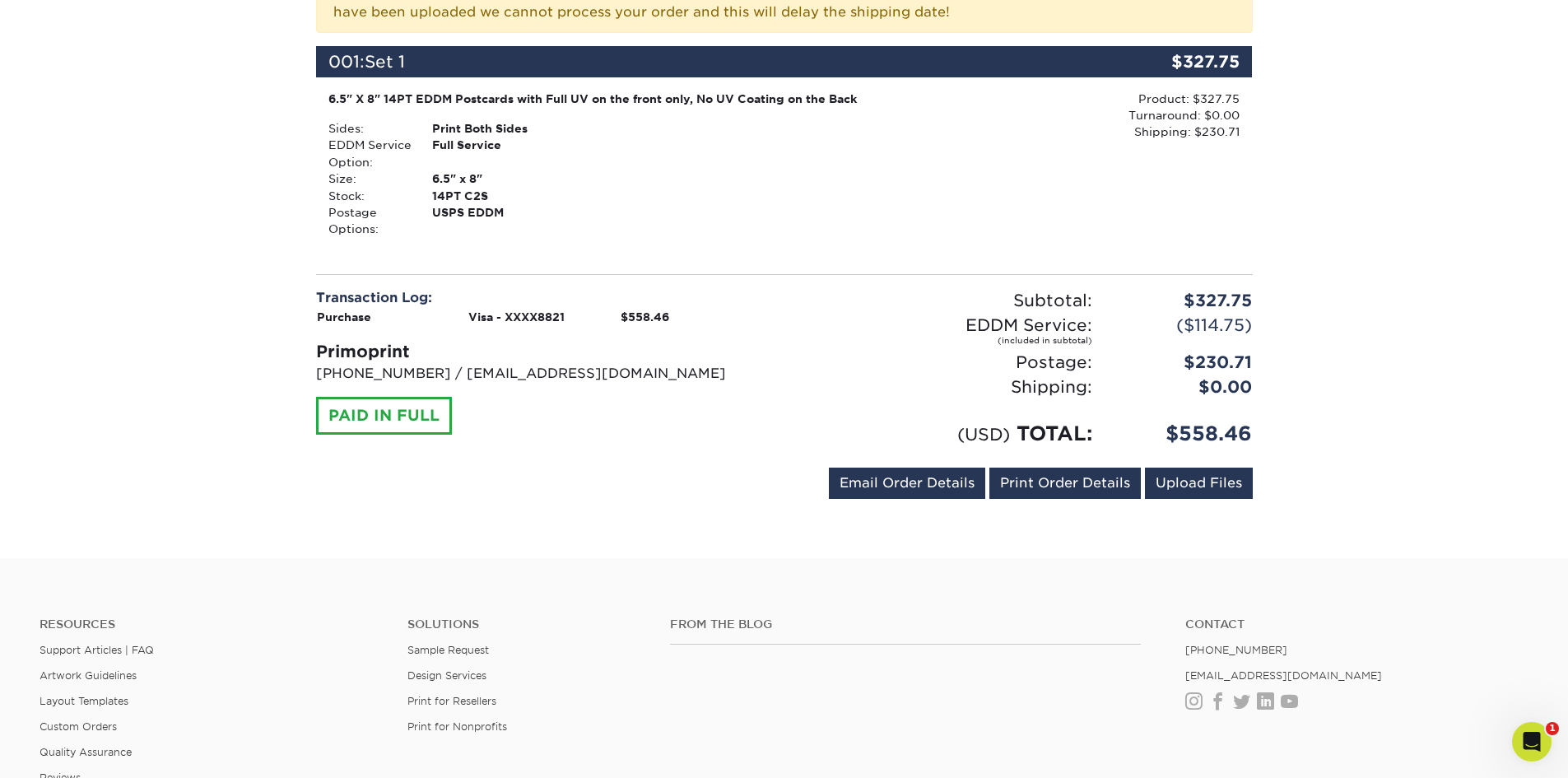
click at [1410, 379] on div "Your order has been placed! Order #: 2599-111286-35898 09/09/2025 11:12am Go to…" at bounding box center [784, 148] width 1568 height 821
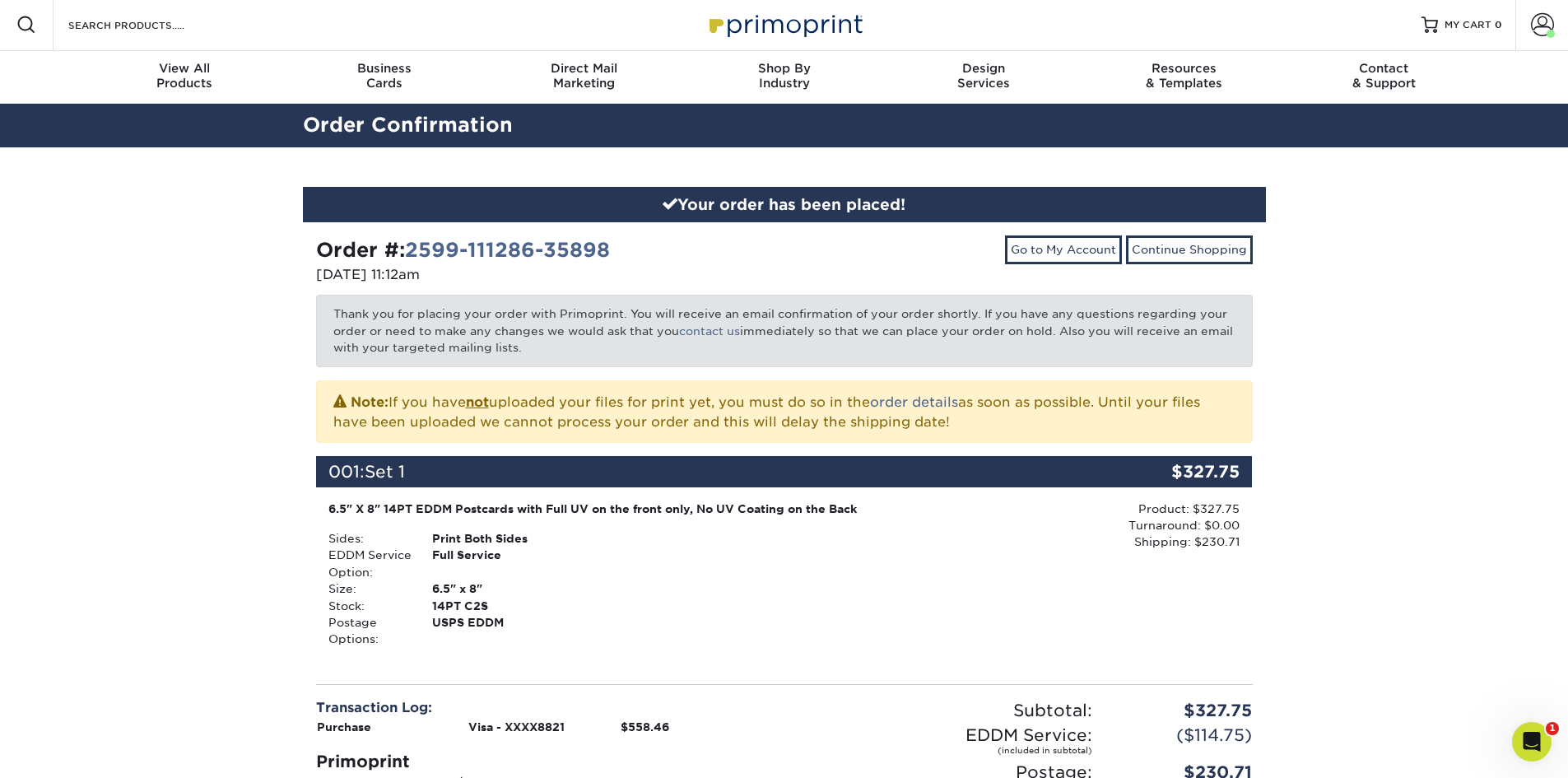
scroll to position [0, 0]
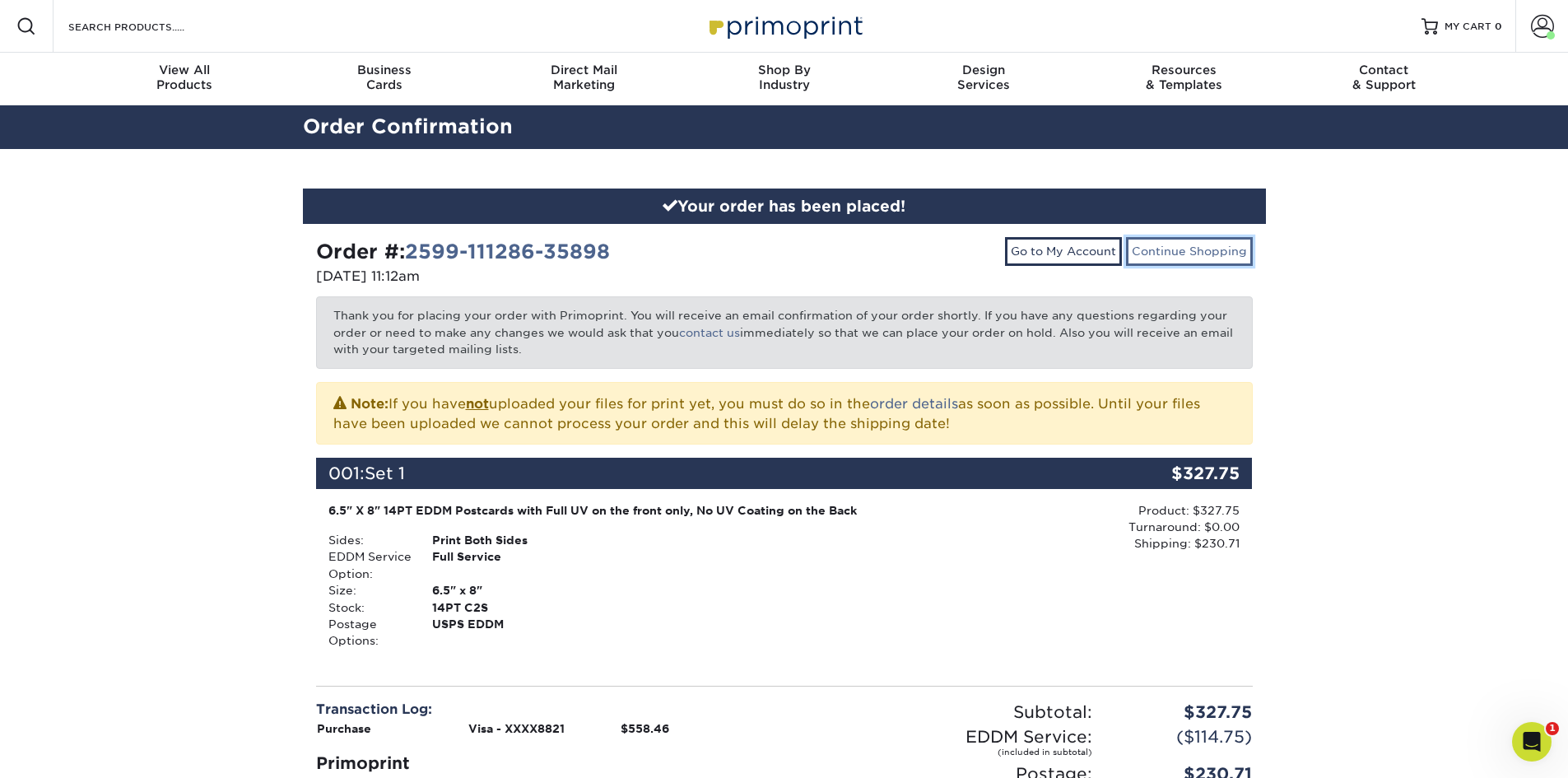
click at [1186, 253] on link "Continue Shopping" at bounding box center [1189, 251] width 127 height 28
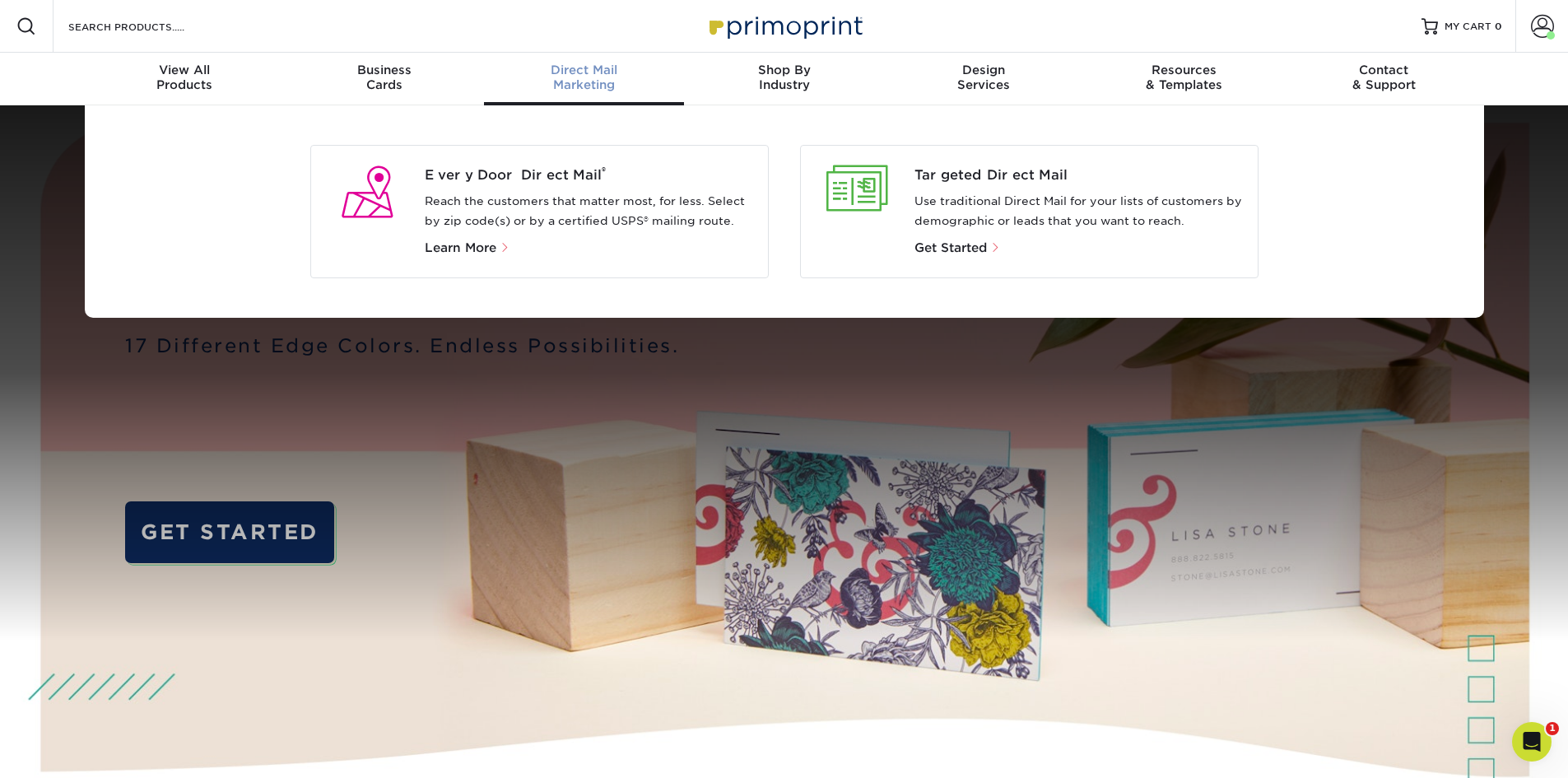
click at [579, 79] on div "Direct Mail Marketing" at bounding box center [585, 77] width 200 height 30
click at [514, 180] on span "Every Door Direct Mail ®" at bounding box center [590, 176] width 331 height 20
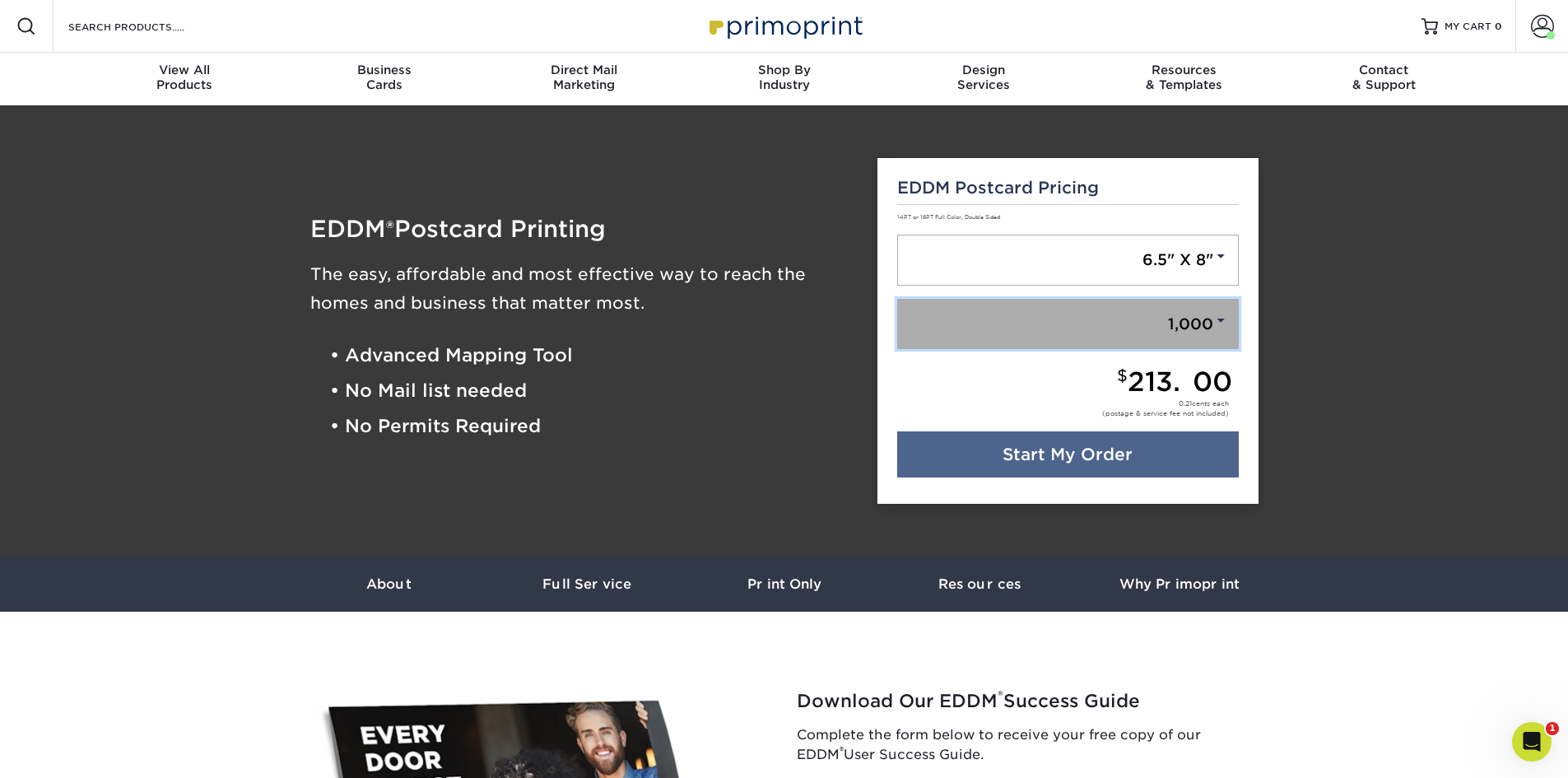
click at [1174, 328] on link "1,000" at bounding box center [1068, 324] width 341 height 51
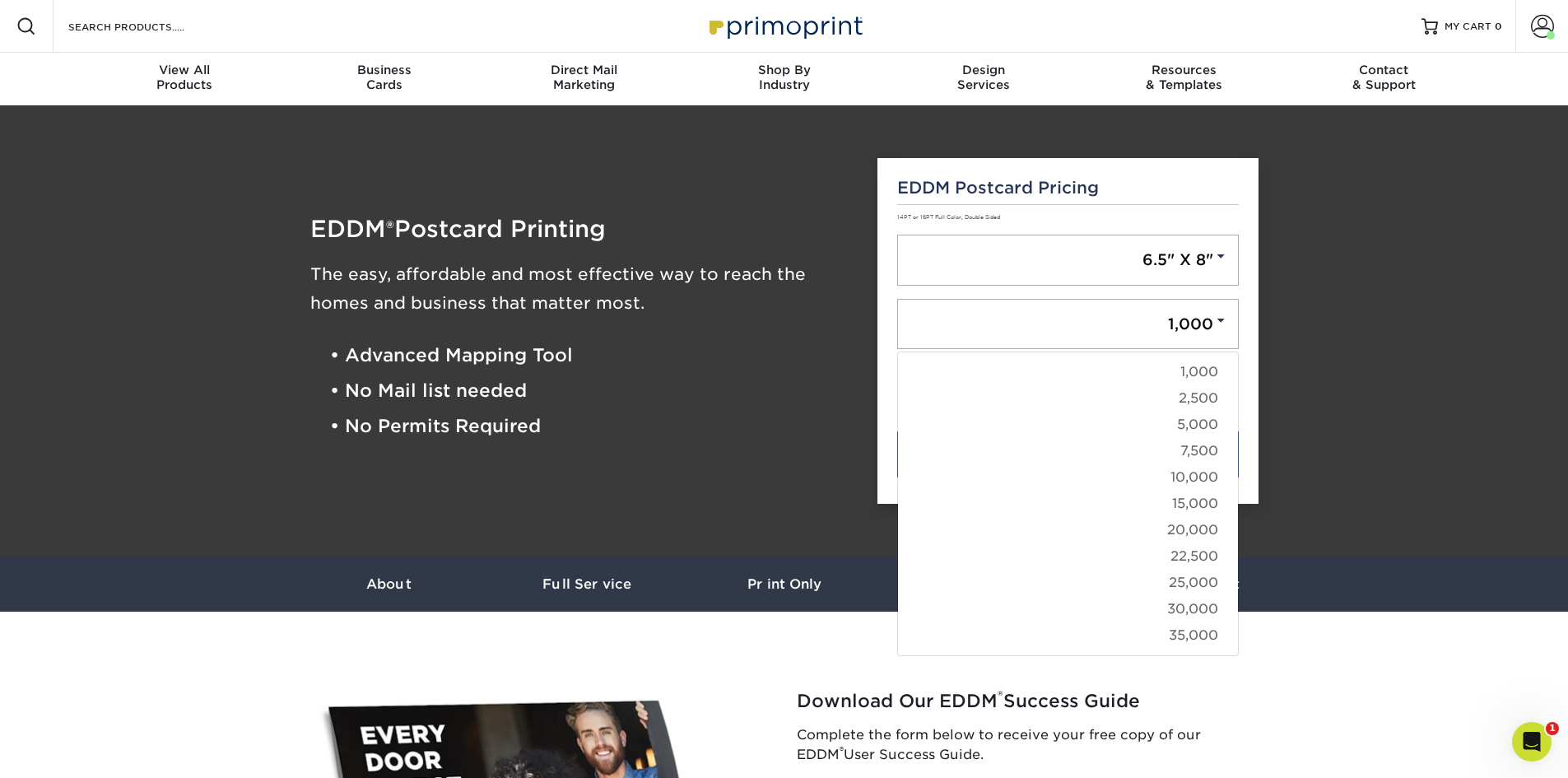
click at [1146, 182] on h5 "EDDM Postcard Pricing" at bounding box center [1068, 188] width 341 height 20
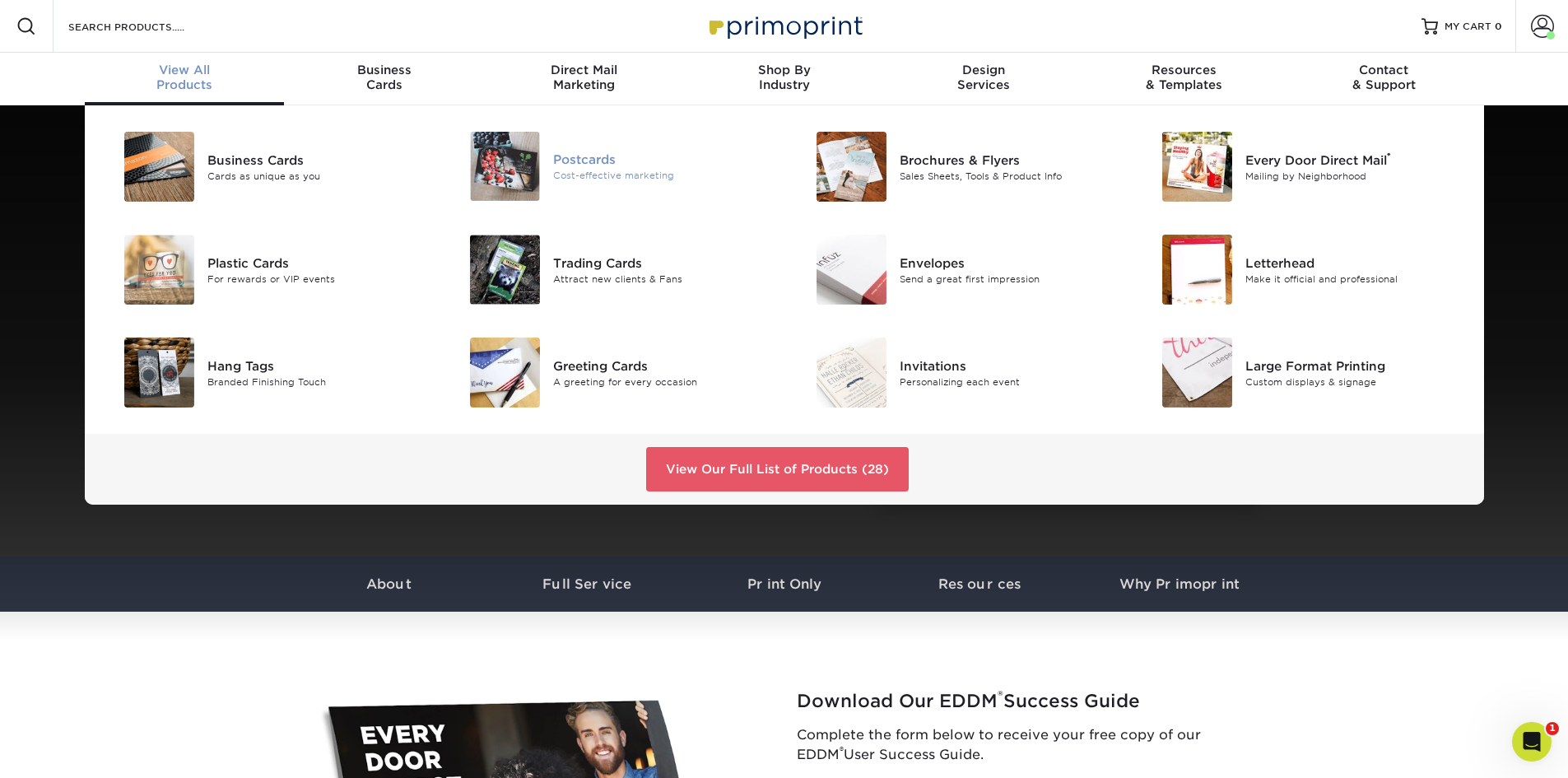
click at [526, 173] on img at bounding box center [504, 167] width 70 height 69
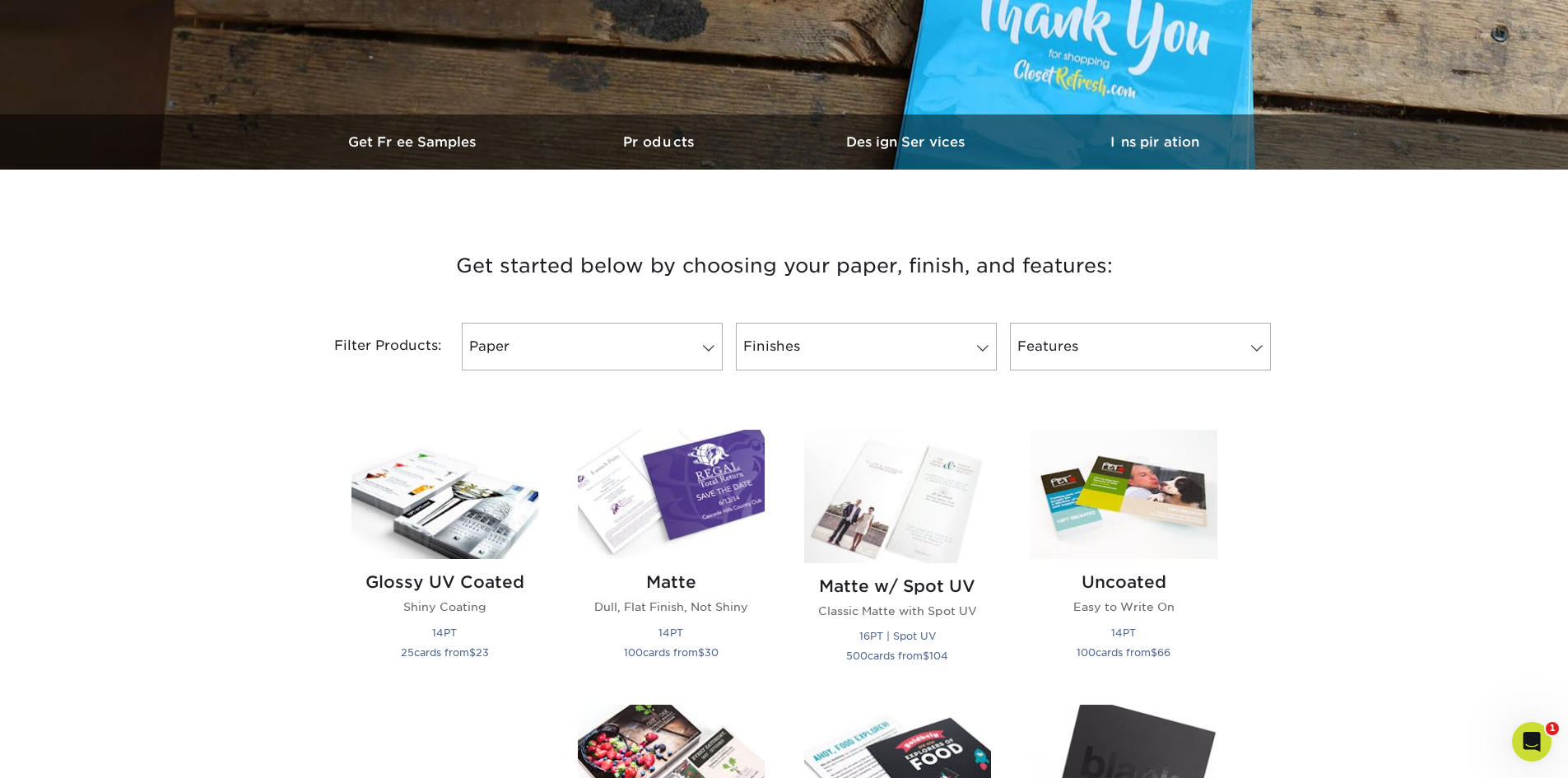
scroll to position [412, 0]
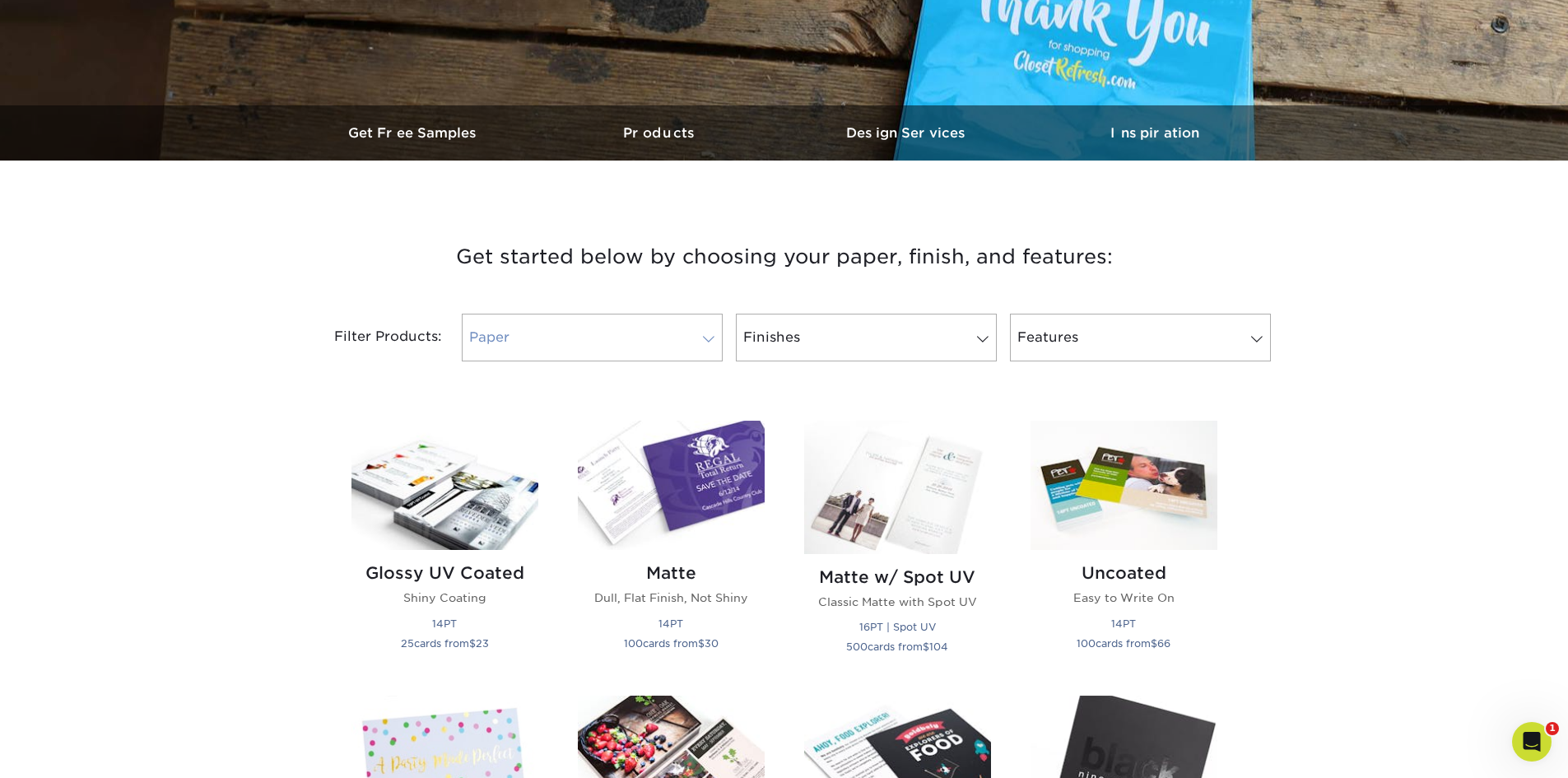
click at [614, 343] on link "Paper" at bounding box center [592, 337] width 261 height 47
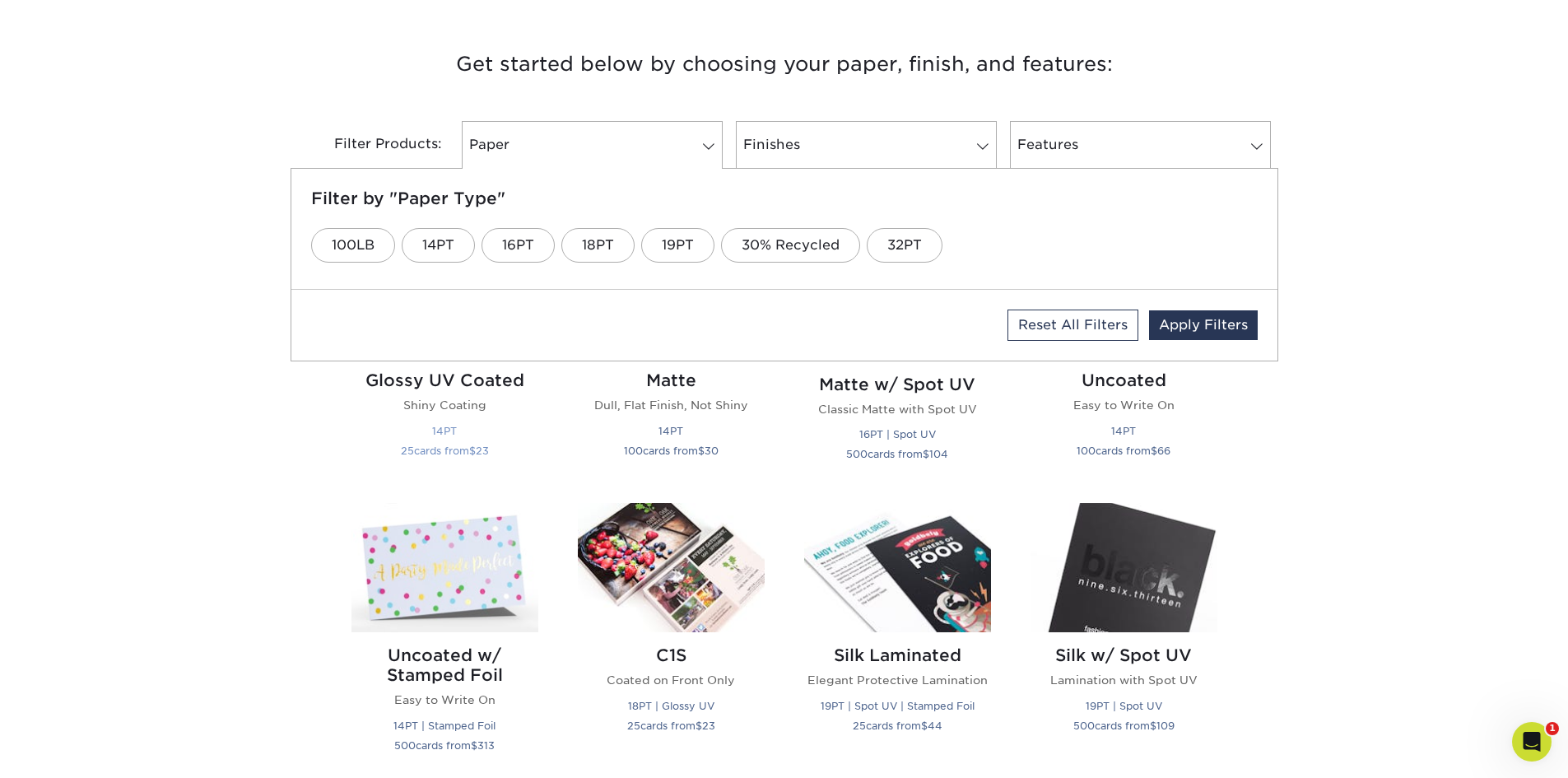
scroll to position [577, 0]
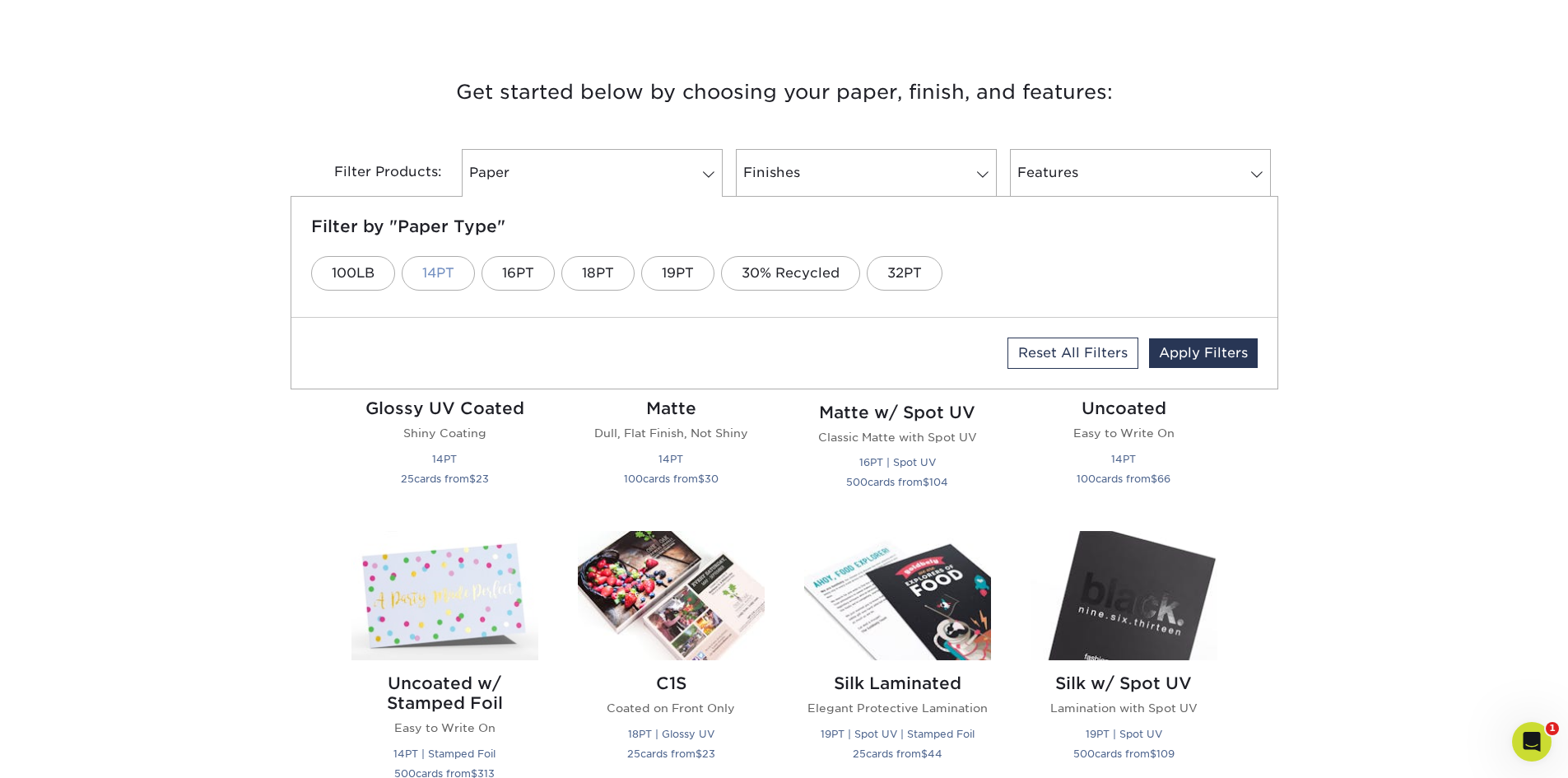
click at [438, 283] on link "14PT" at bounding box center [438, 273] width 73 height 35
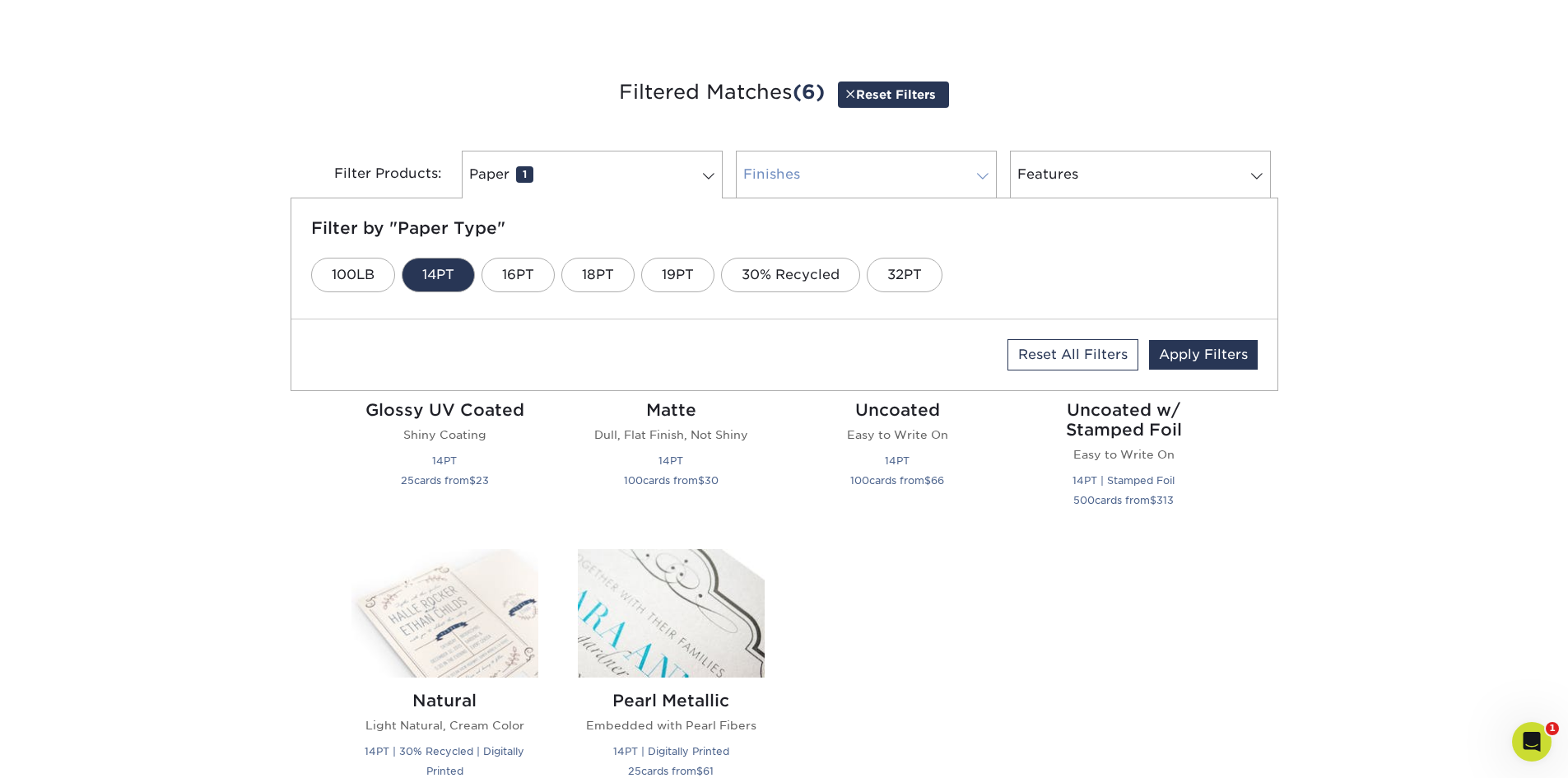
click at [802, 189] on link "Finishes 0" at bounding box center [866, 174] width 261 height 47
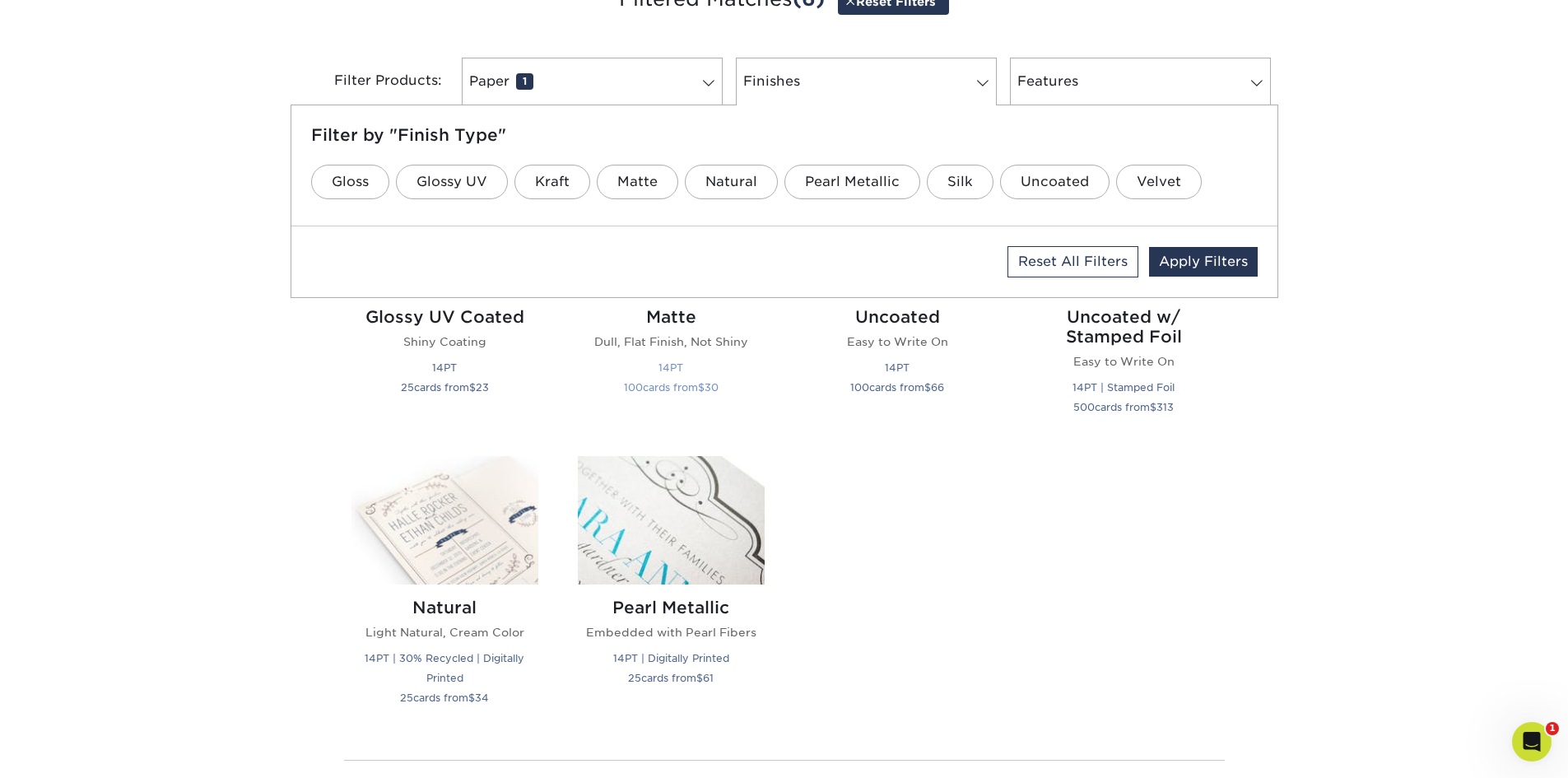
scroll to position [659, 0]
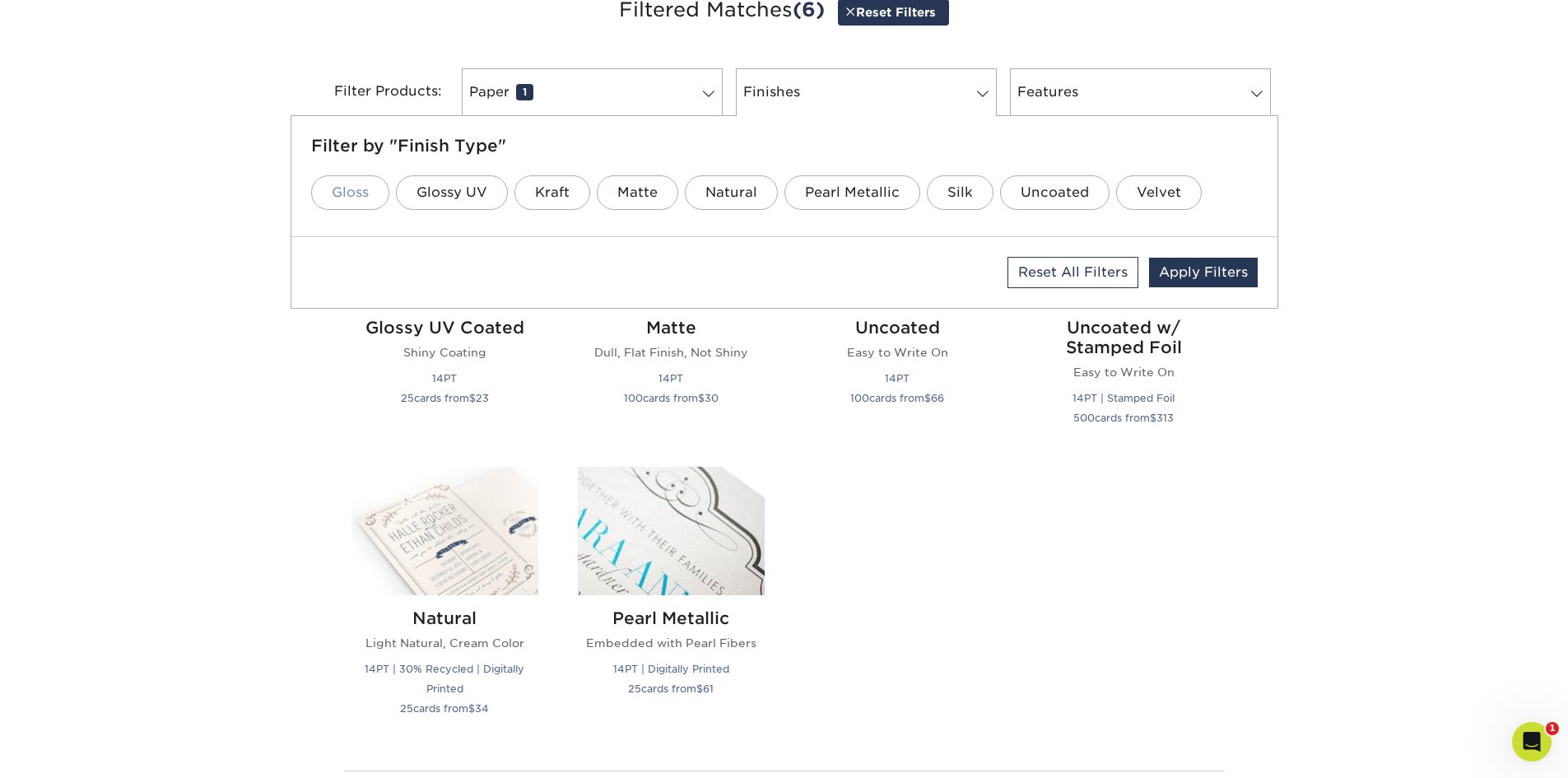
click at [361, 193] on link "Gloss" at bounding box center [351, 193] width 78 height 35
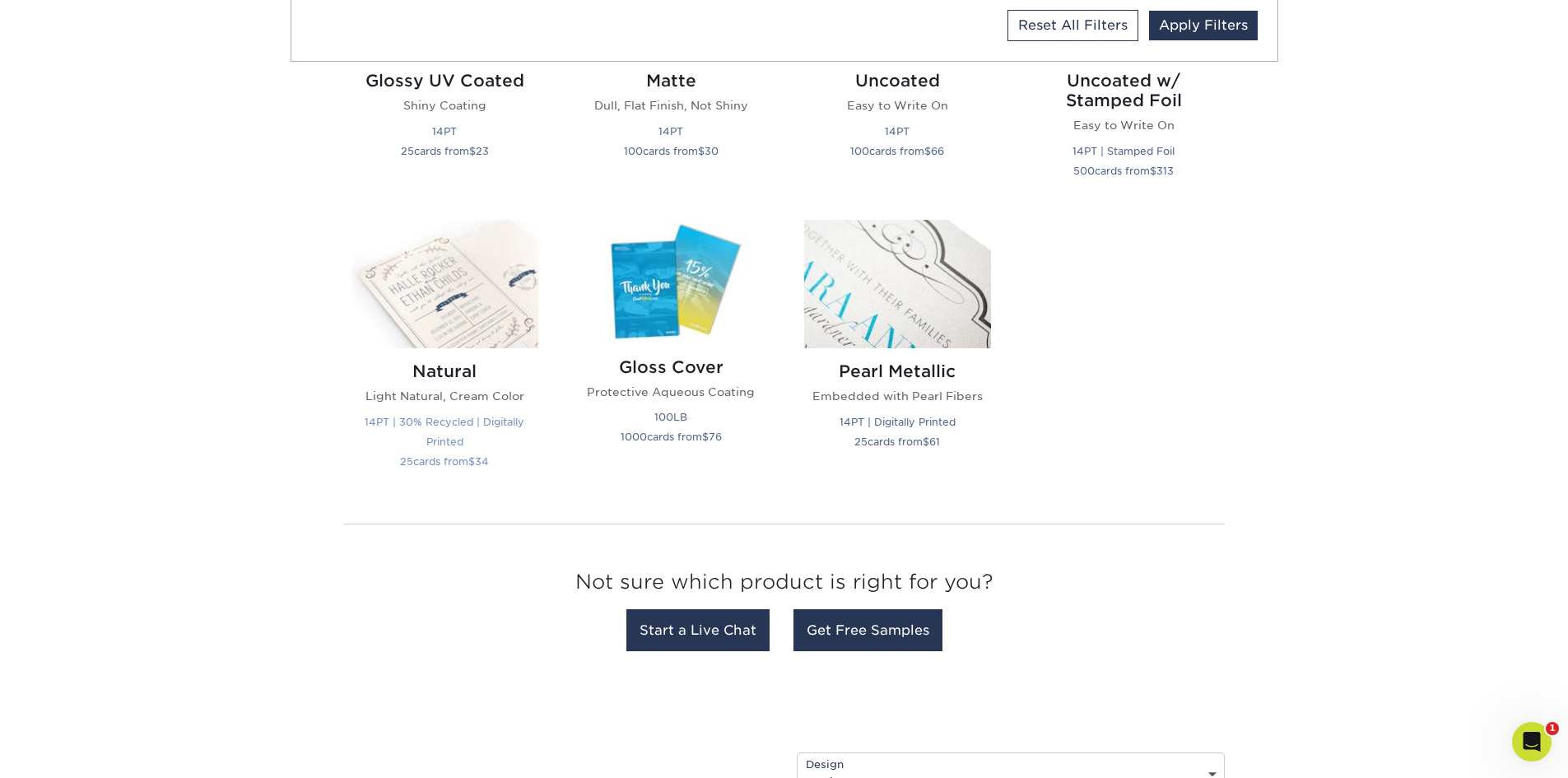
scroll to position [742, 0]
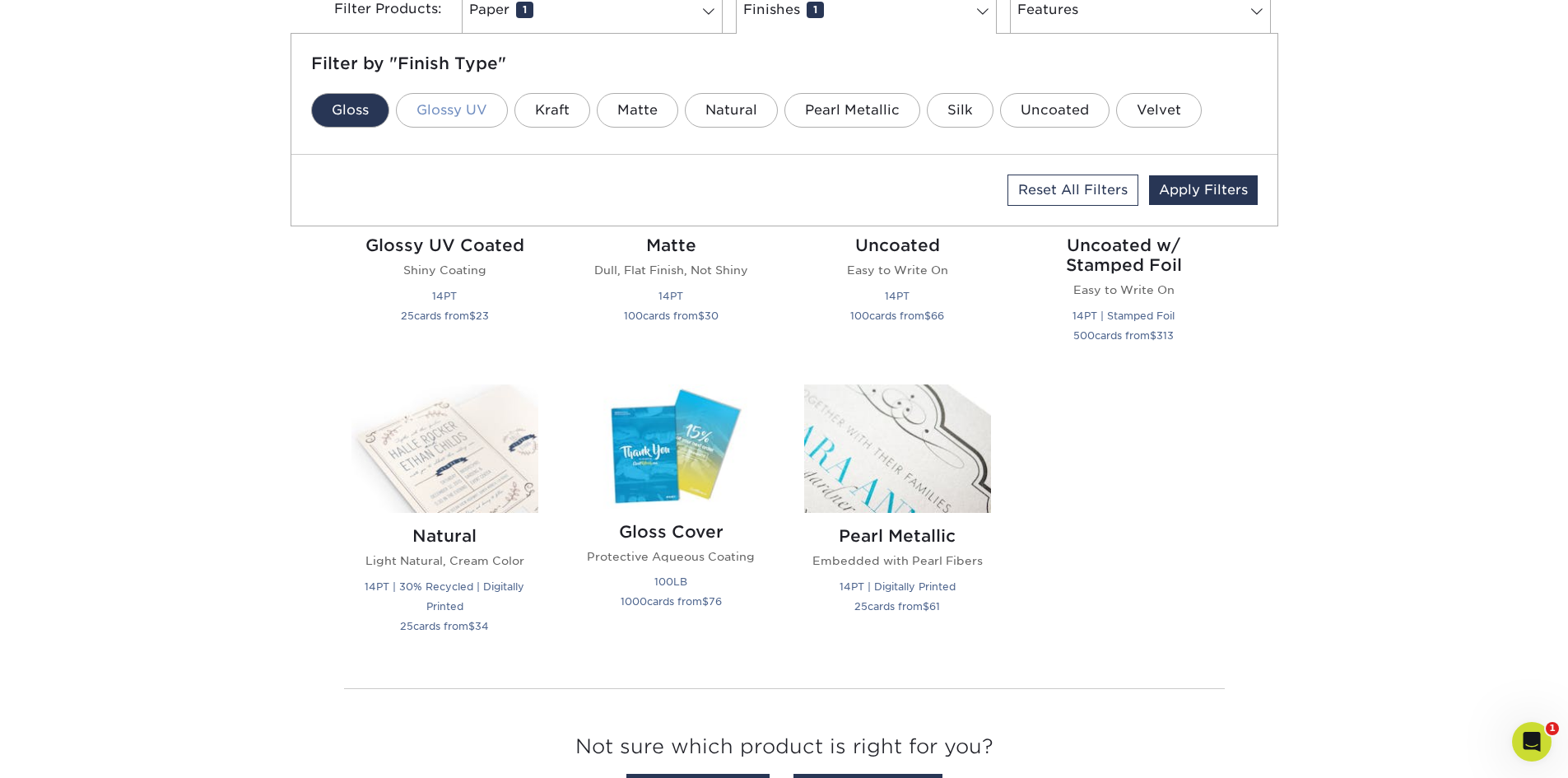
click at [440, 113] on link "Glossy UV" at bounding box center [452, 110] width 112 height 35
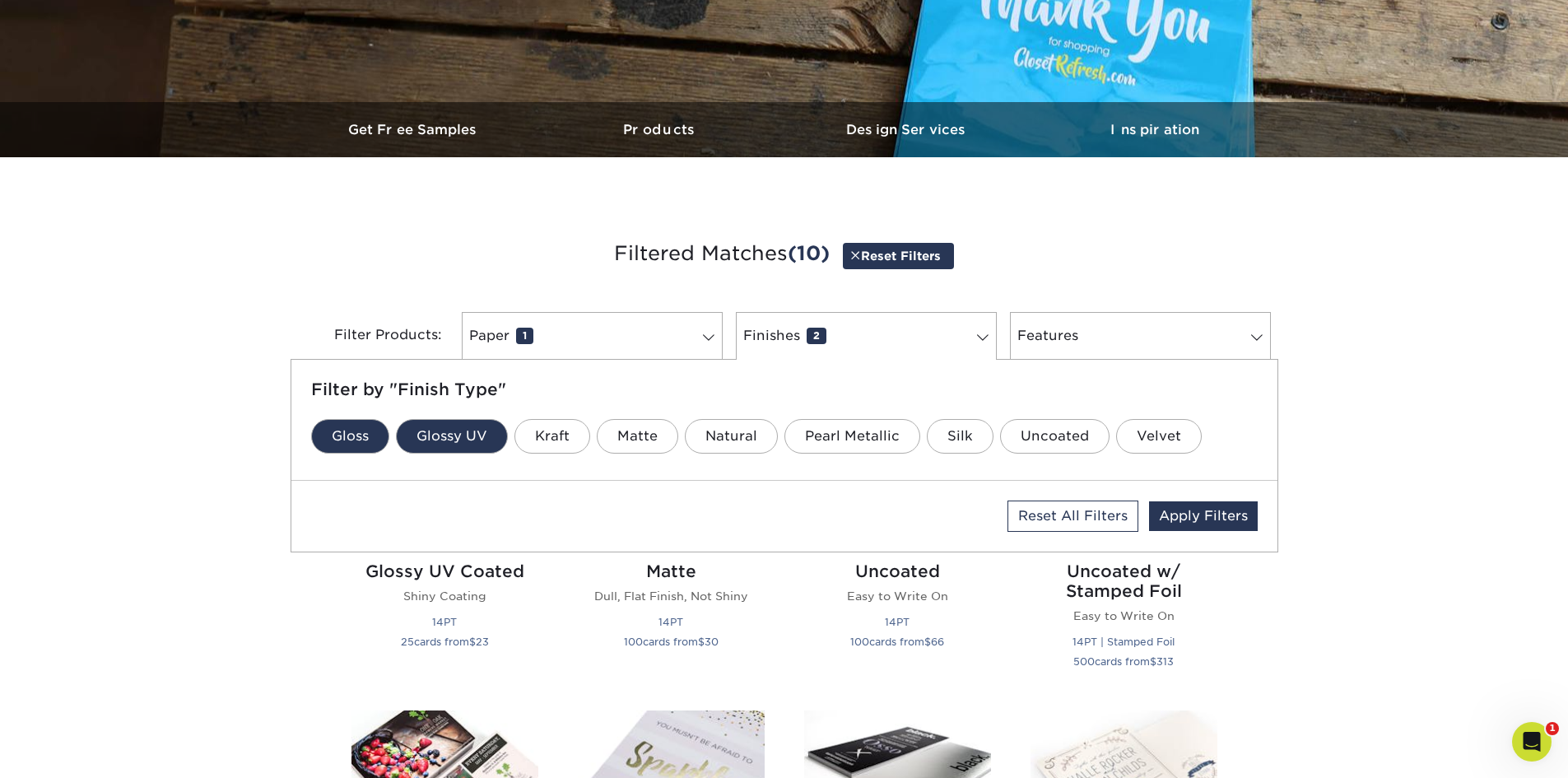
scroll to position [412, 0]
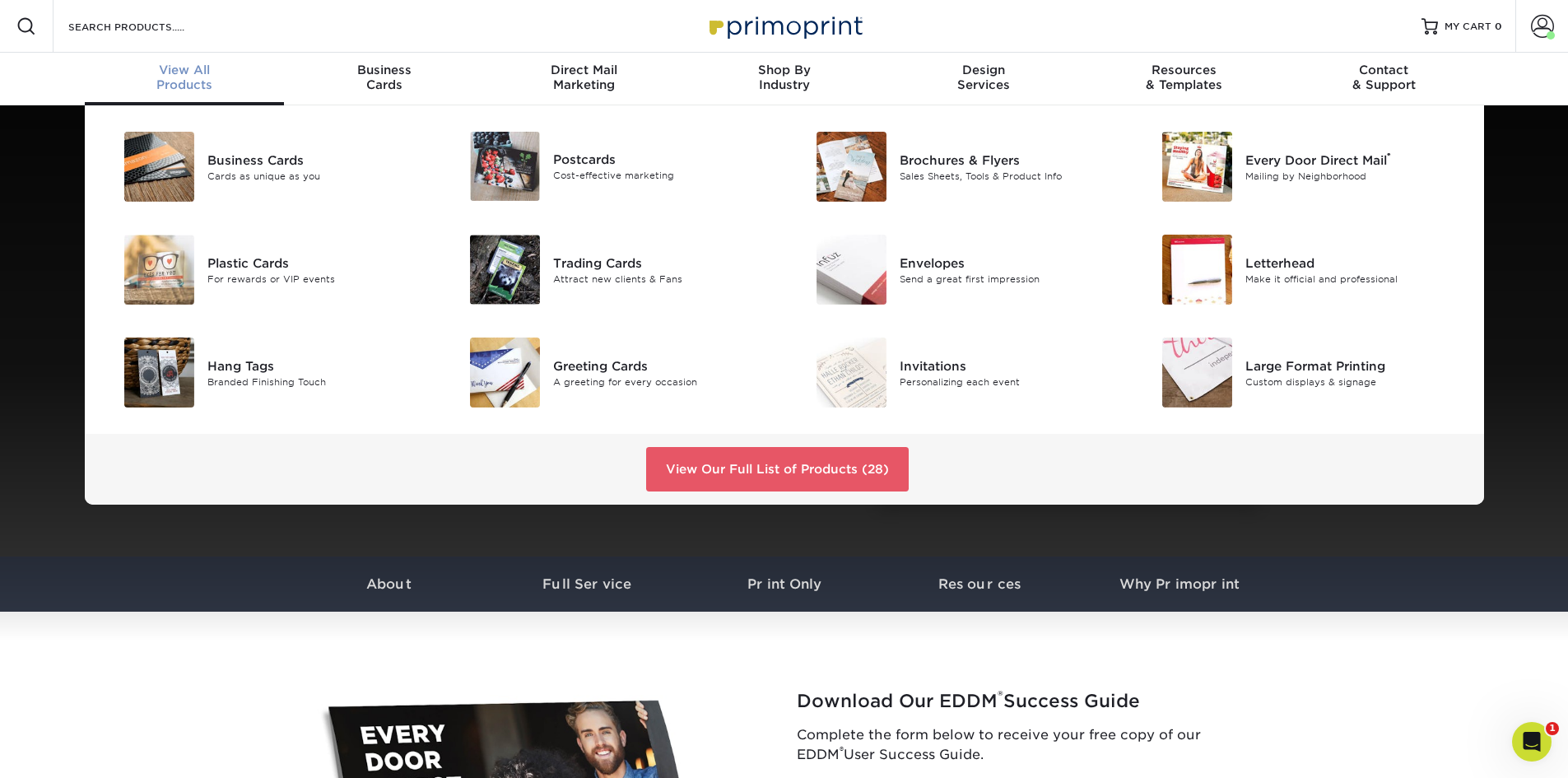
drag, startPoint x: 921, startPoint y: 117, endPoint x: 890, endPoint y: 142, distance: 39.8
click at [921, 117] on div "Business Cards Cards as unique as you Postcards Cost-effective marketing" at bounding box center [785, 270] width 1424 height 329
click at [879, 151] on img at bounding box center [851, 167] width 70 height 70
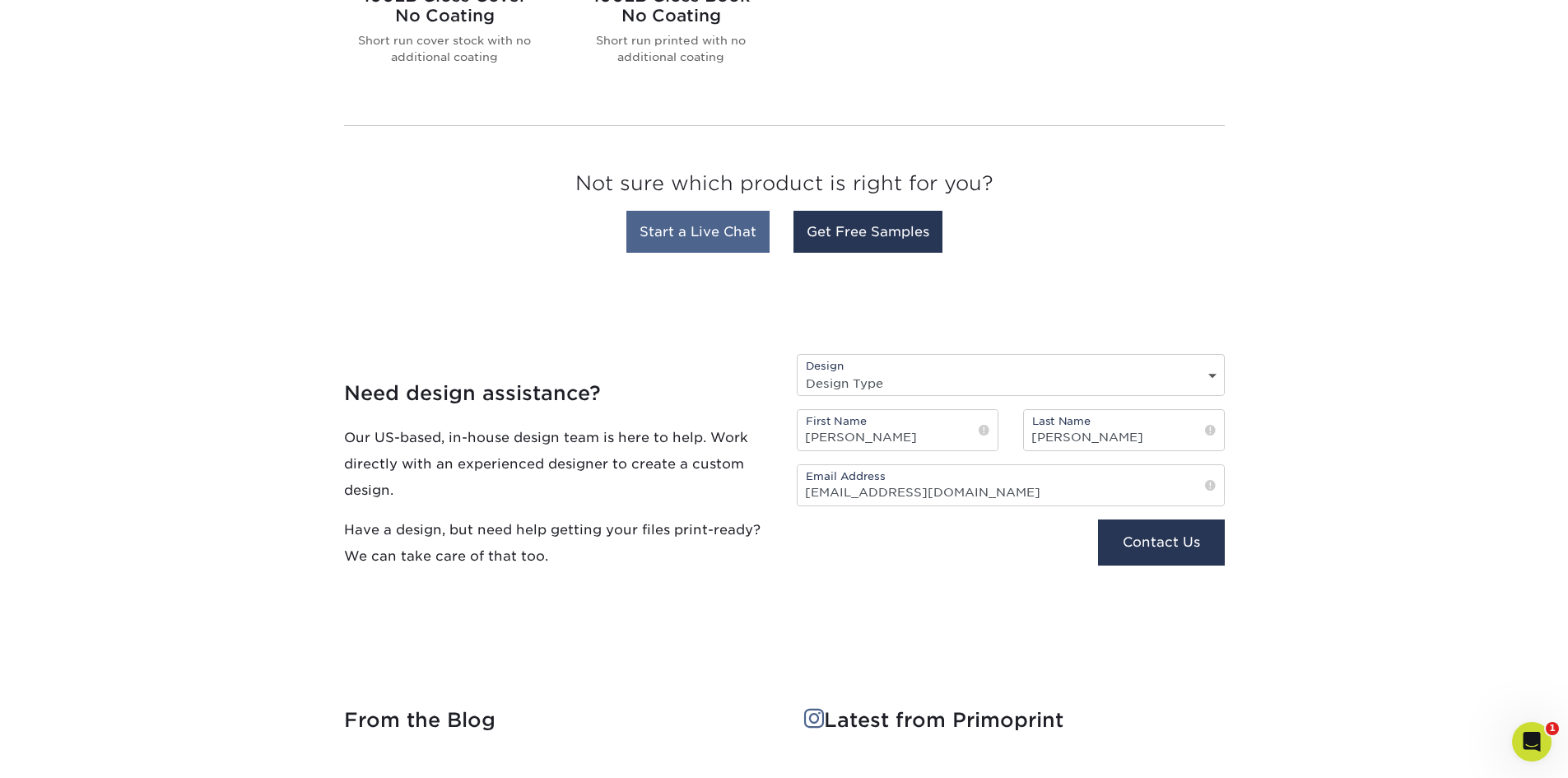
scroll to position [1482, 0]
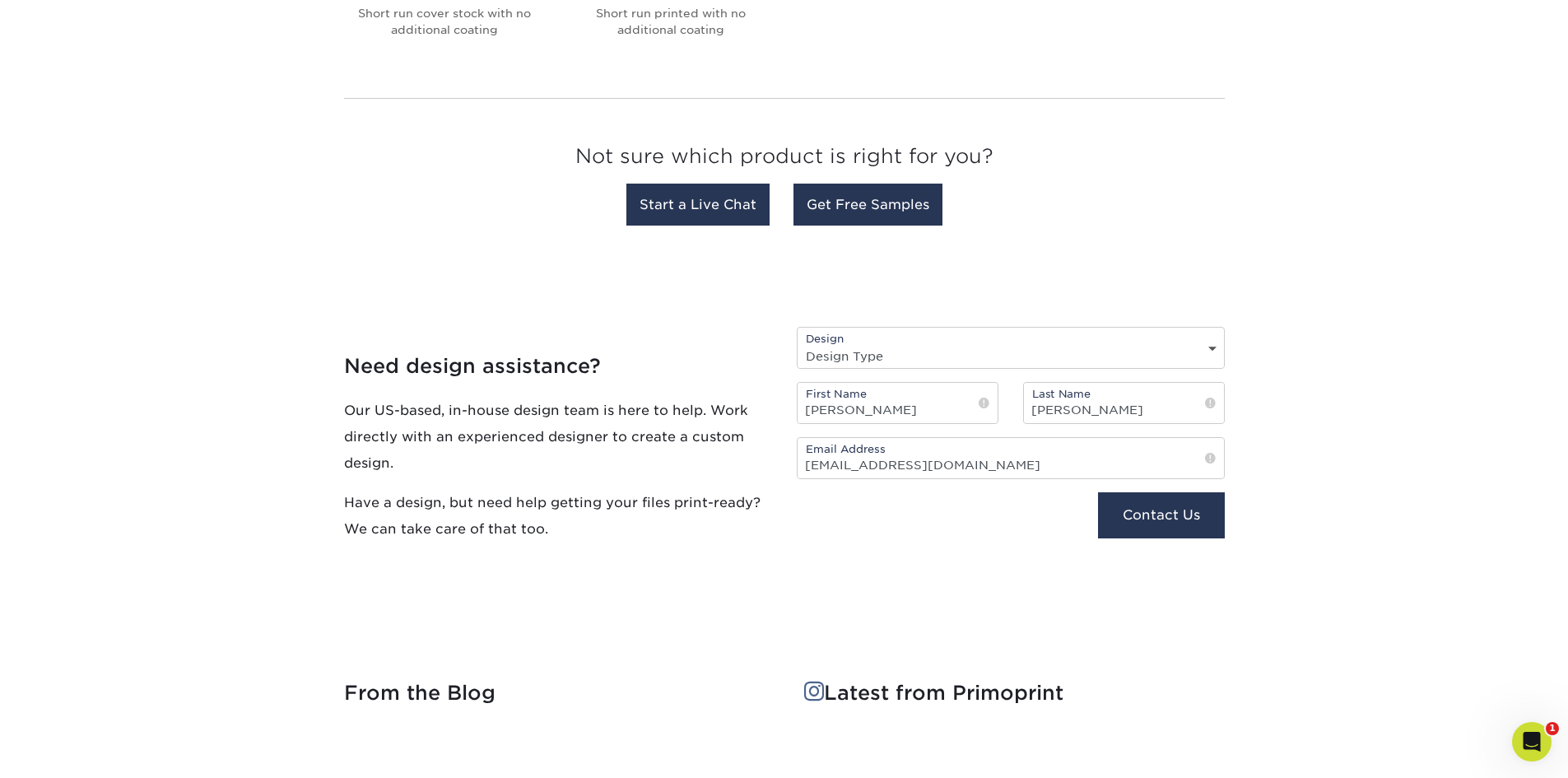
click at [866, 355] on select "Design Type Design Edits New Design" at bounding box center [1011, 356] width 426 height 24
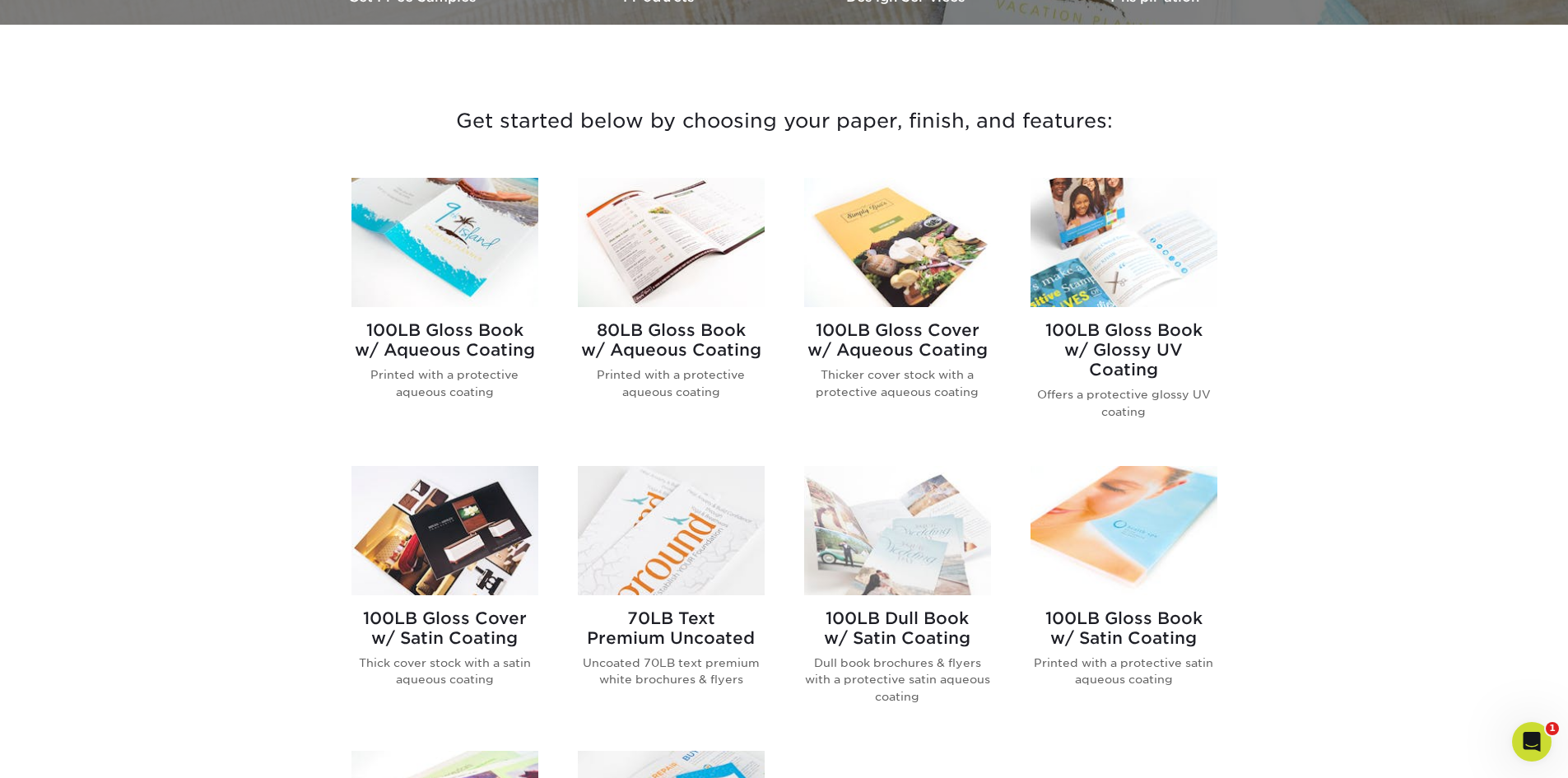
scroll to position [577, 0]
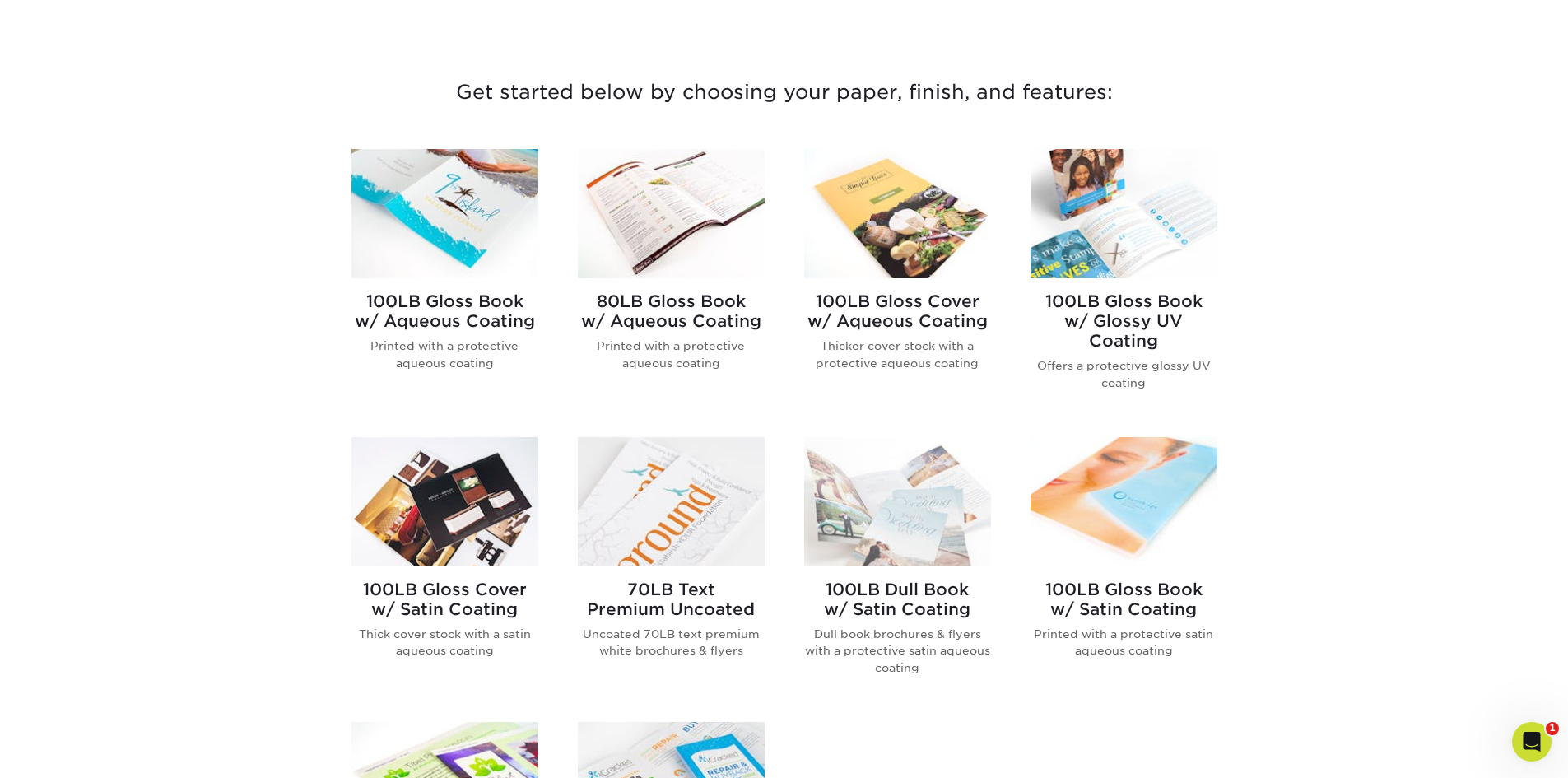
click at [450, 224] on img at bounding box center [444, 214] width 187 height 129
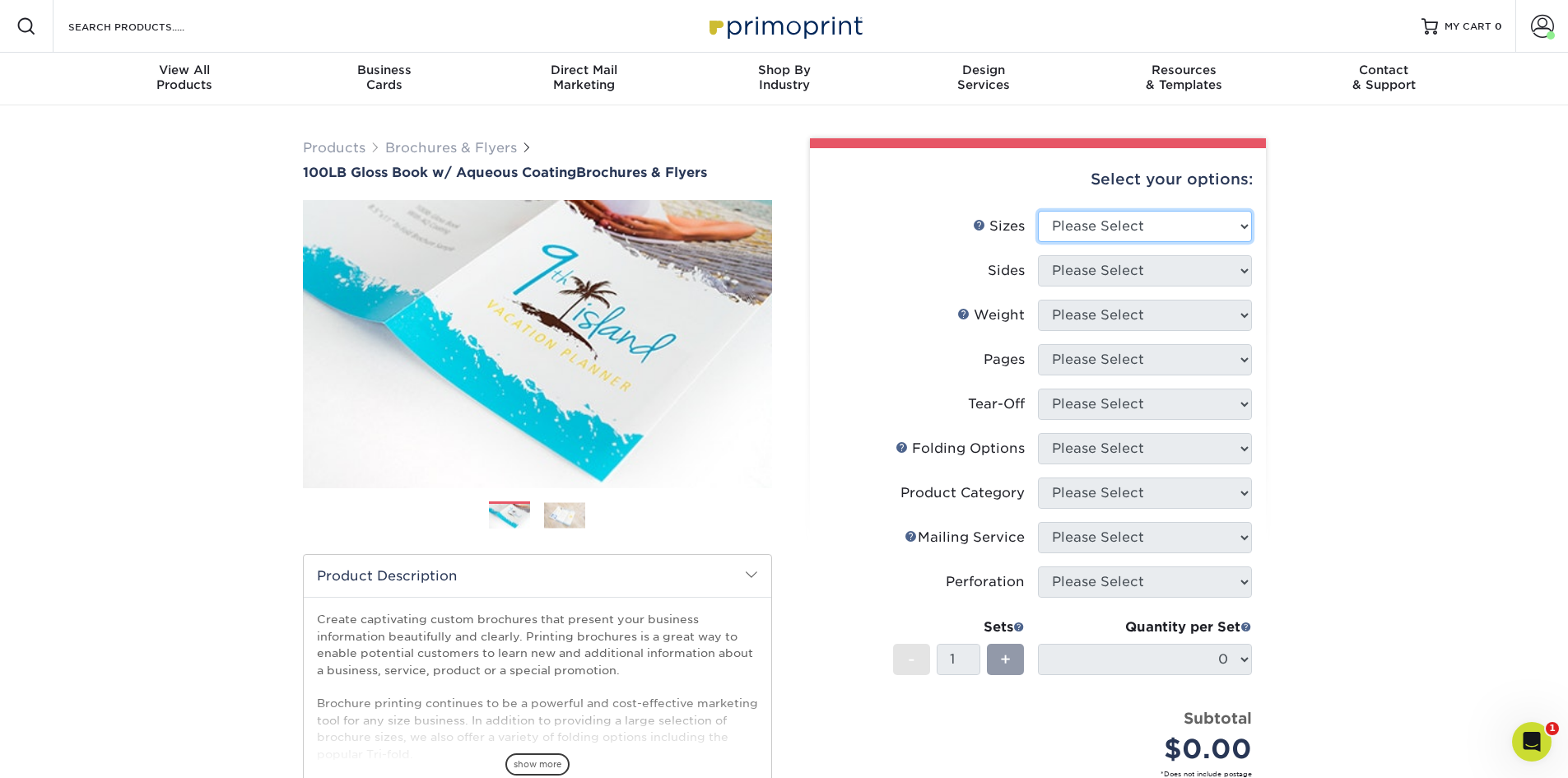
click at [1145, 231] on select "Please Select 3.5" x 8.5" 3.5" x 11" 3.67" x 8.5" 4" x 6" 4" x 8.5" 4" x 9" 4" …" at bounding box center [1145, 226] width 214 height 31
select select "6.50x9.00"
click at [1038, 210] on select "Please Select 3.5" x 8.5" 3.5" x 11" 3.67" x 8.5" 4" x 6" 4" x 8.5" 4" x 9" 4" …" at bounding box center [1145, 226] width 214 height 31
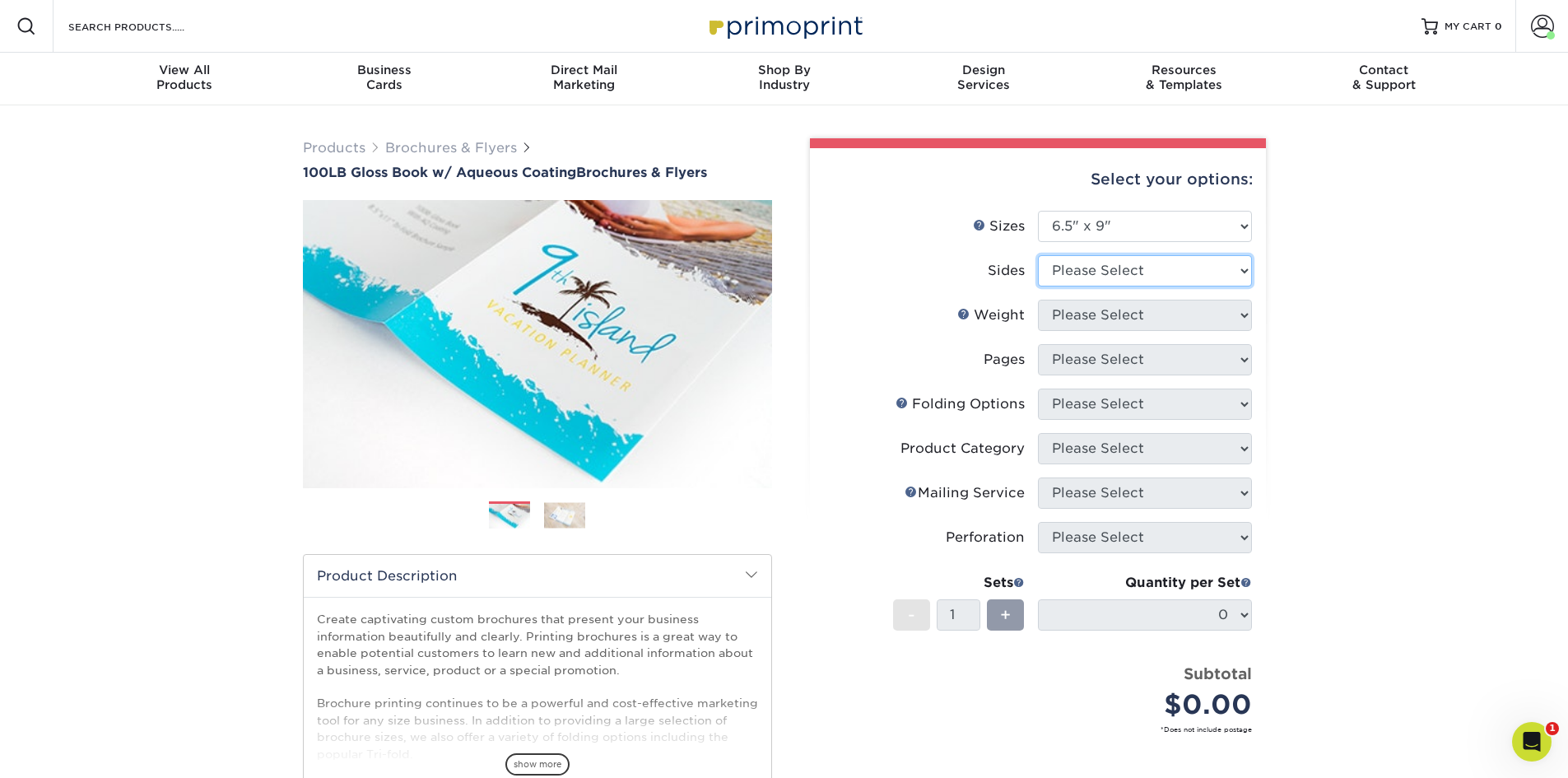
click at [1139, 263] on select "Please Select Print Both Sides Print Front Only" at bounding box center [1145, 271] width 214 height 31
select select "13abbda7-1d64-4f25-8bb2-c179b224825d"
click at [1038, 255] on select "Please Select Print Both Sides Print Front Only" at bounding box center [1145, 271] width 214 height 31
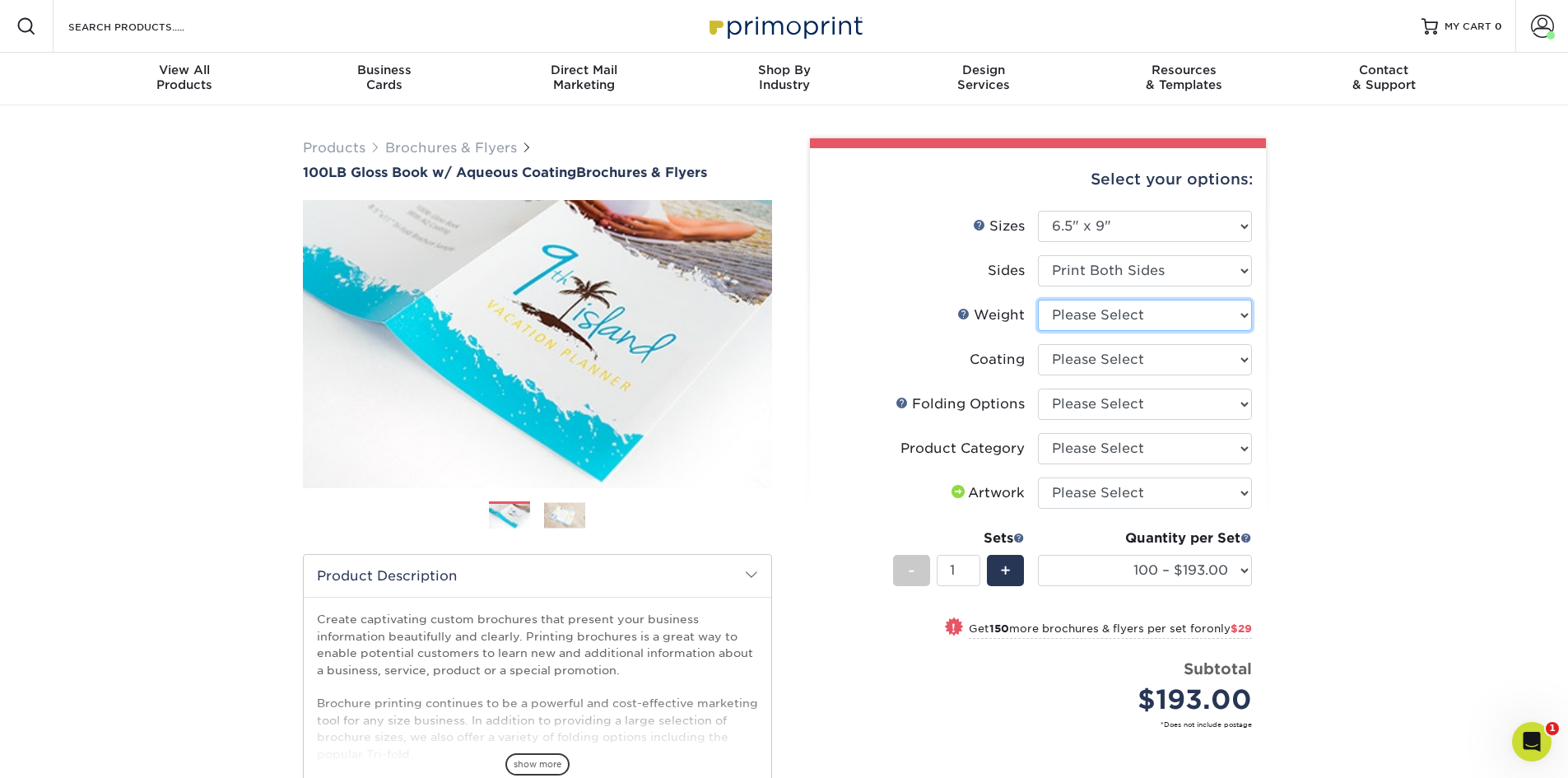
click at [1125, 321] on select "Please Select 100LB" at bounding box center [1145, 315] width 214 height 31
select select "100LB"
click at [1038, 300] on select "Please Select 100LB" at bounding box center [1145, 315] width 214 height 31
click at [1110, 358] on select at bounding box center [1145, 360] width 214 height 31
select select "d41dab50-ff65-4f4f-bb17-2afe4d36ae33"
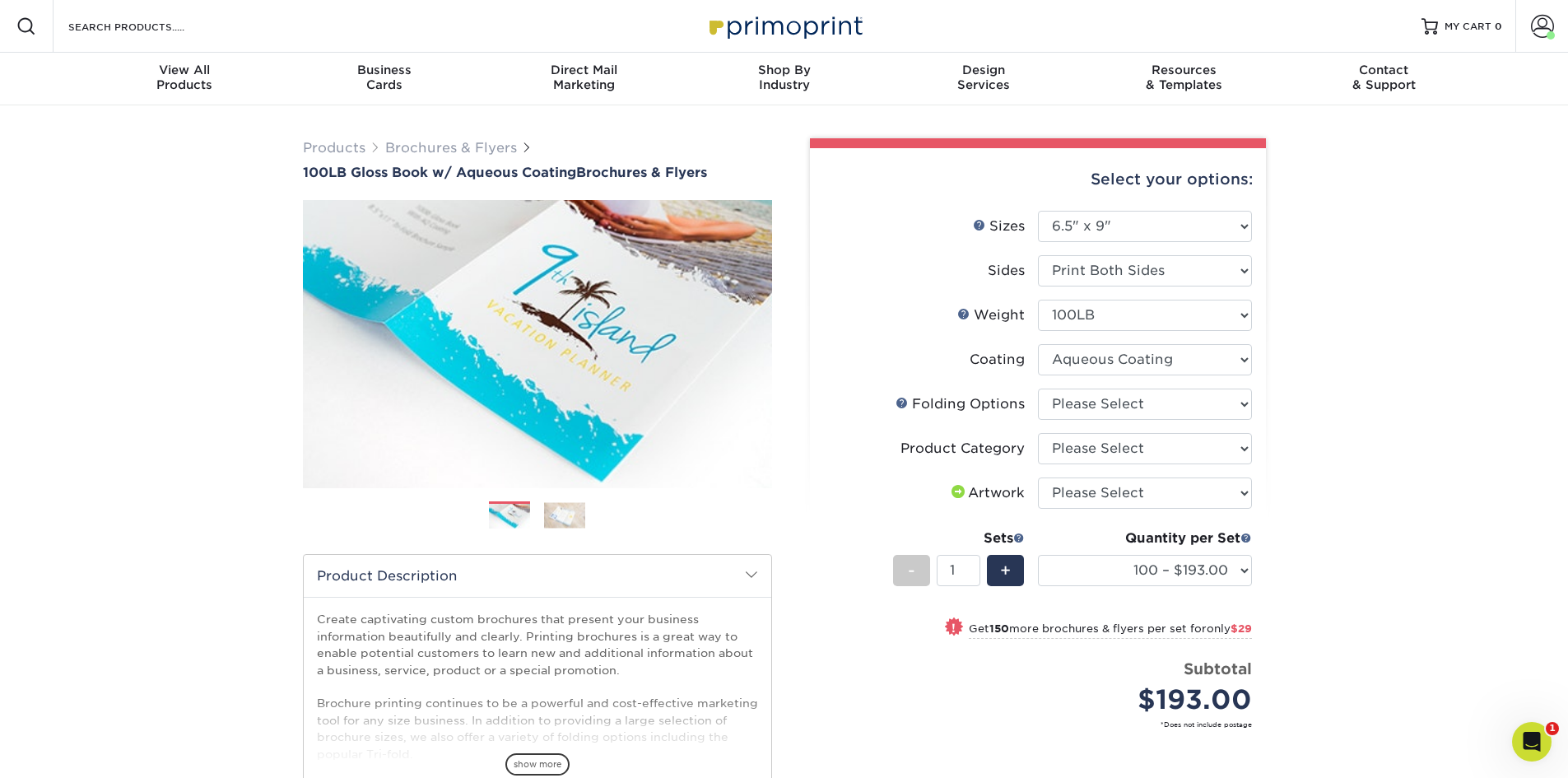
click at [1038, 344] on select at bounding box center [1145, 360] width 214 height 31
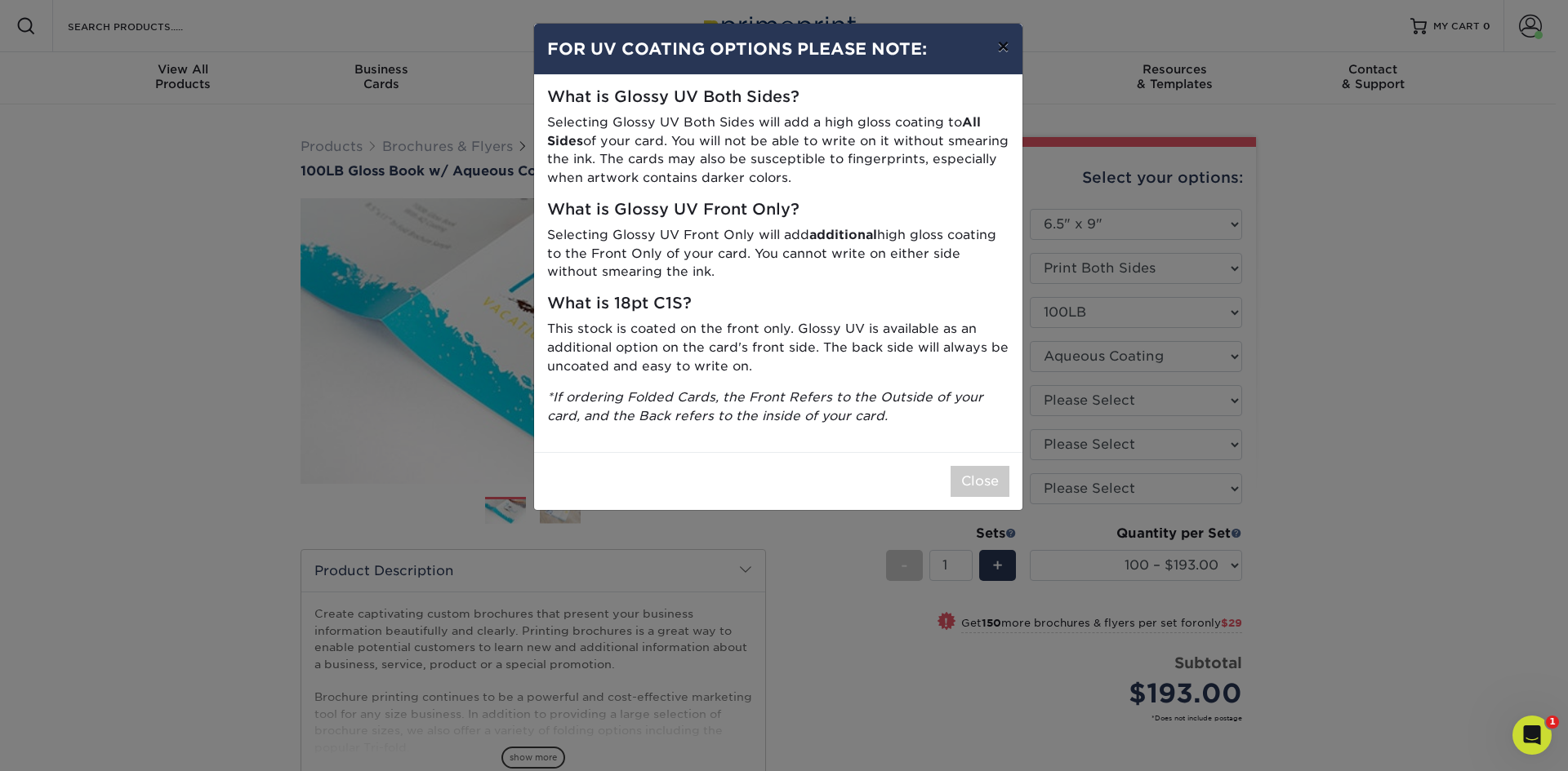
click at [998, 50] on button "×" at bounding box center [1003, 46] width 38 height 46
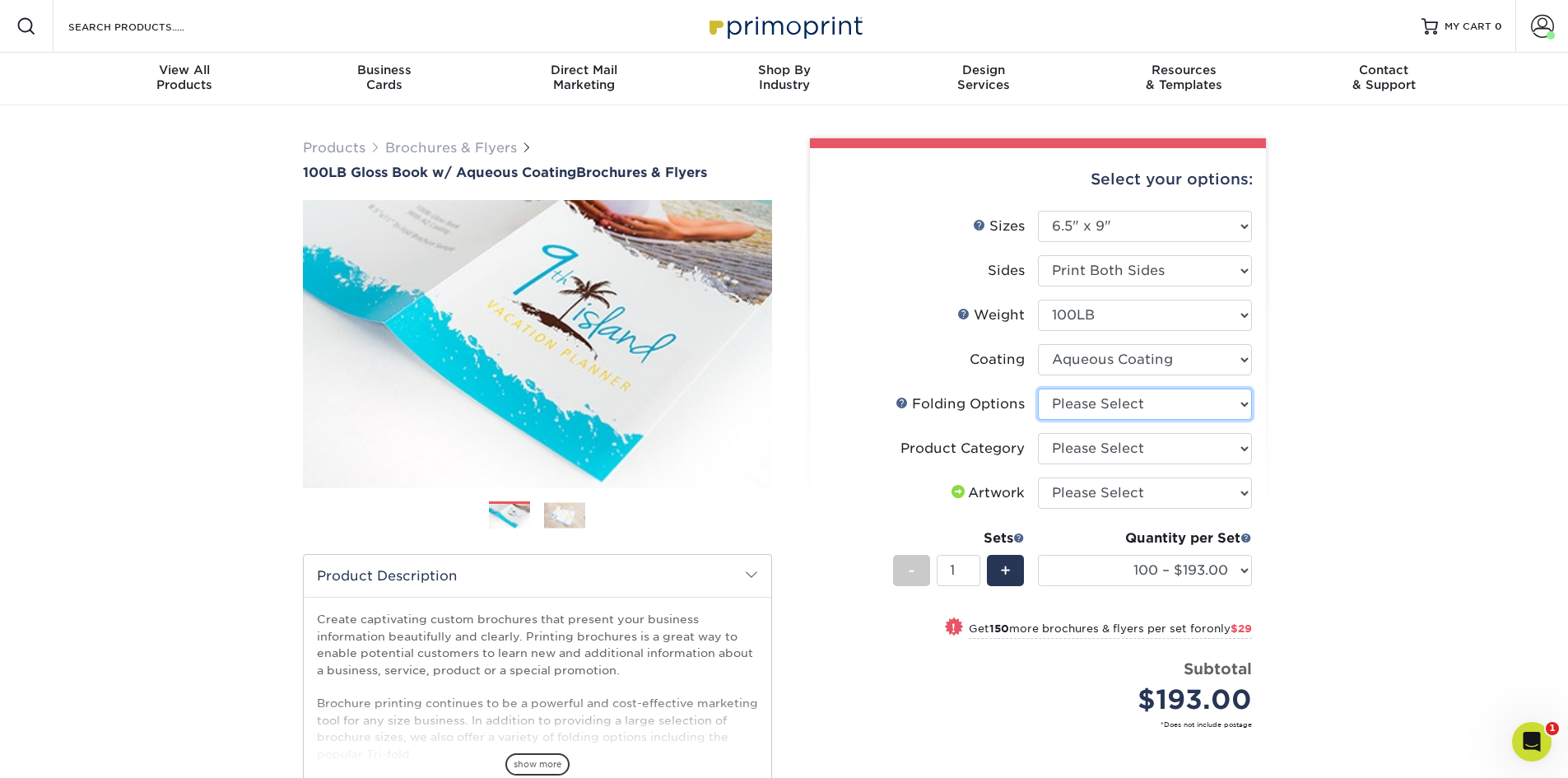
click at [1075, 404] on select "Please Select FLAT - No Folding Tri-Fold / Letter Fold Z-Fold Half-Fold" at bounding box center [1145, 404] width 214 height 31
select select "9b1d5825-34d1-4721-9874-ed79abb003d7"
click at [1038, 389] on select "Please Select FLAT - No Folding Tri-Fold / Letter Fold Z-Fold Half-Fold" at bounding box center [1145, 404] width 214 height 31
click at [1085, 449] on select "Please Select Flyers and Brochures" at bounding box center [1145, 449] width 214 height 31
select select "1a668080-6b7c-4174-b399-2c3833b27ef4"
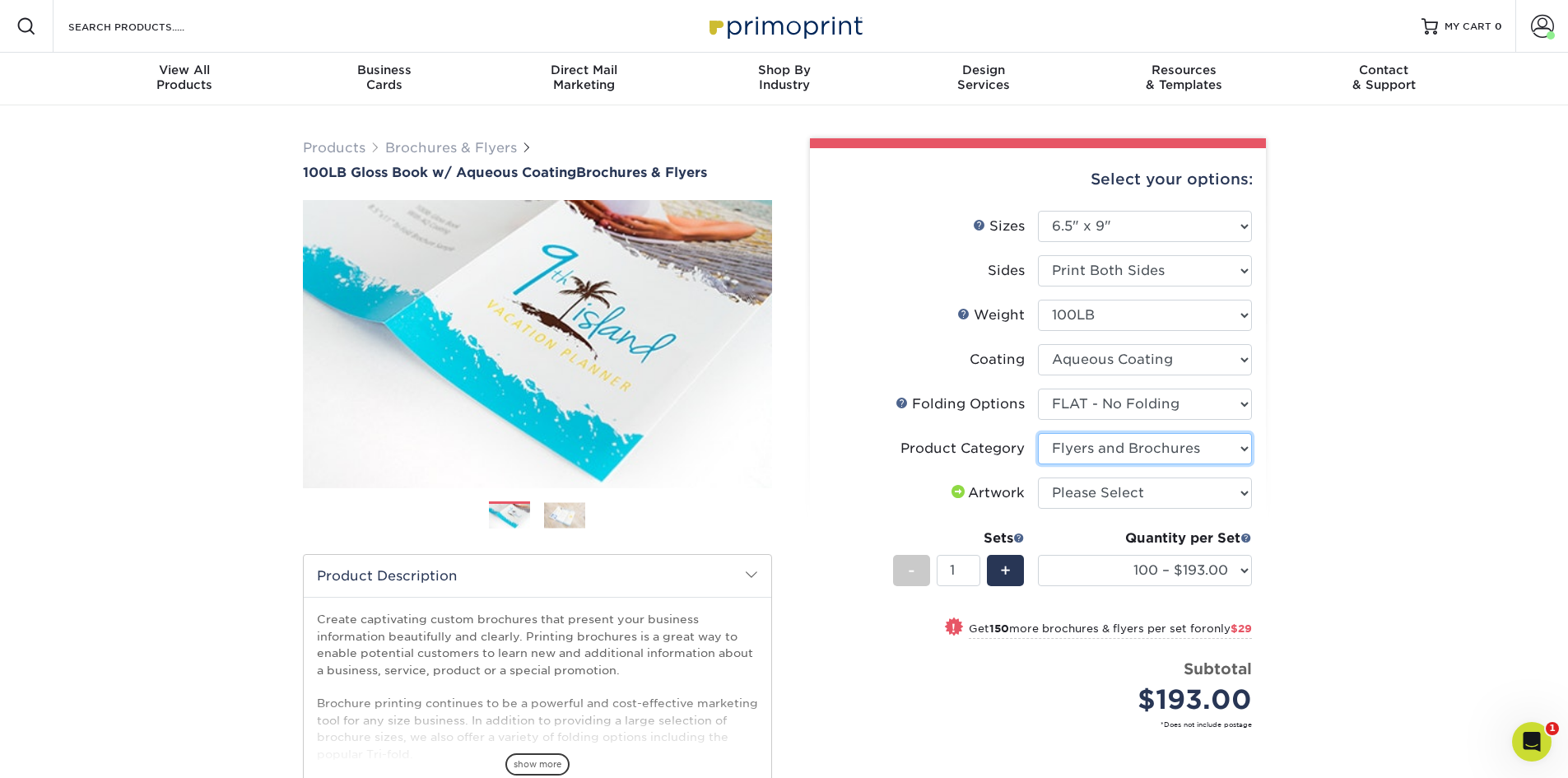
click at [1038, 434] on select "Please Select Flyers and Brochures" at bounding box center [1145, 449] width 214 height 31
click at [1104, 495] on select "Please Select I will upload files I need a design - $175" at bounding box center [1145, 493] width 214 height 31
select select "upload"
click at [1038, 477] on select "Please Select I will upload files I need a design - $175" at bounding box center [1145, 493] width 214 height 31
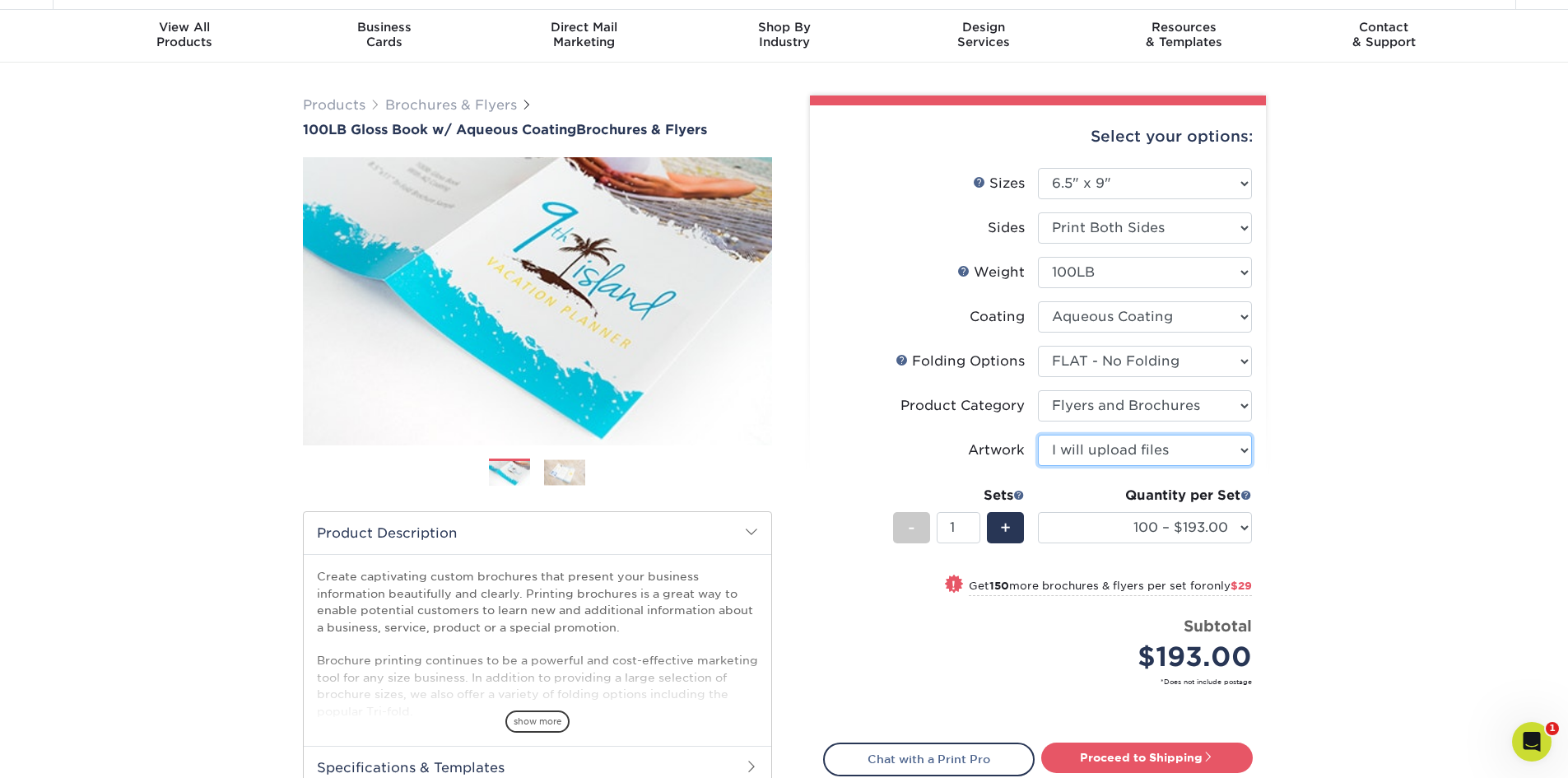
scroll to position [82, 0]
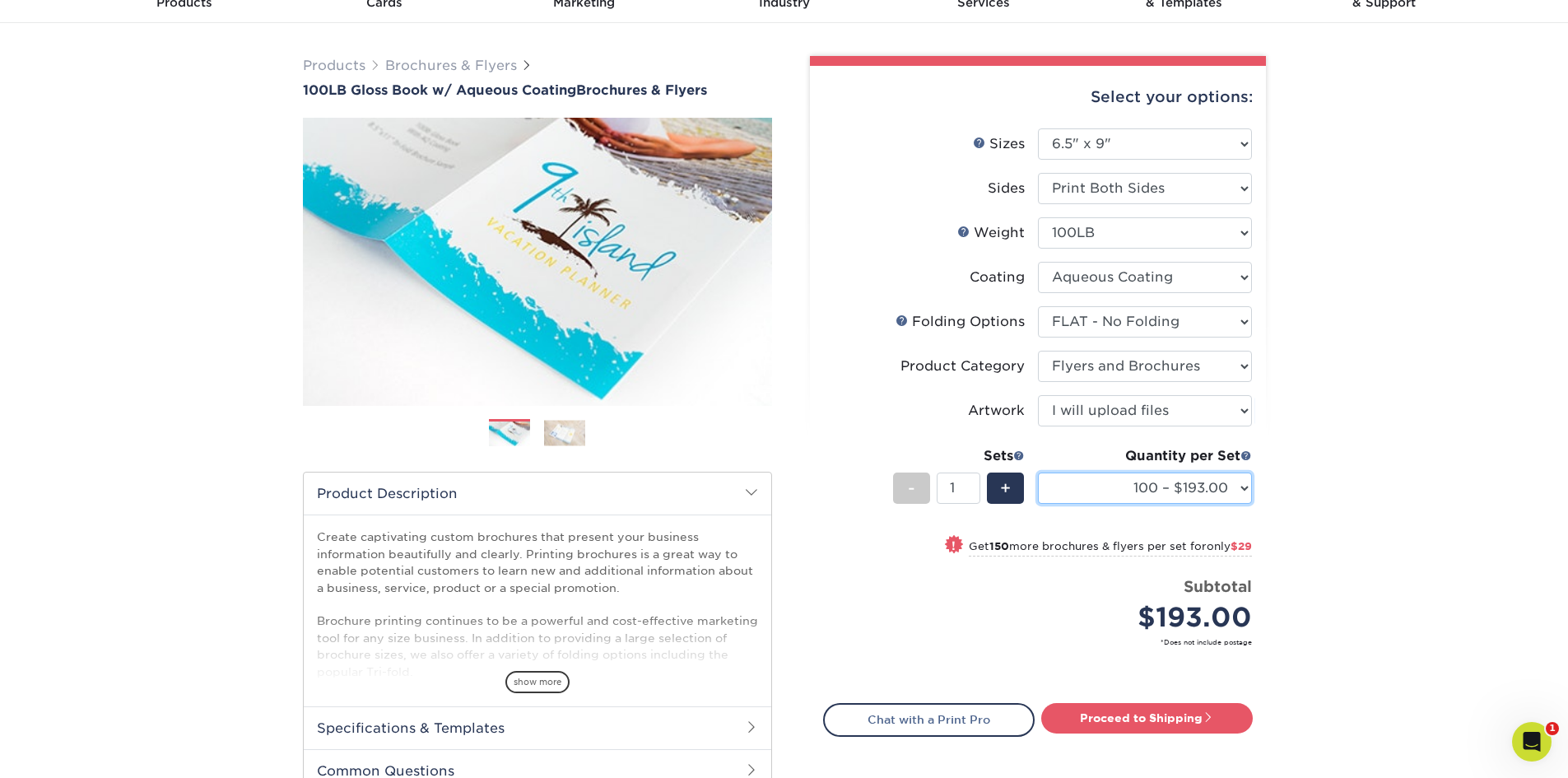
click at [1162, 489] on select "100 – $193.00 250 – $222.00 500 – $239.00 1000 – $268.00 2000 – $353.00 2500 – …" at bounding box center [1145, 488] width 214 height 31
select select "250 – $222.00"
click at [1038, 473] on select "100 – $193.00 250 – $222.00 500 – $239.00 1000 – $268.00 2000 – $353.00 2500 – …" at bounding box center [1145, 488] width 214 height 31
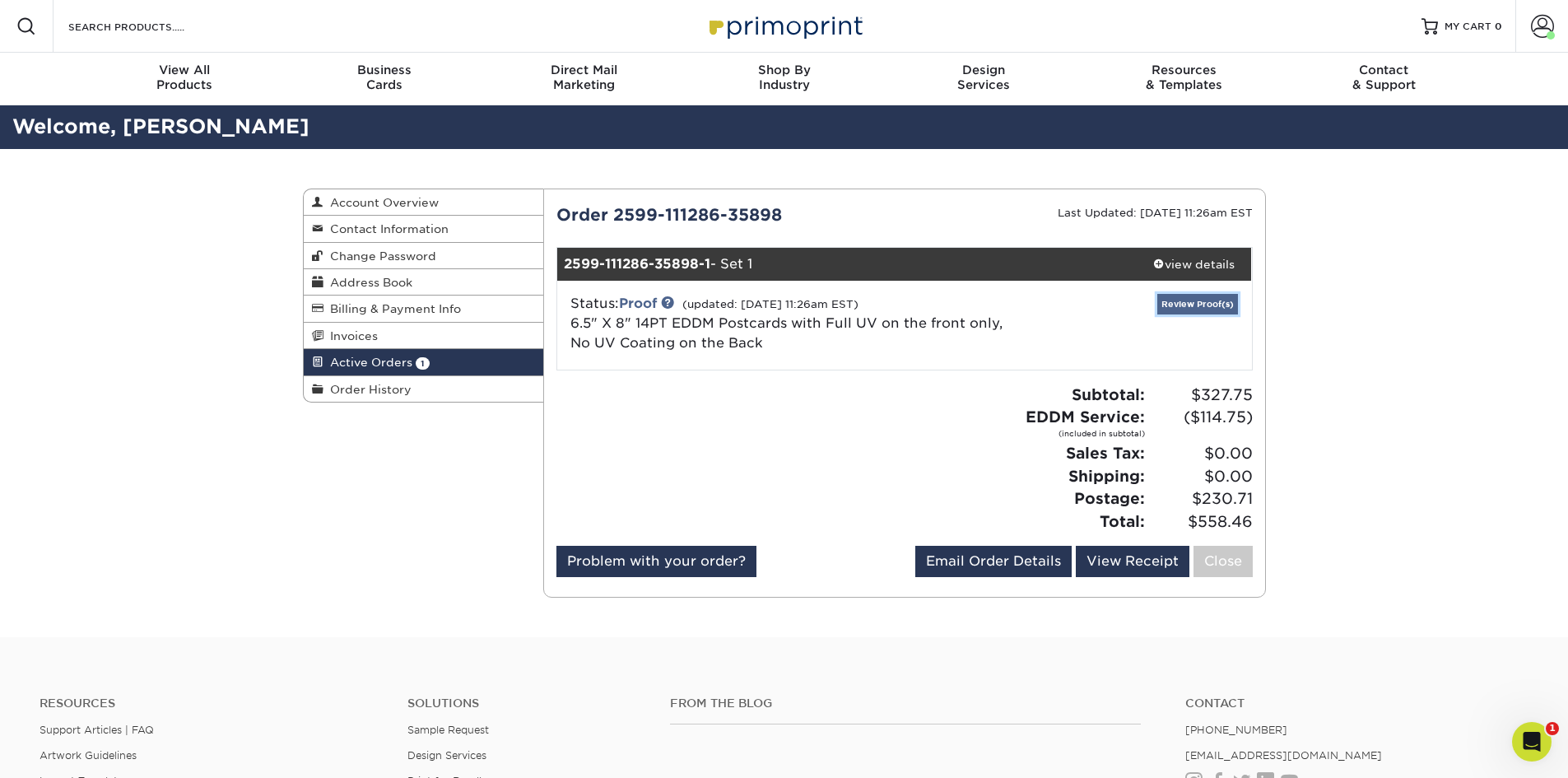
click at [1193, 301] on link "Review Proof(s)" at bounding box center [1197, 304] width 81 height 21
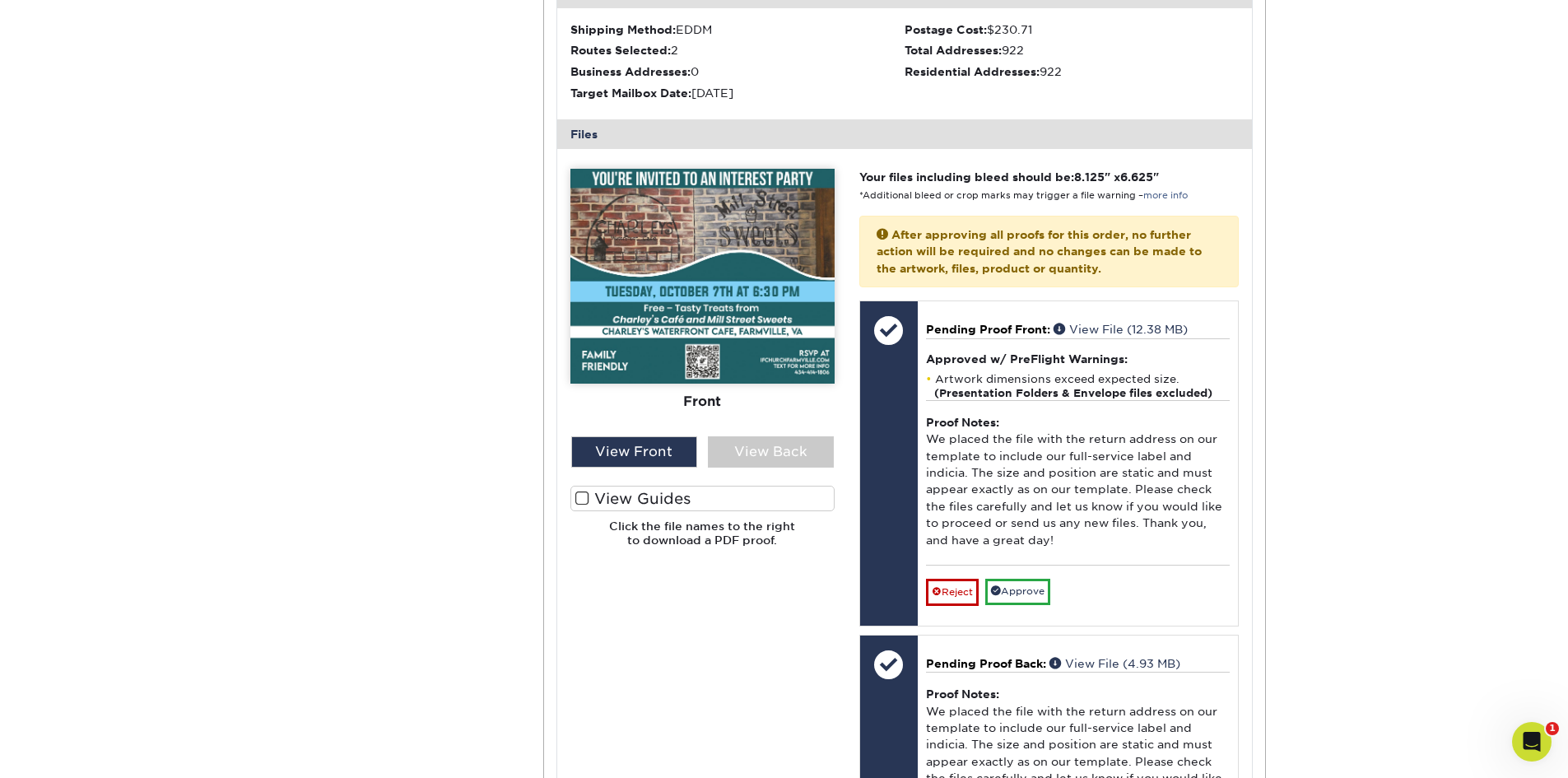
scroll to position [577, 0]
click at [630, 455] on div "View Front" at bounding box center [634, 451] width 126 height 31
click at [582, 498] on span at bounding box center [582, 497] width 14 height 15
click at [0, 0] on input "View Guides" at bounding box center [0, 0] width 0 height 0
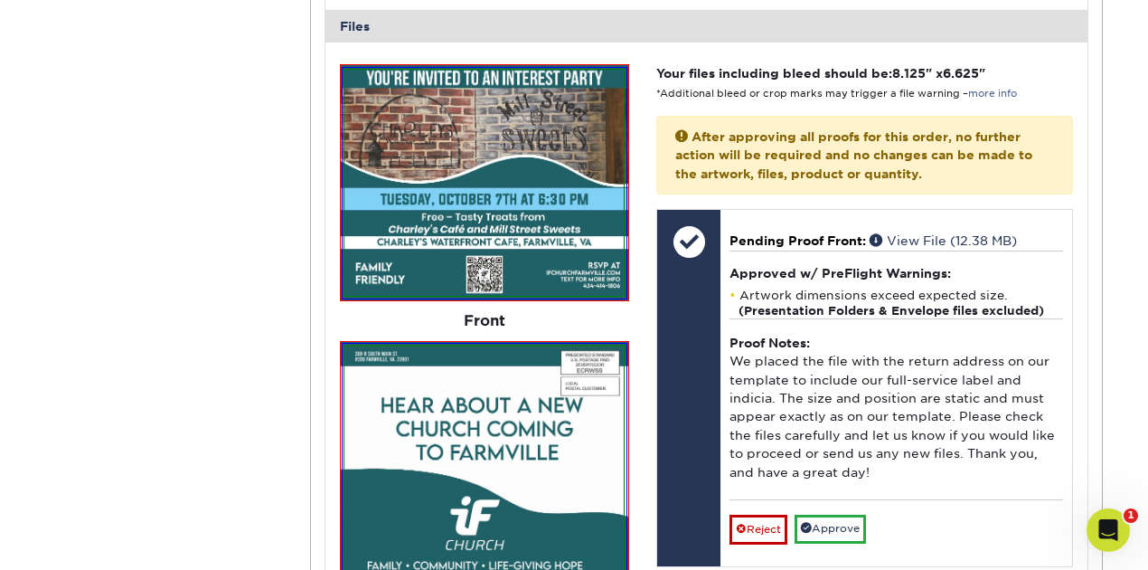
scroll to position [814, 0]
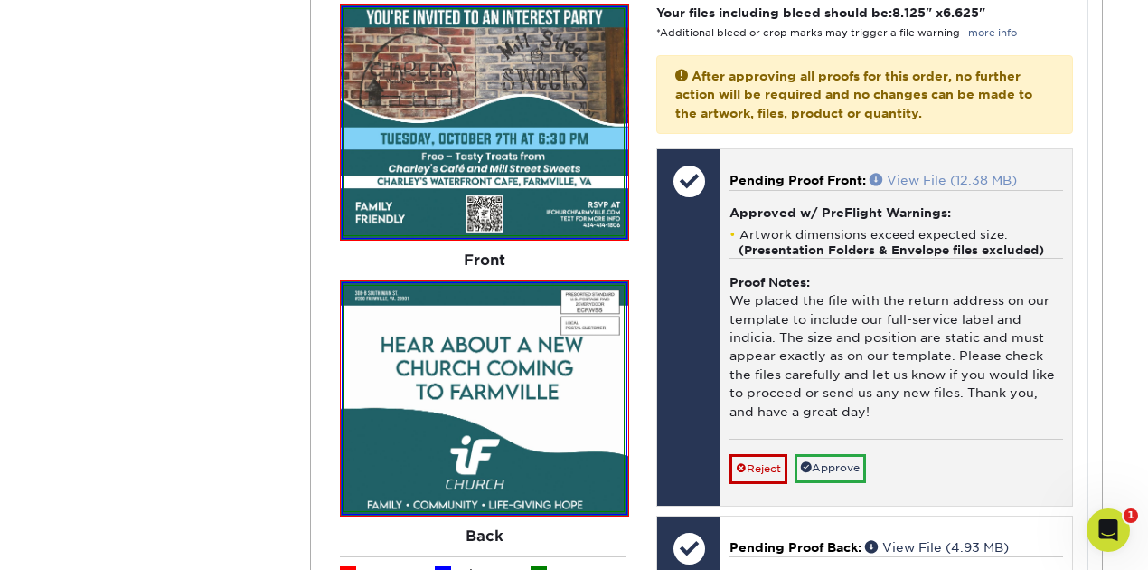
click at [932, 176] on link "View File (12.38 MB)" at bounding box center [943, 180] width 147 height 14
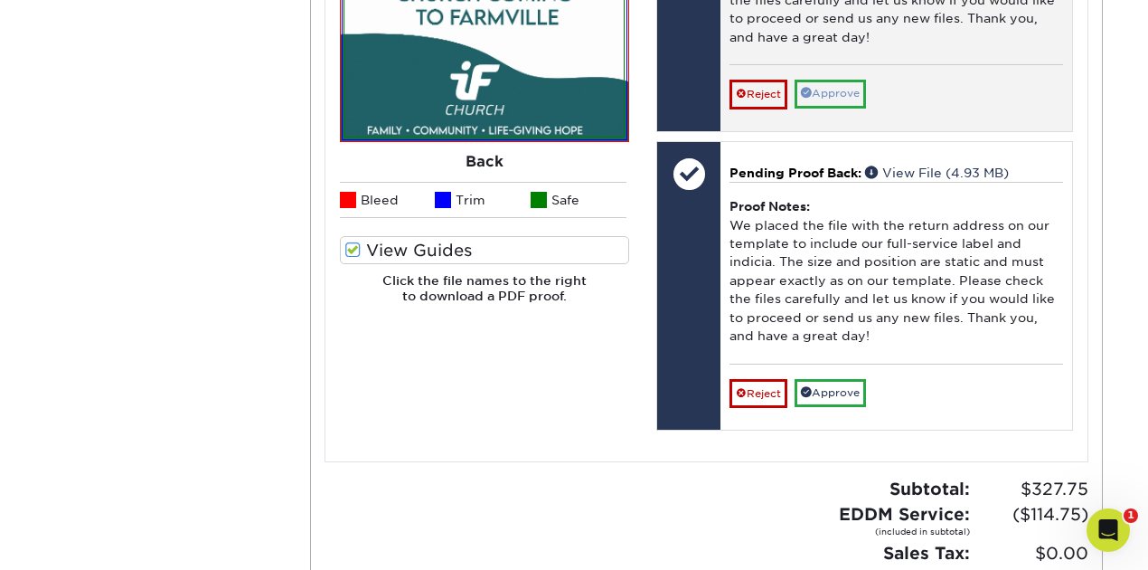
scroll to position [1235, 0]
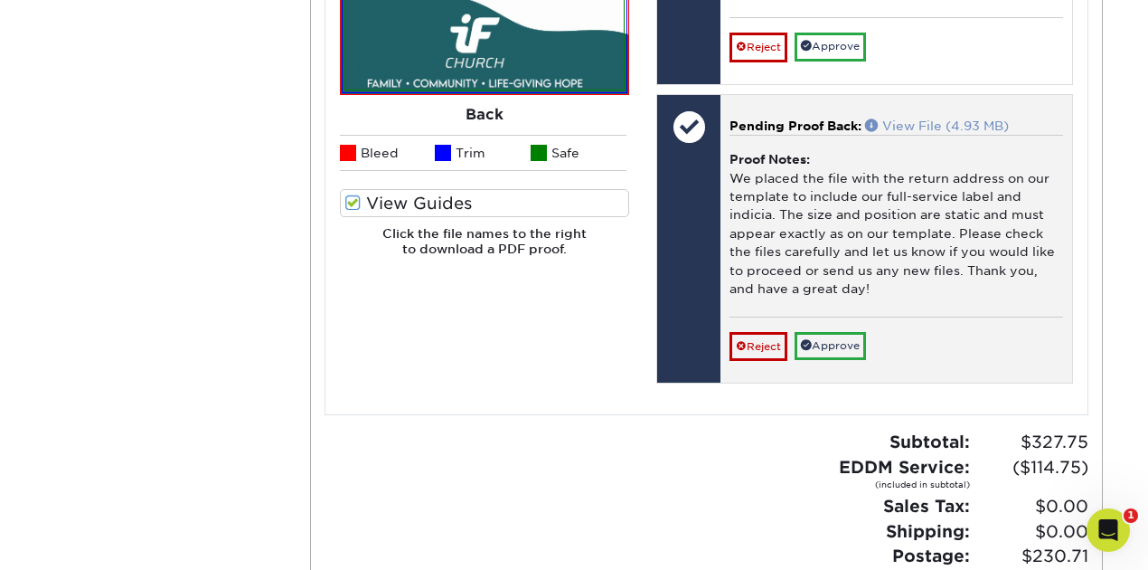
click at [934, 124] on link "View File (4.93 MB)" at bounding box center [937, 125] width 144 height 14
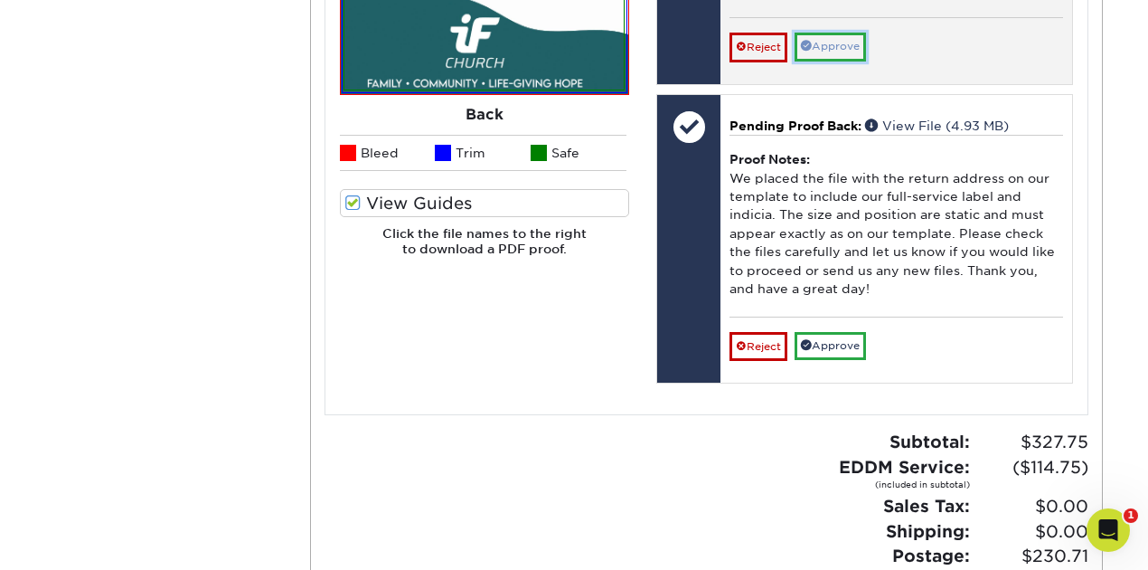
click at [830, 42] on link "Approve" at bounding box center [830, 47] width 71 height 28
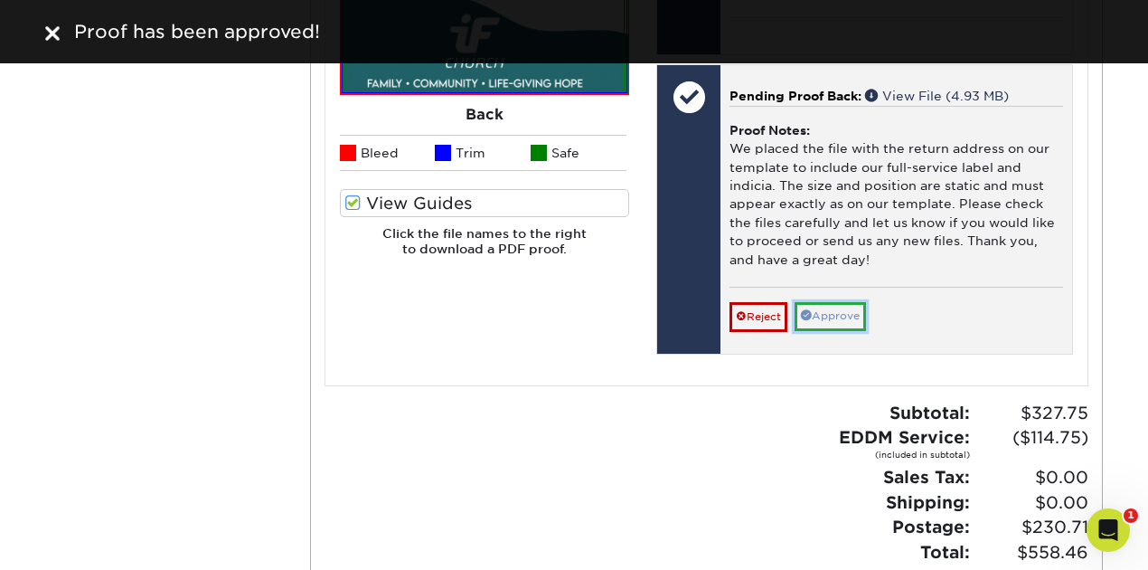
click at [842, 310] on link "Approve" at bounding box center [830, 316] width 71 height 28
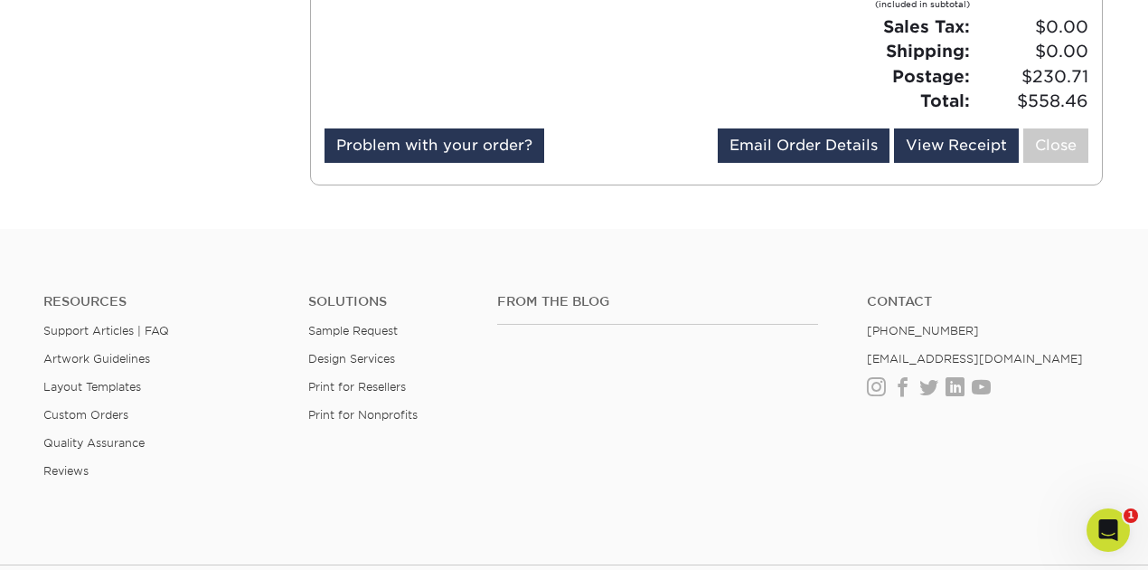
scroll to position [1657, 0]
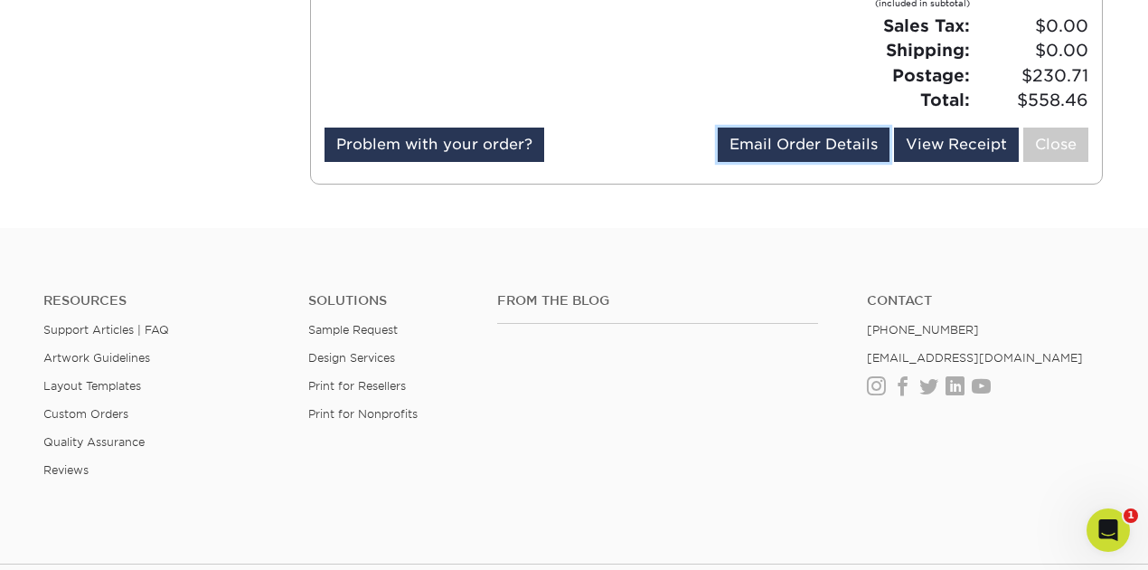
click at [826, 141] on link "Email Order Details" at bounding box center [804, 144] width 172 height 34
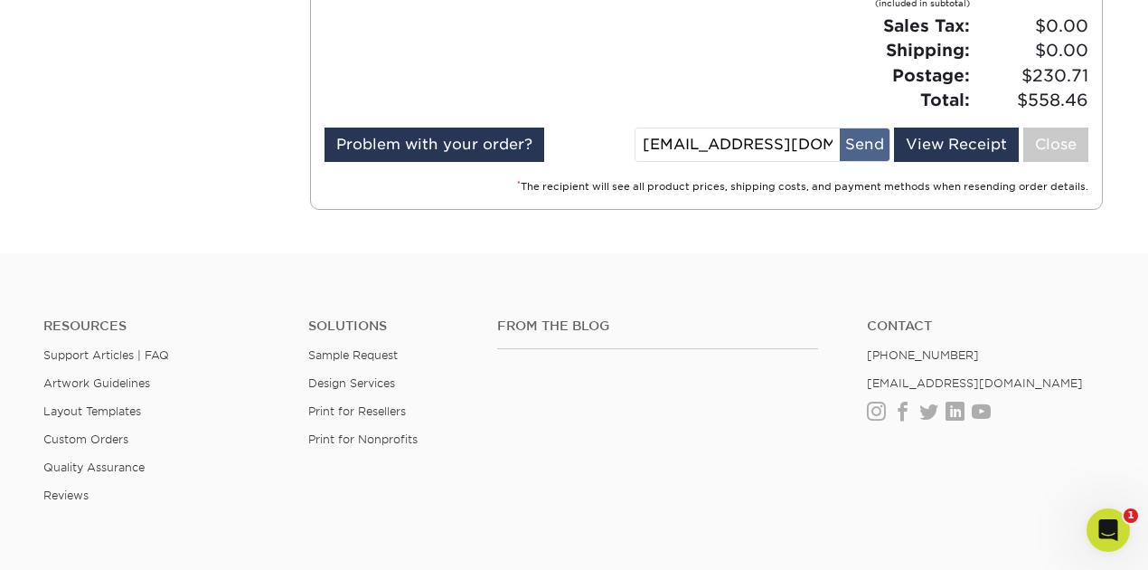
click at [852, 146] on button "Send" at bounding box center [865, 144] width 50 height 33
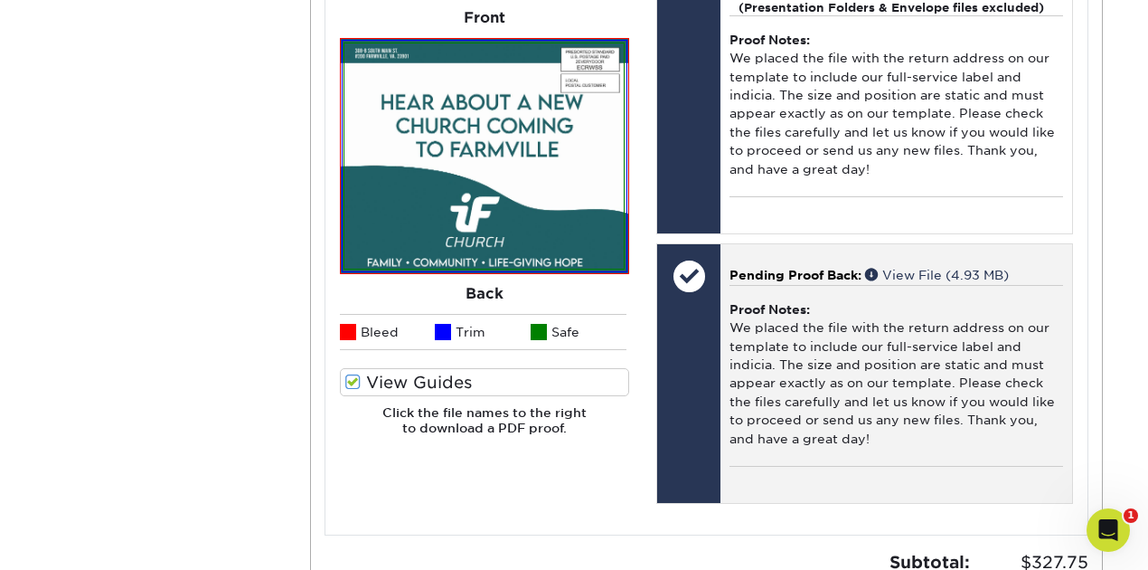
scroll to position [1054, 0]
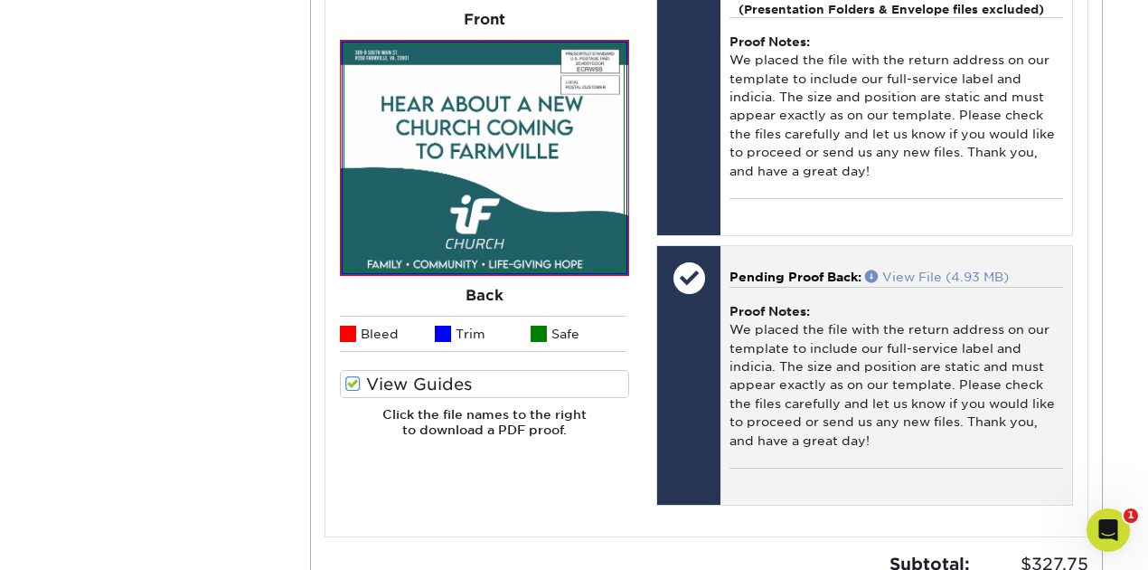
click at [925, 275] on link "View File (4.93 MB)" at bounding box center [937, 276] width 144 height 14
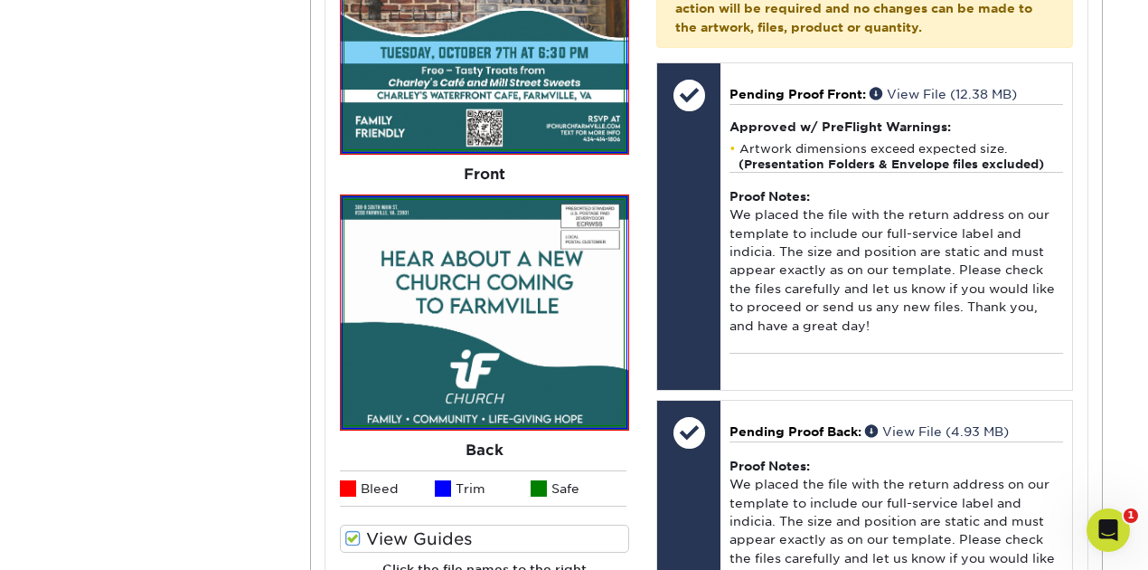
scroll to position [873, 0]
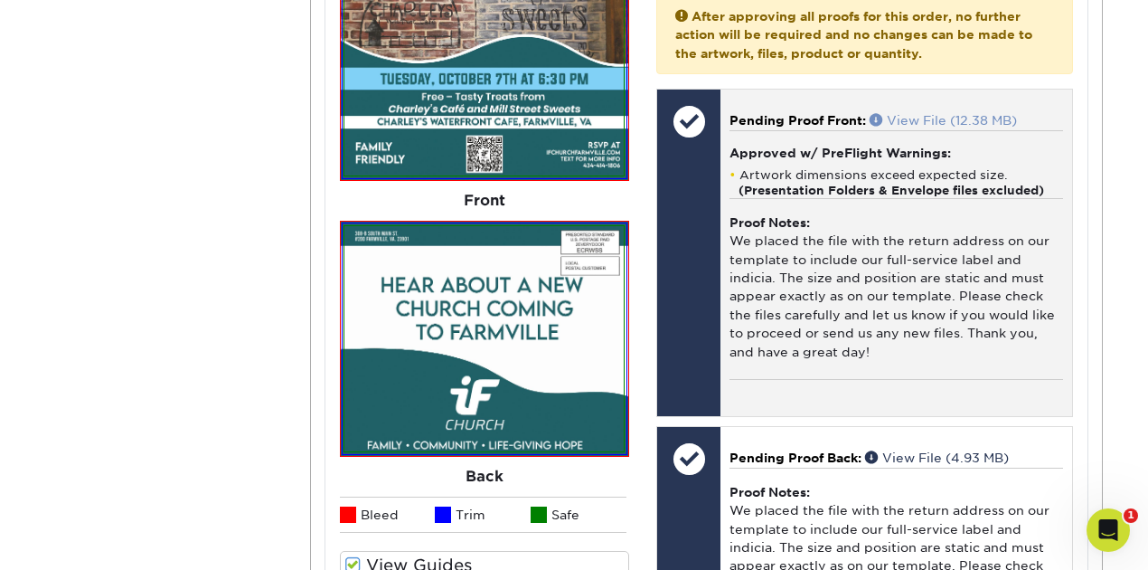
click at [929, 119] on link "View File (12.38 MB)" at bounding box center [943, 120] width 147 height 14
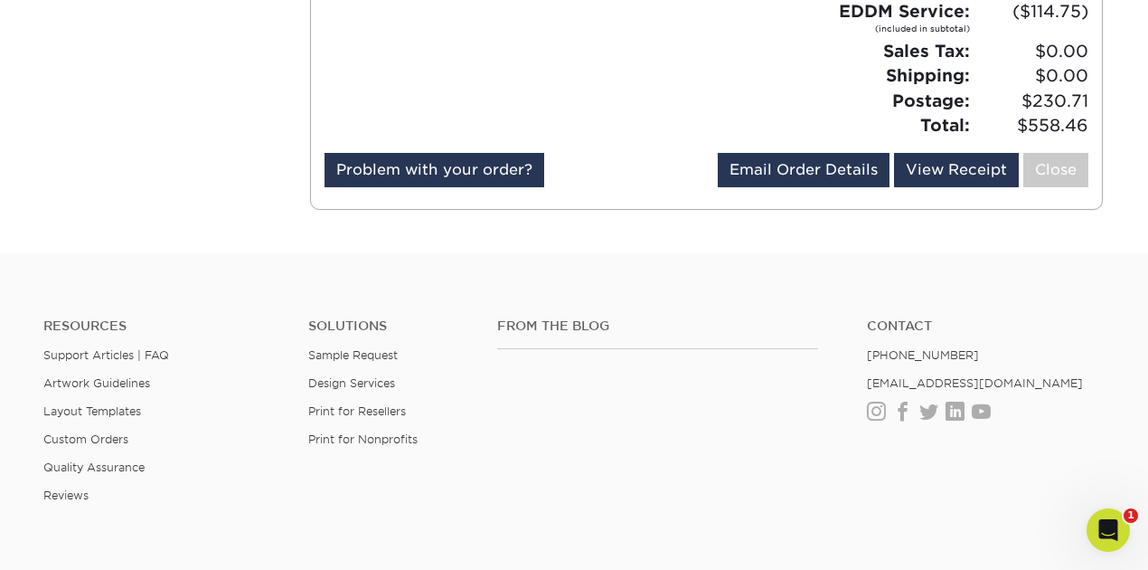
scroll to position [1627, 0]
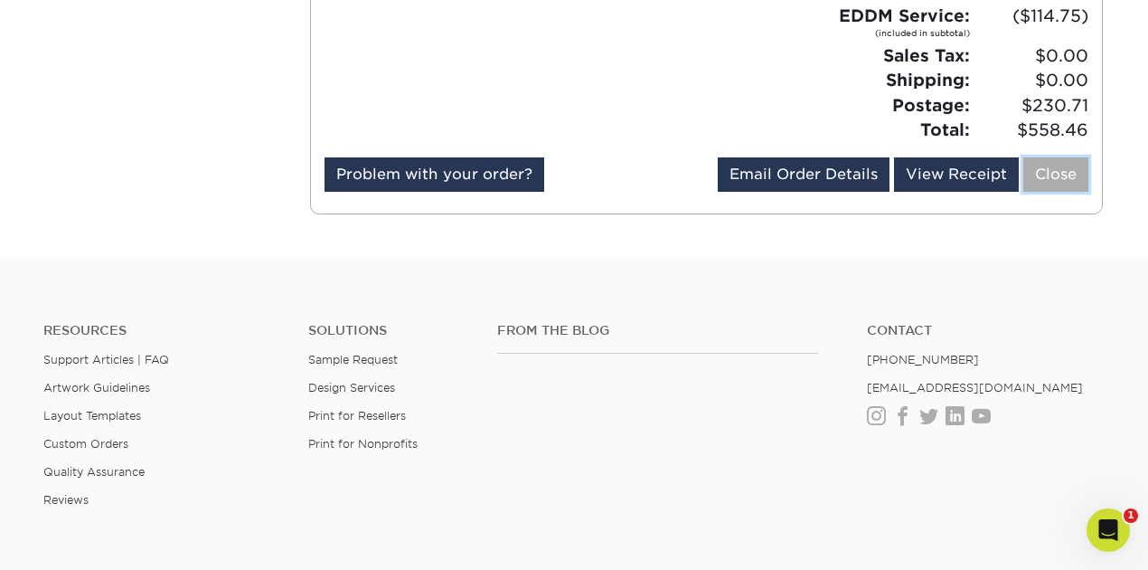
click at [1053, 178] on link "Close" at bounding box center [1055, 174] width 65 height 34
